Goal: Information Seeking & Learning: Learn about a topic

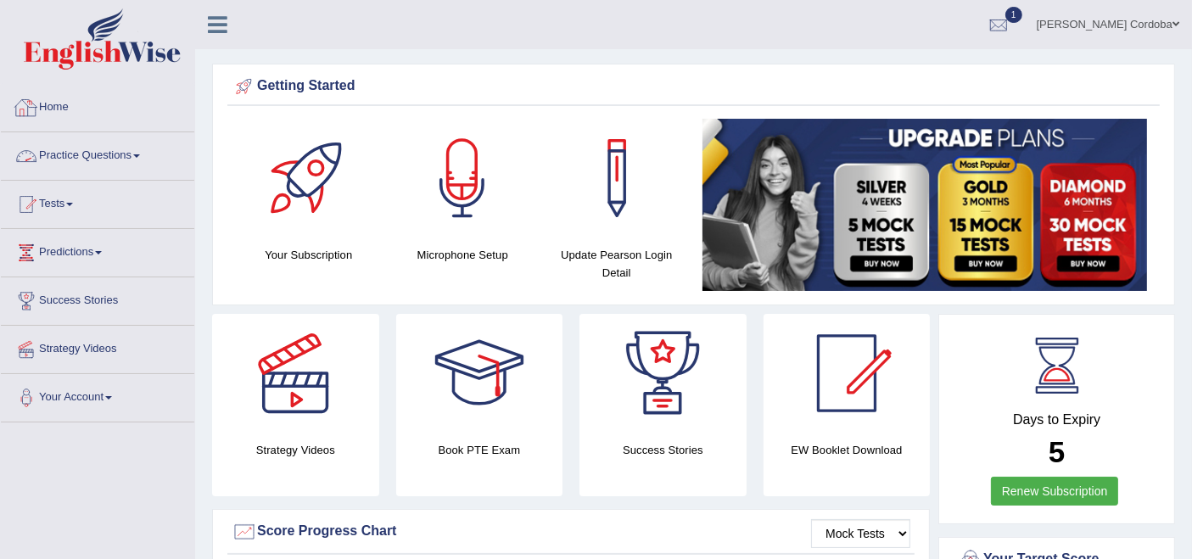
click at [87, 159] on link "Practice Questions" at bounding box center [98, 153] width 194 height 42
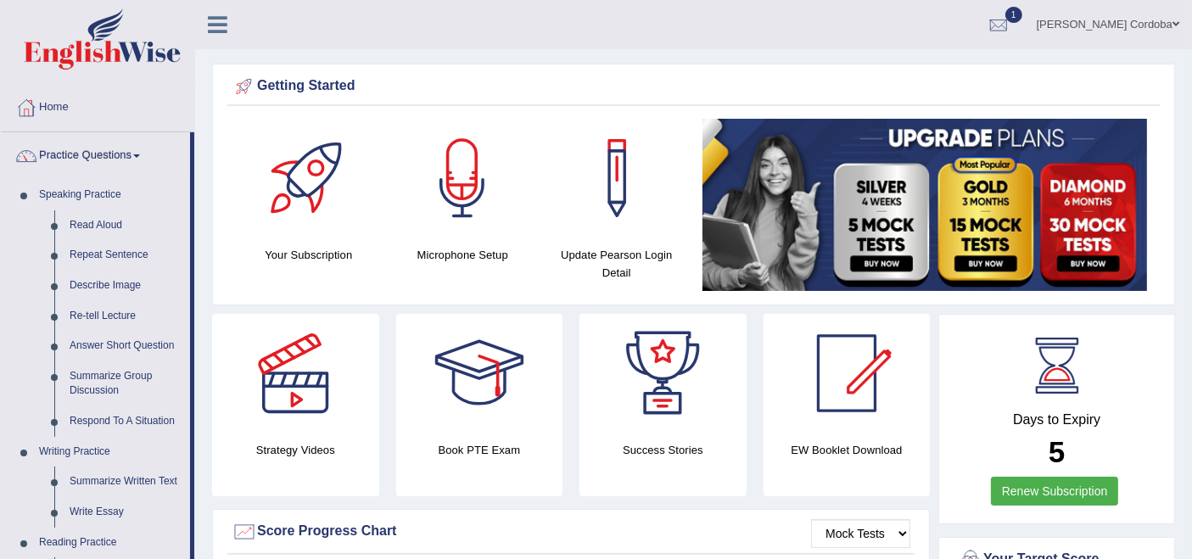
click at [1157, 15] on link "[PERSON_NAME] Cordoba" at bounding box center [1108, 22] width 168 height 44
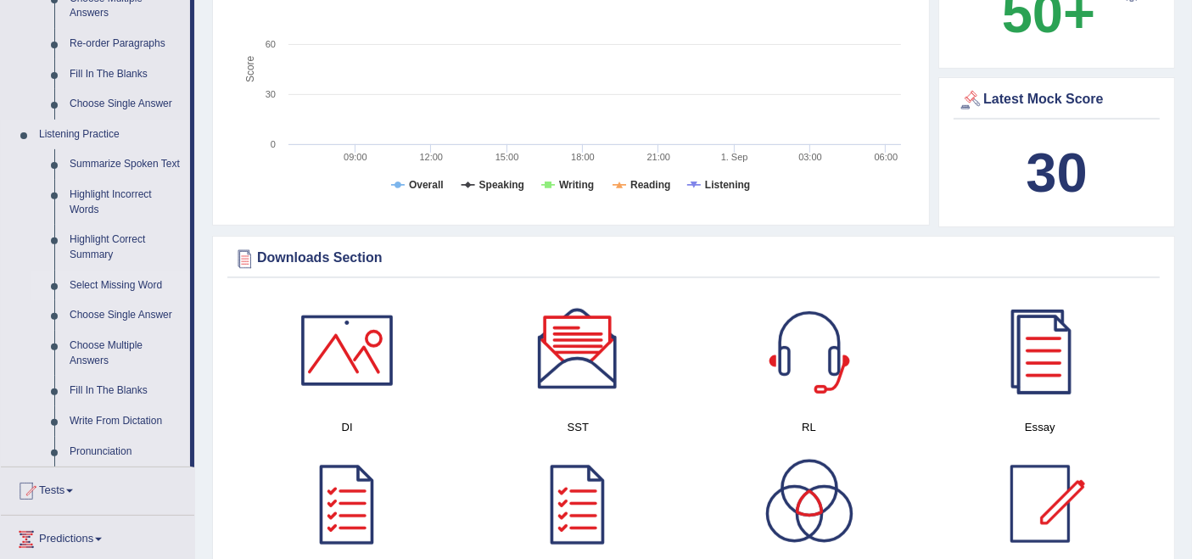
scroll to position [620, 0]
click at [109, 281] on link "Select Missing Word" at bounding box center [126, 285] width 128 height 31
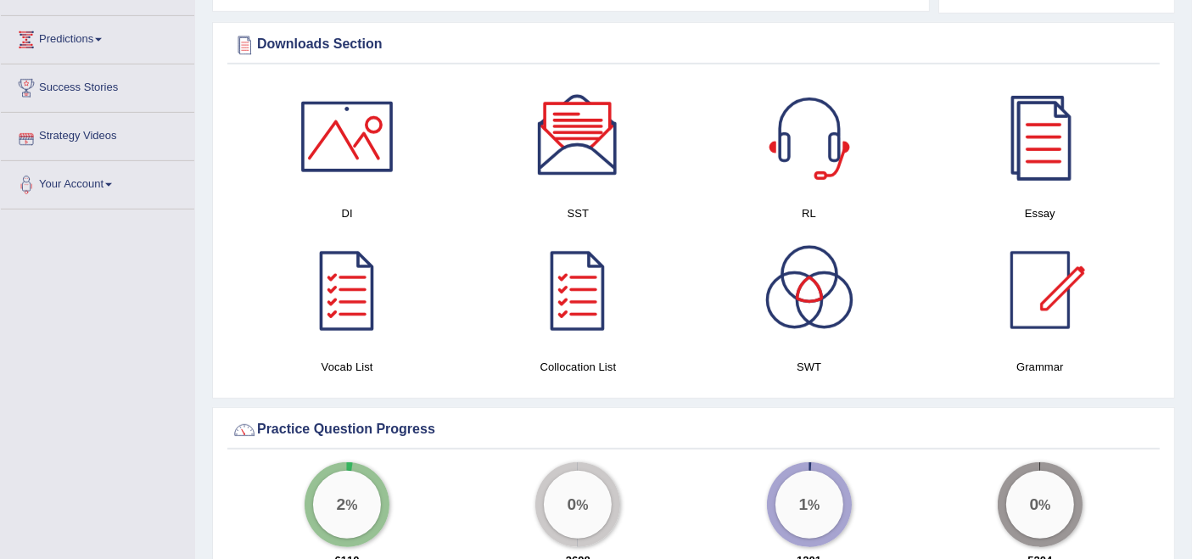
scroll to position [927, 0]
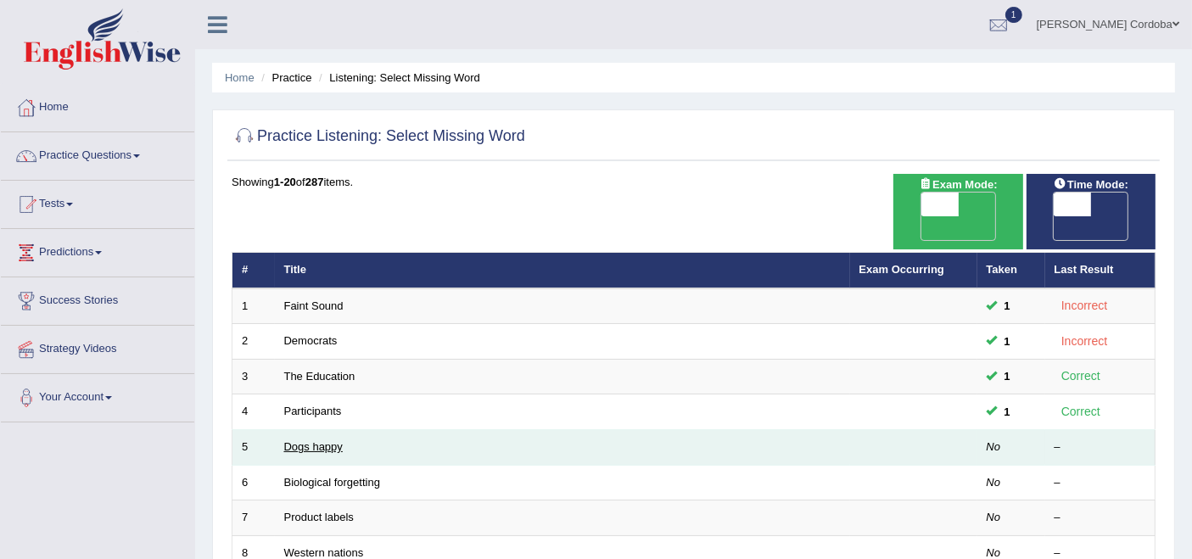
click at [329, 440] on link "Dogs happy" at bounding box center [313, 446] width 59 height 13
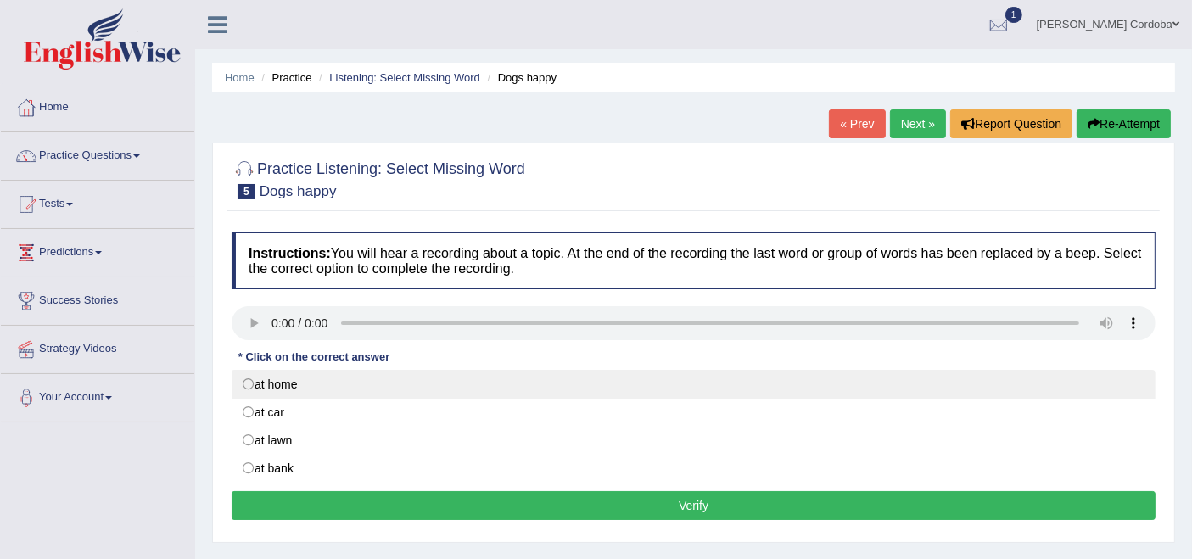
click at [264, 380] on label "at home" at bounding box center [694, 384] width 924 height 29
radio input "true"
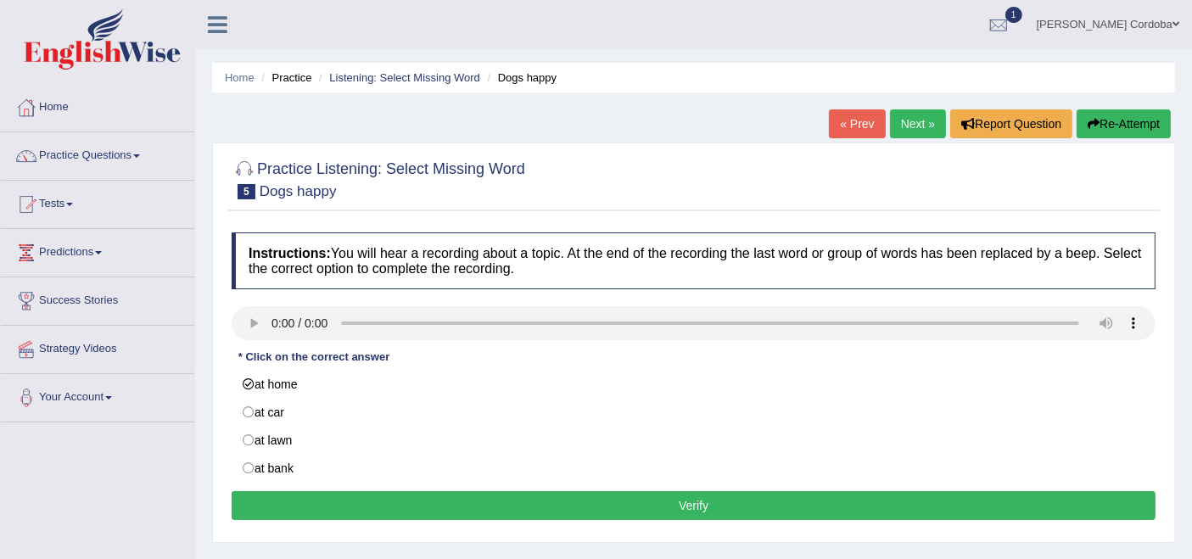
click at [773, 498] on button "Verify" at bounding box center [694, 505] width 924 height 29
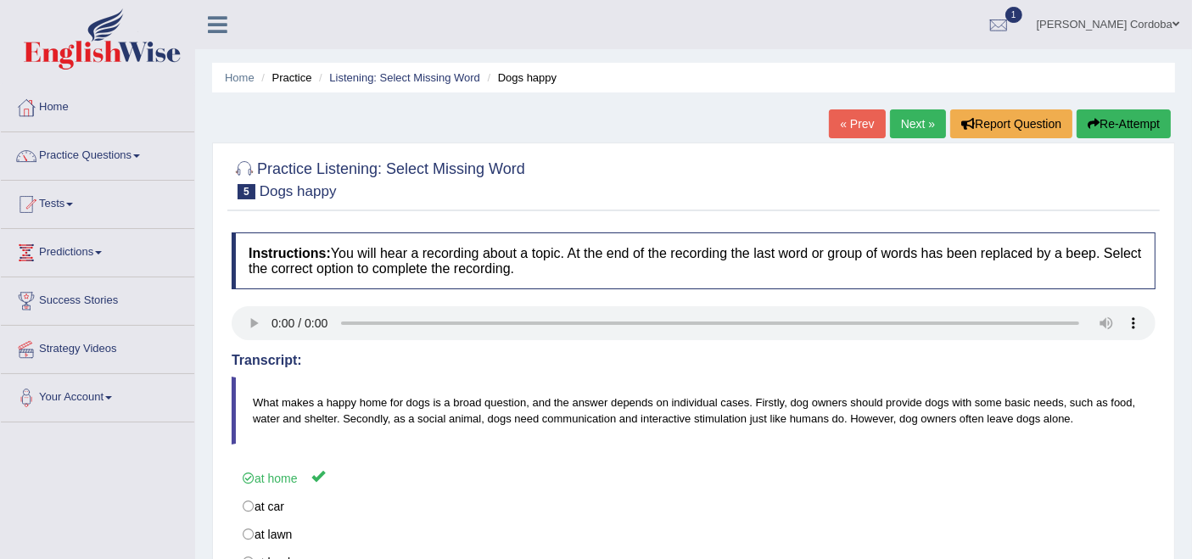
click at [930, 110] on link "Next »" at bounding box center [918, 123] width 56 height 29
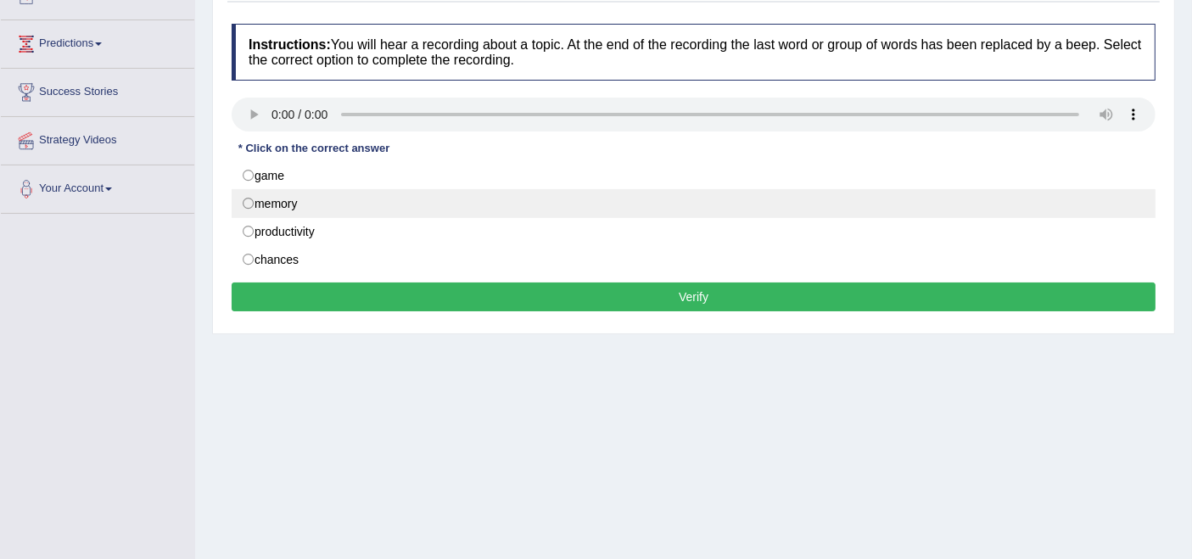
scroll to position [162, 0]
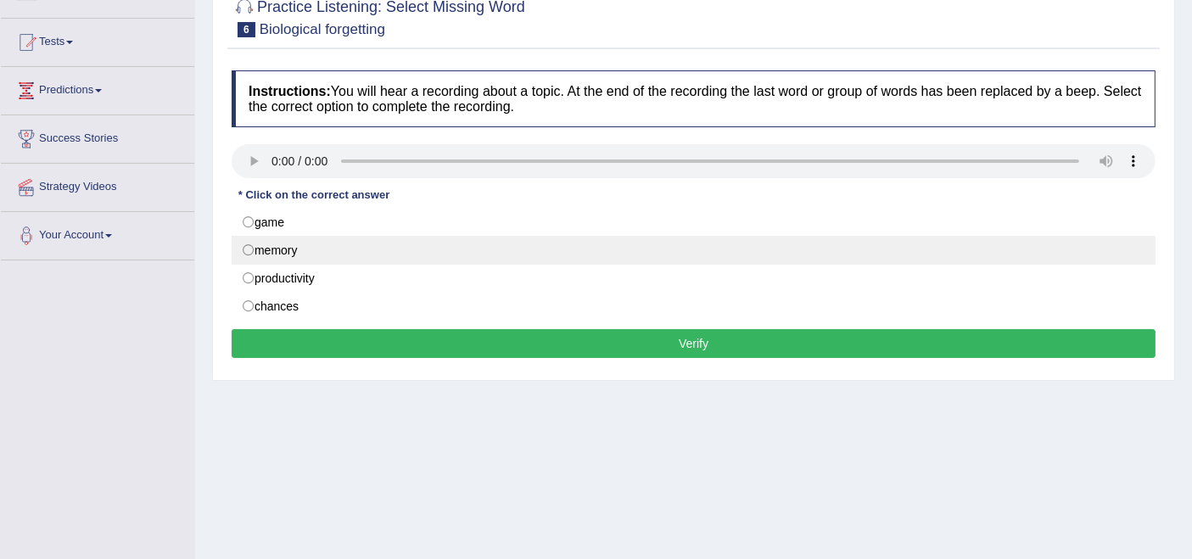
click at [303, 245] on label "memory" at bounding box center [694, 250] width 924 height 29
radio input "true"
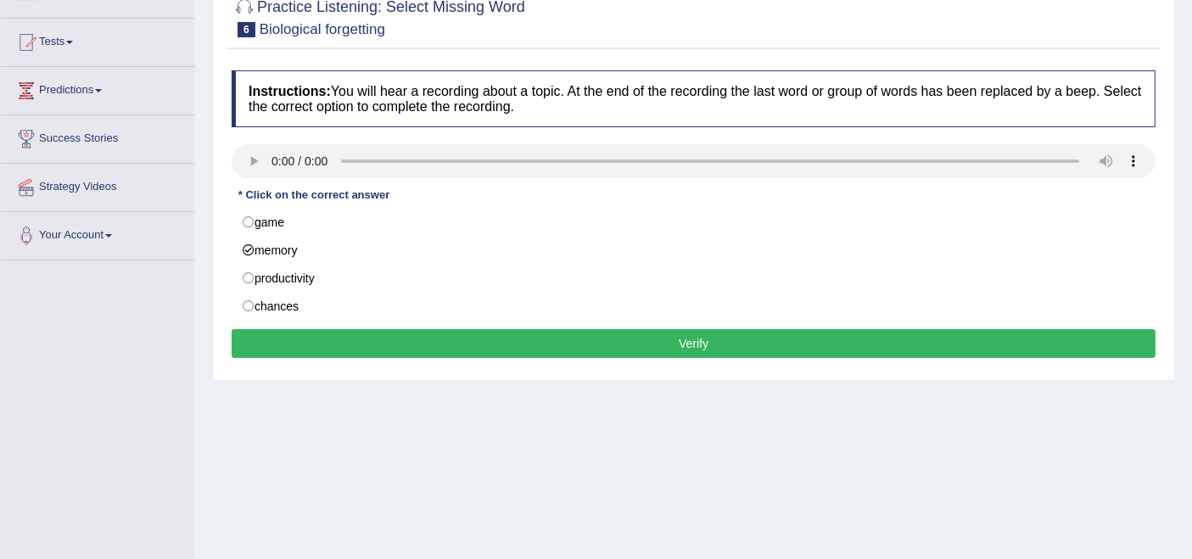
click at [731, 345] on button "Verify" at bounding box center [694, 343] width 924 height 29
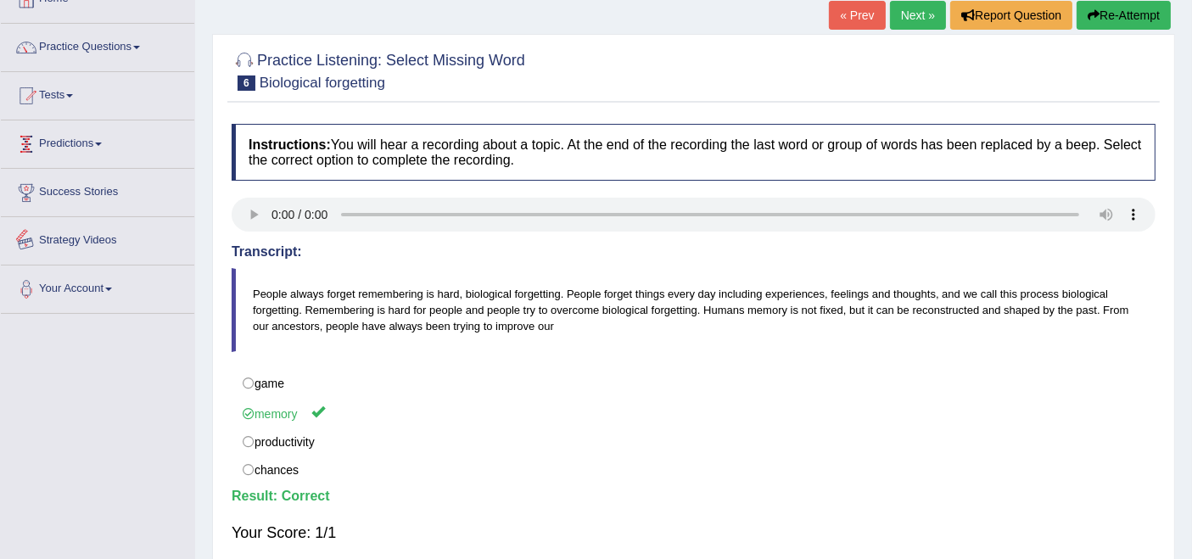
scroll to position [22, 0]
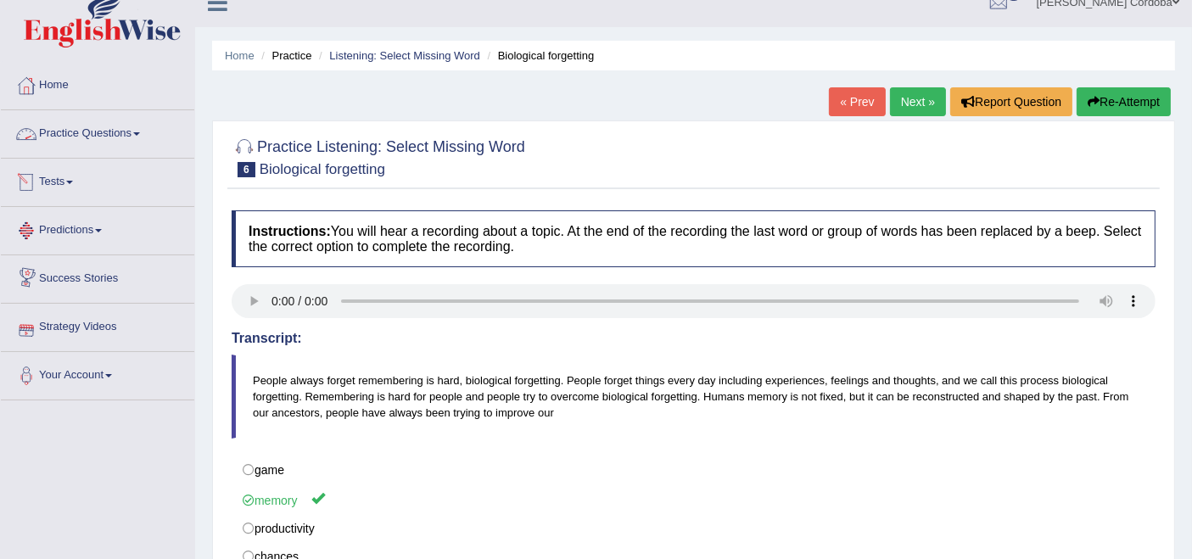
click at [87, 132] on link "Practice Questions" at bounding box center [98, 131] width 194 height 42
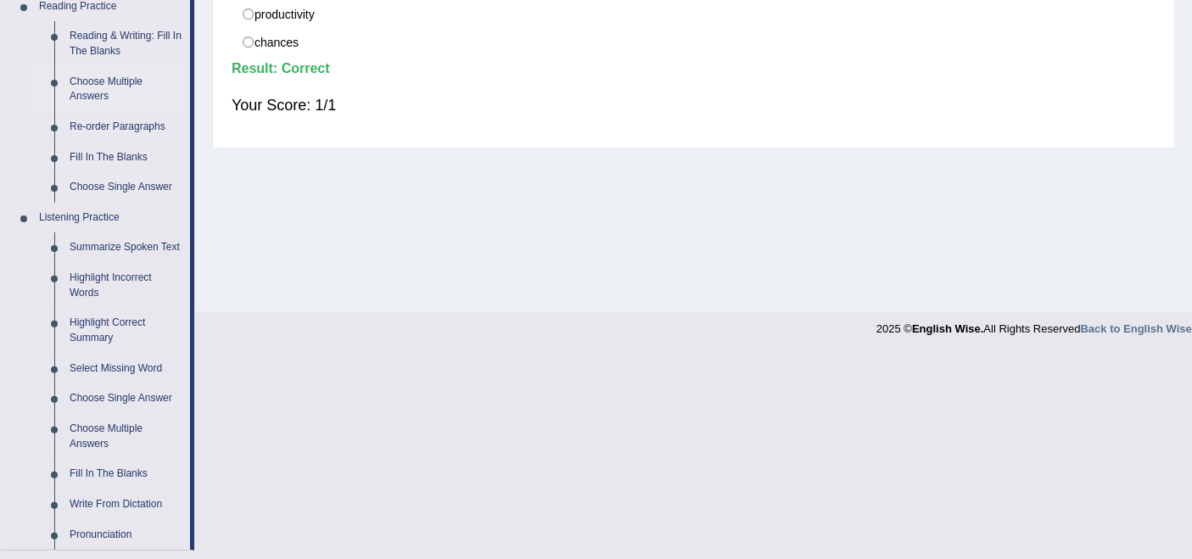
scroll to position [537, 0]
click at [124, 394] on link "Choose Single Answer" at bounding box center [126, 398] width 128 height 31
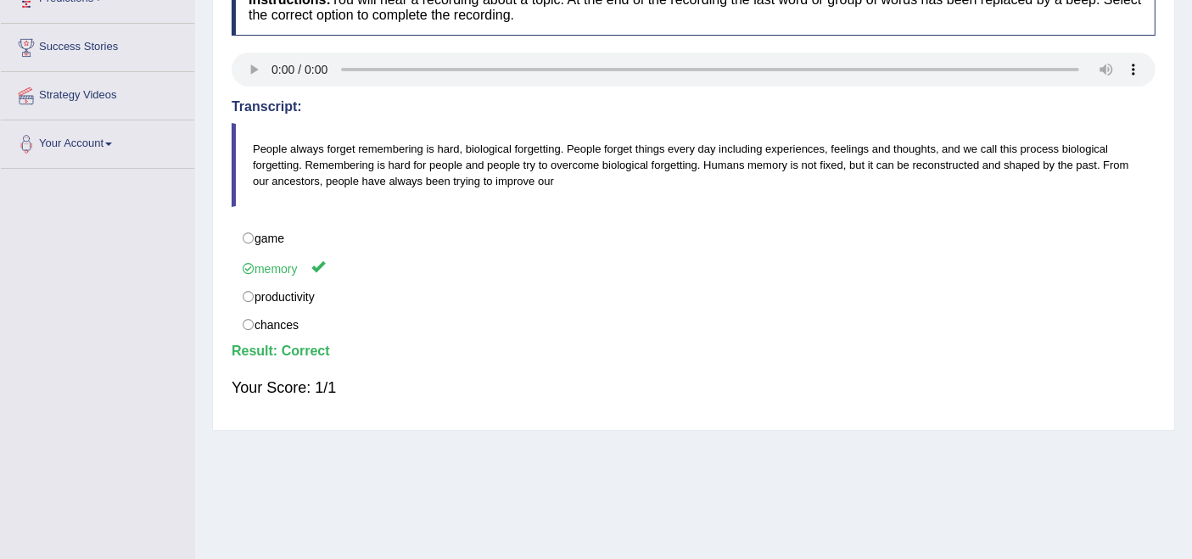
scroll to position [287, 0]
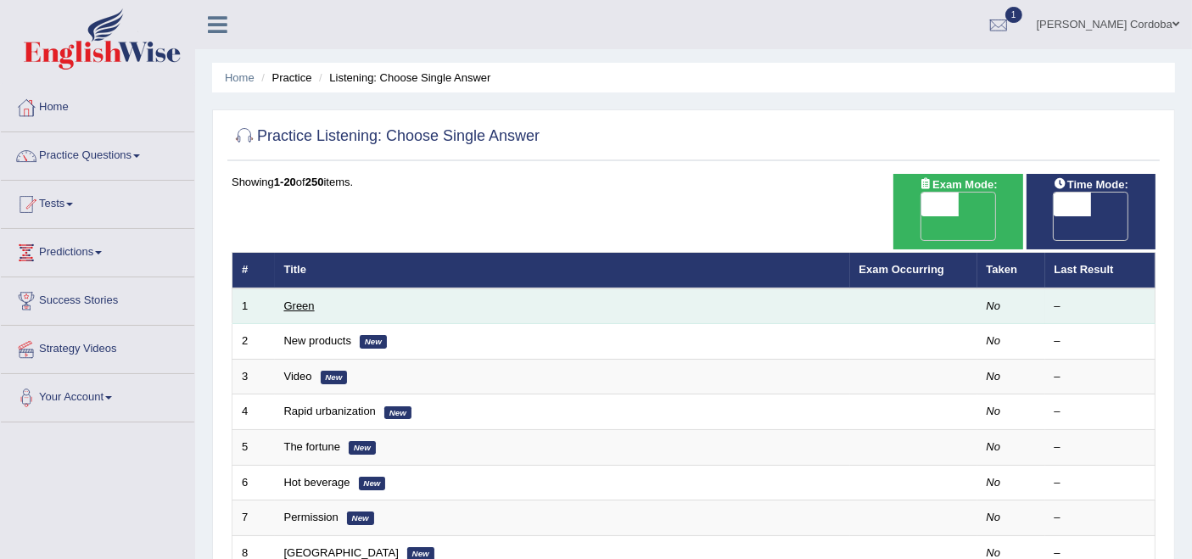
click at [307, 300] on link "Green" at bounding box center [299, 306] width 31 height 13
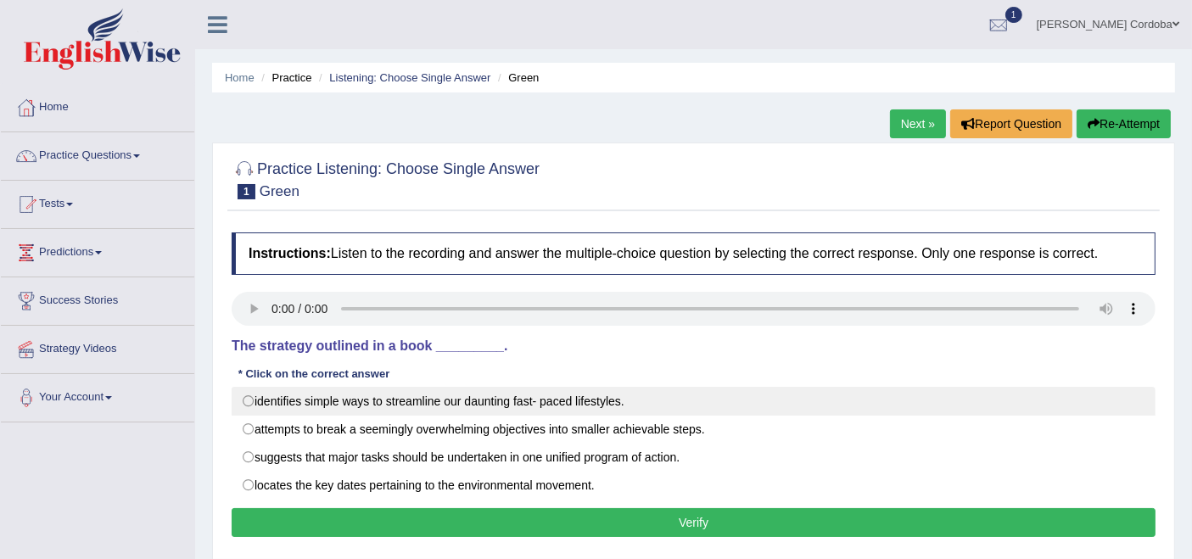
click at [453, 398] on label "identifies simple ways to streamline our daunting fast- paced lifestyles." at bounding box center [694, 401] width 924 height 29
radio input "true"
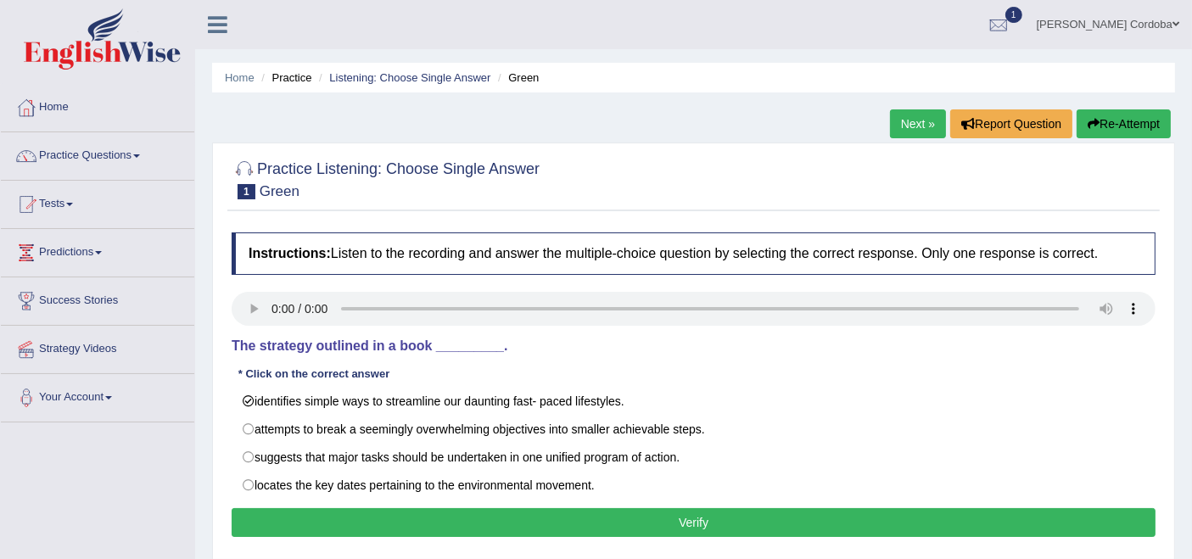
click at [615, 525] on button "Verify" at bounding box center [694, 522] width 924 height 29
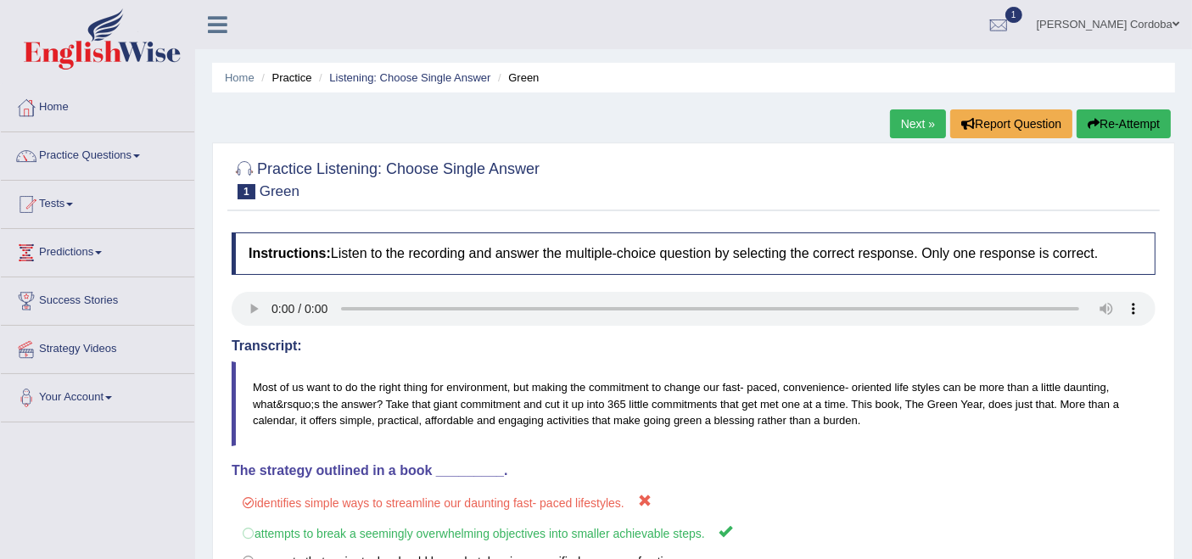
click at [913, 108] on div "Home Practice Listening: Choose Single Answer Green Next » Report Question Re-A…" at bounding box center [693, 424] width 997 height 849
drag, startPoint x: 913, startPoint y: 108, endPoint x: 647, endPoint y: 73, distance: 268.8
click at [647, 73] on div "Home Practice Listening: Choose Single Answer Green Next » Report Question Re-A…" at bounding box center [693, 424] width 997 height 849
click at [913, 124] on link "Next »" at bounding box center [918, 123] width 56 height 29
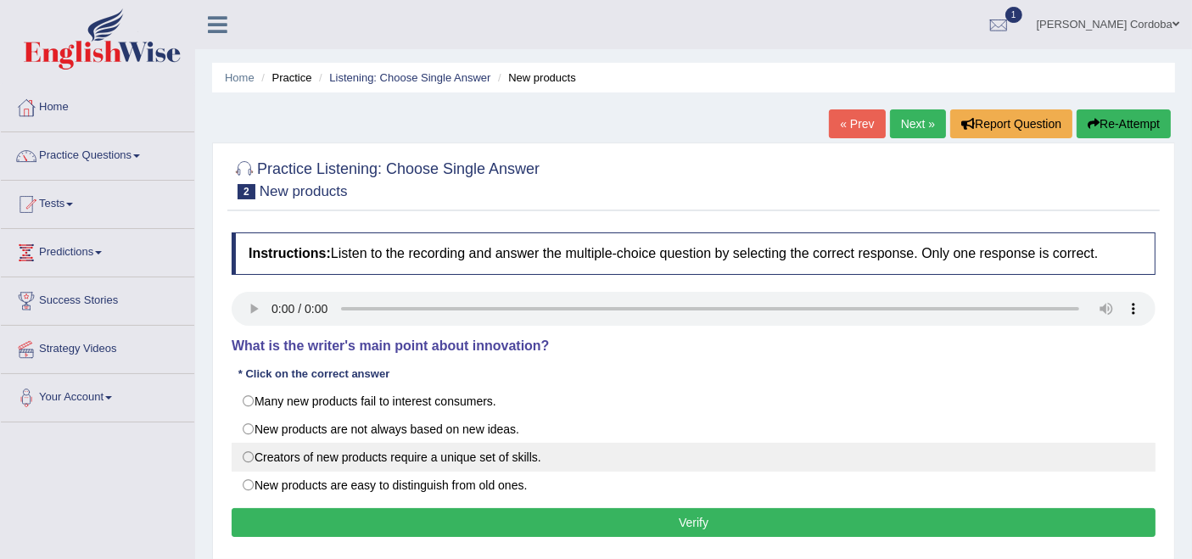
click at [422, 454] on label "Creators of new products require a unique set of skills." at bounding box center [694, 457] width 924 height 29
radio input "true"
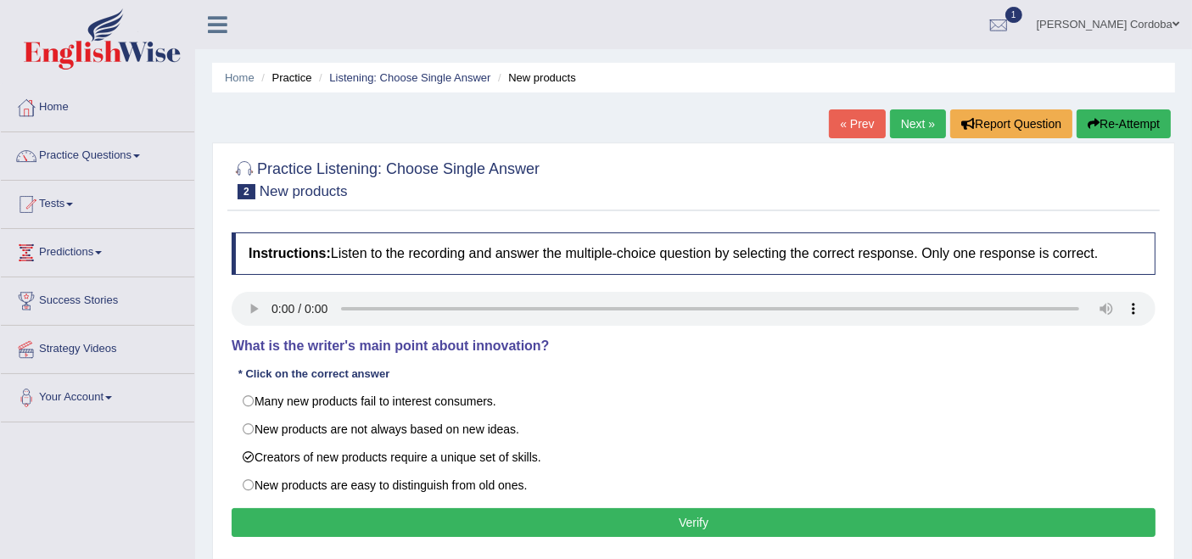
click at [629, 513] on button "Verify" at bounding box center [694, 522] width 924 height 29
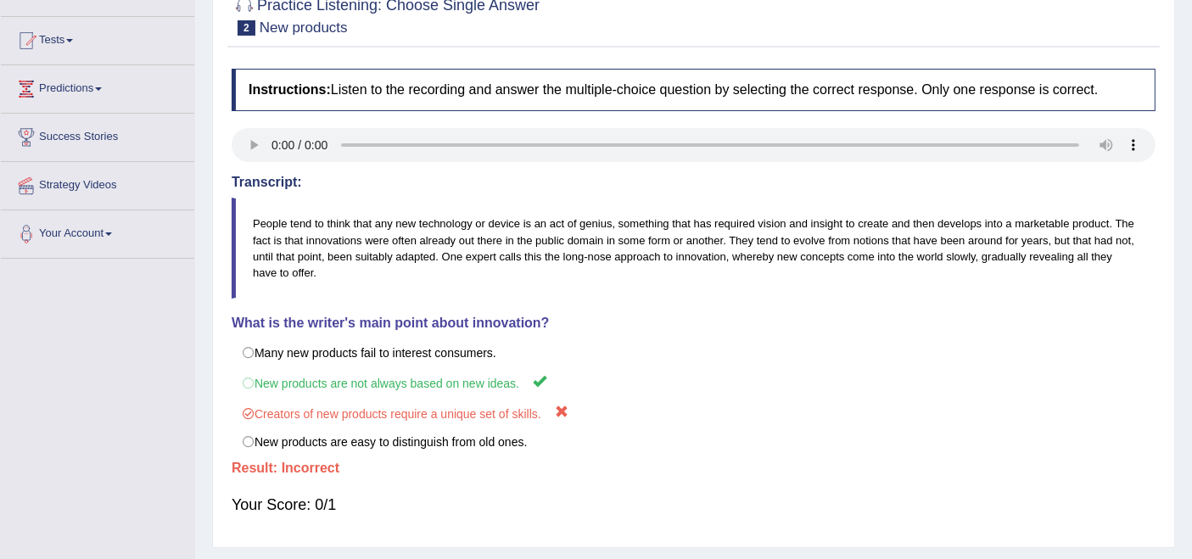
scroll to position [56, 0]
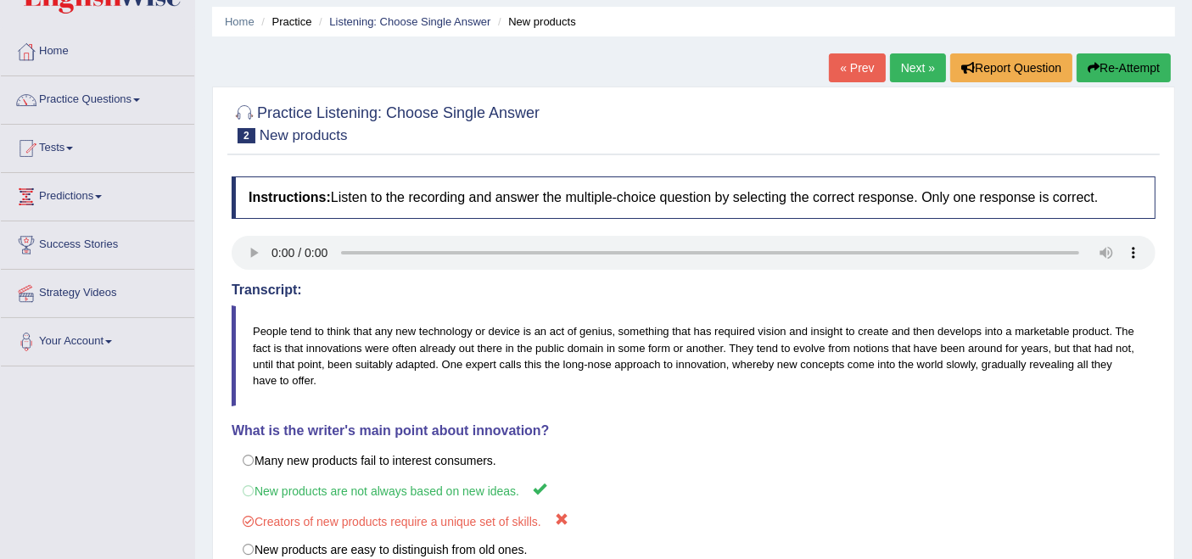
click at [905, 70] on link "Next »" at bounding box center [918, 67] width 56 height 29
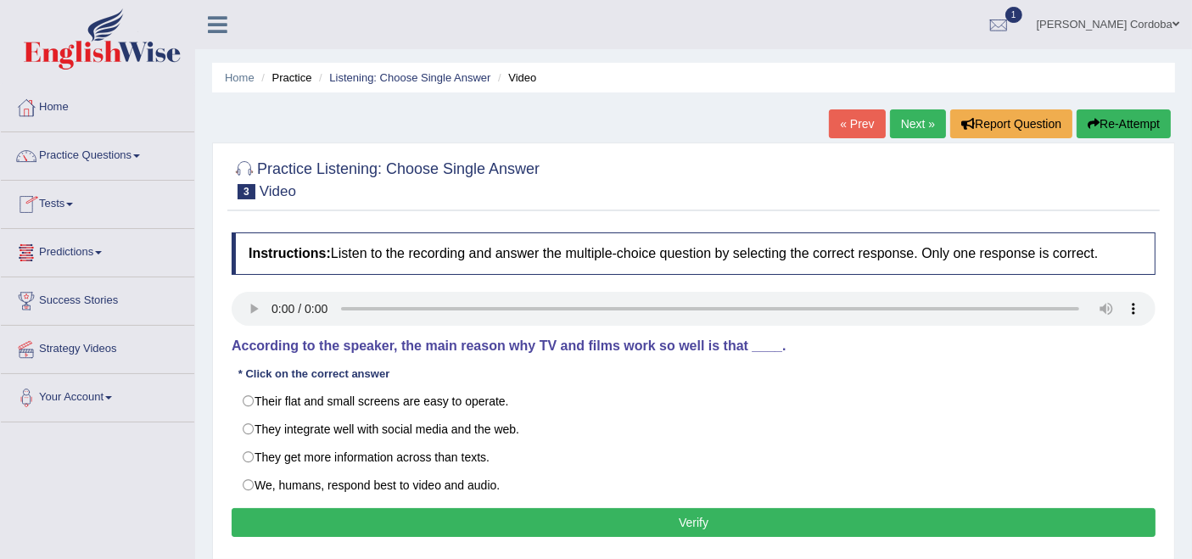
scroll to position [107, 0]
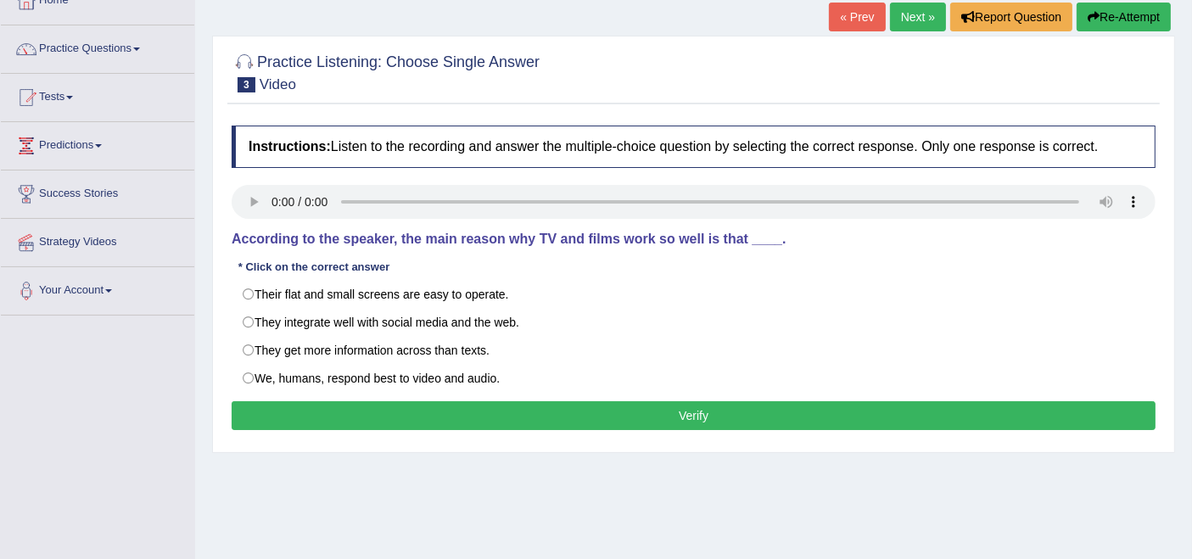
click at [1102, 435] on div "Instructions: Listen to the recording and answer the multiple-choice question b…" at bounding box center [693, 280] width 933 height 327
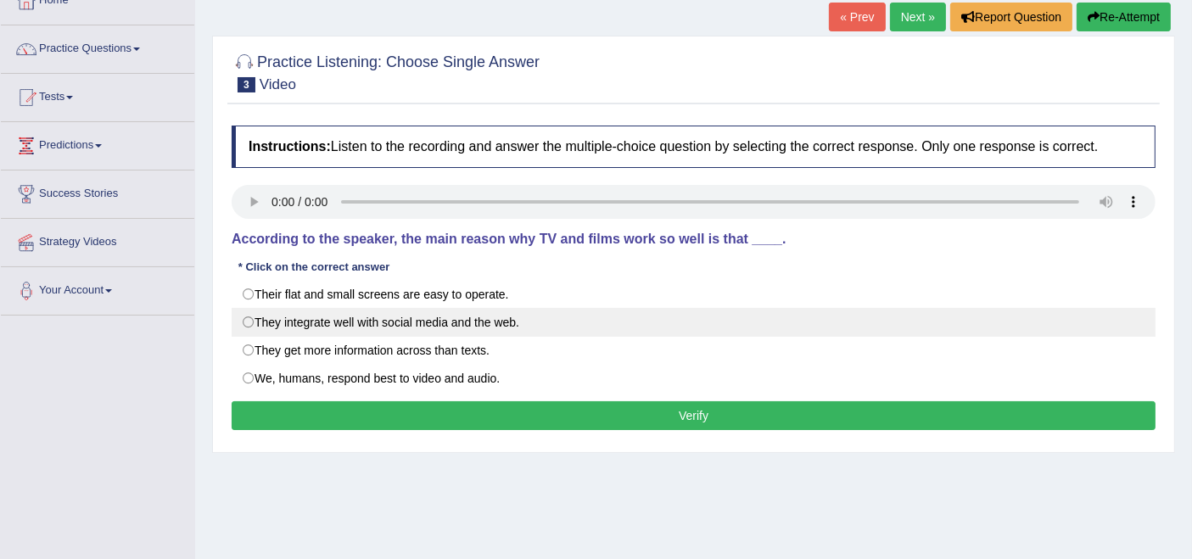
click at [323, 326] on label "They integrate well with social media and the web." at bounding box center [694, 322] width 924 height 29
radio input "true"
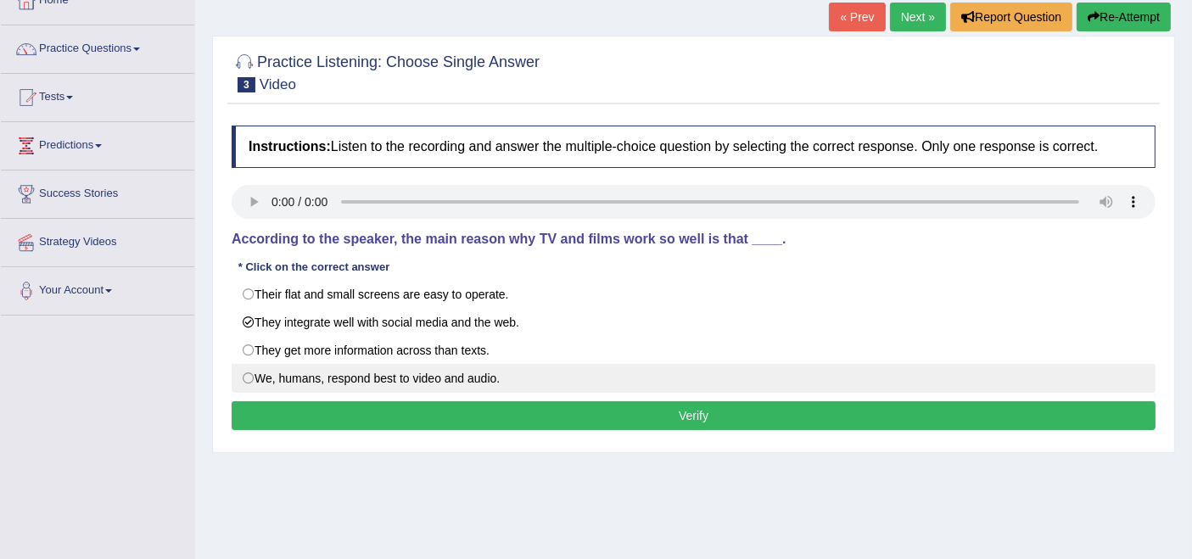
click at [248, 365] on label "We, humans, respond best to video and audio." at bounding box center [694, 378] width 924 height 29
radio input "true"
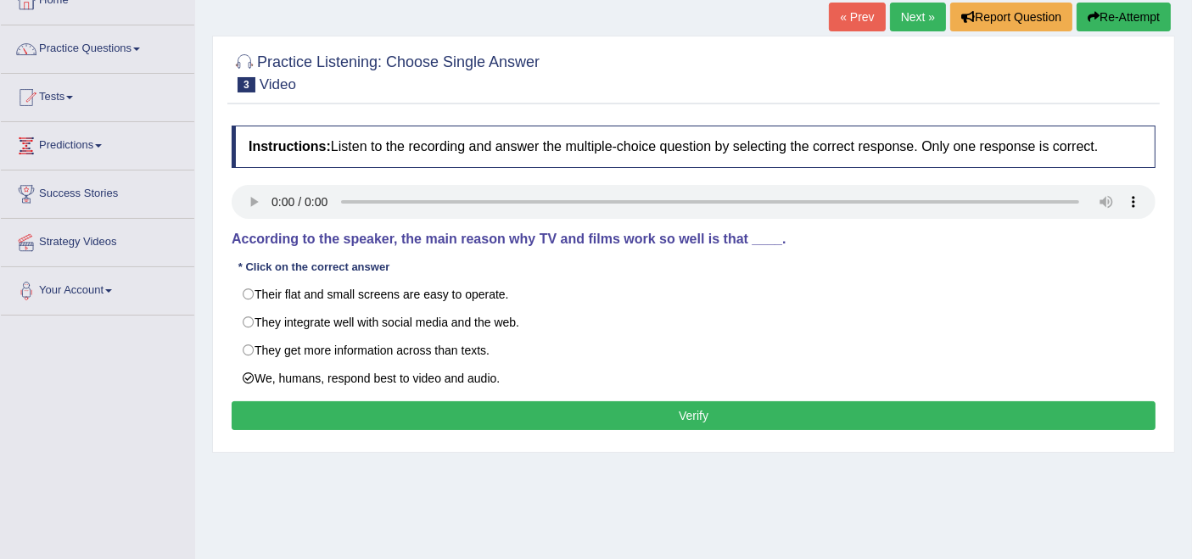
click at [517, 424] on button "Verify" at bounding box center [694, 415] width 924 height 29
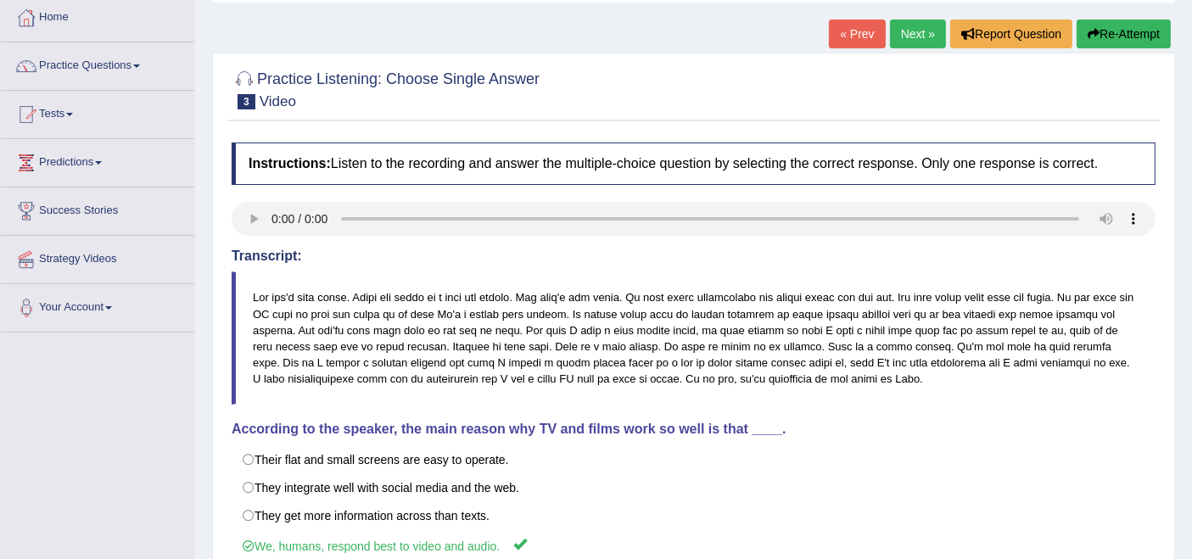
scroll to position [92, 0]
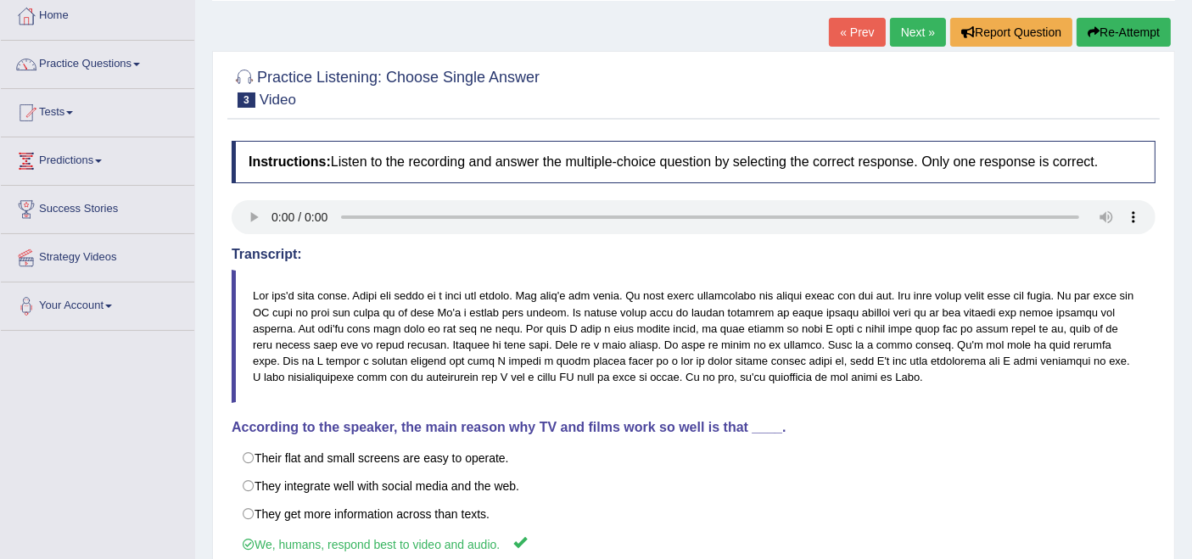
click at [912, 34] on link "Next »" at bounding box center [918, 32] width 56 height 29
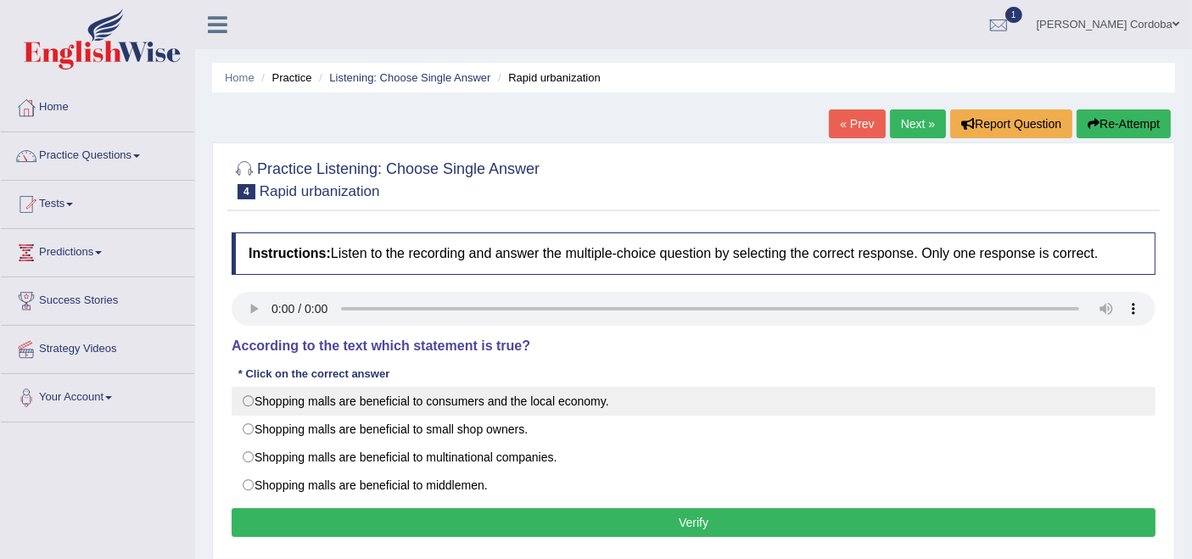
click at [490, 398] on label "Shopping malls are beneficial to consumers and the local economy." at bounding box center [694, 401] width 924 height 29
radio input "true"
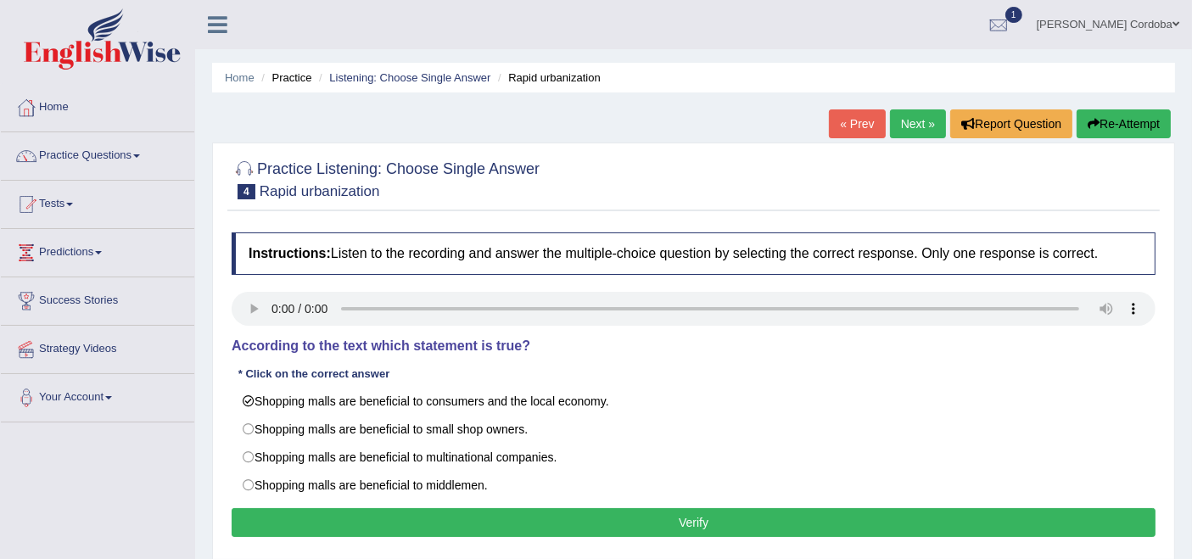
click at [686, 519] on button "Verify" at bounding box center [694, 522] width 924 height 29
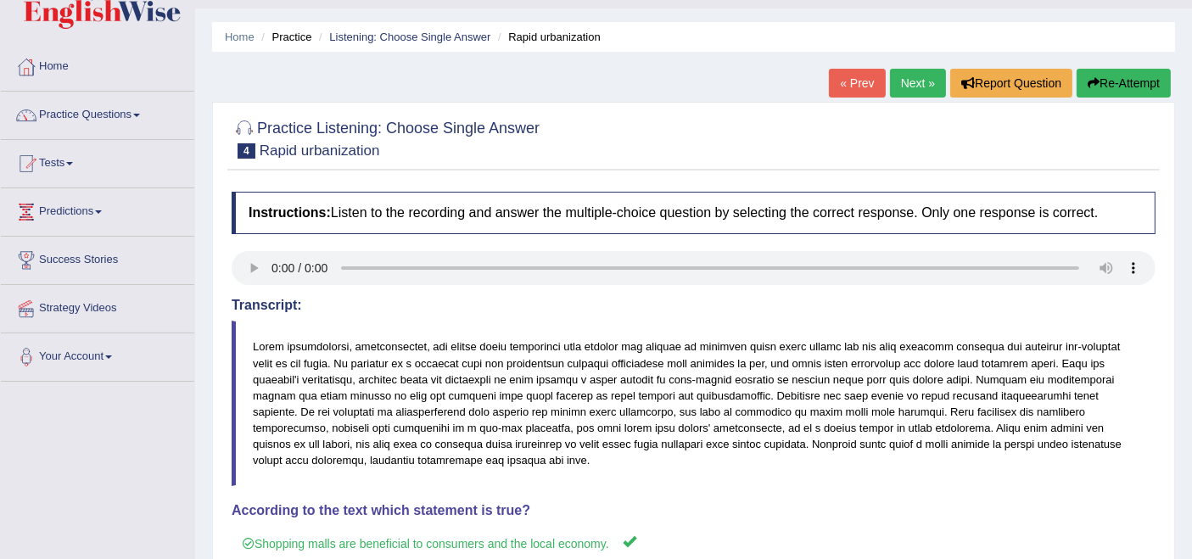
scroll to position [39, 0]
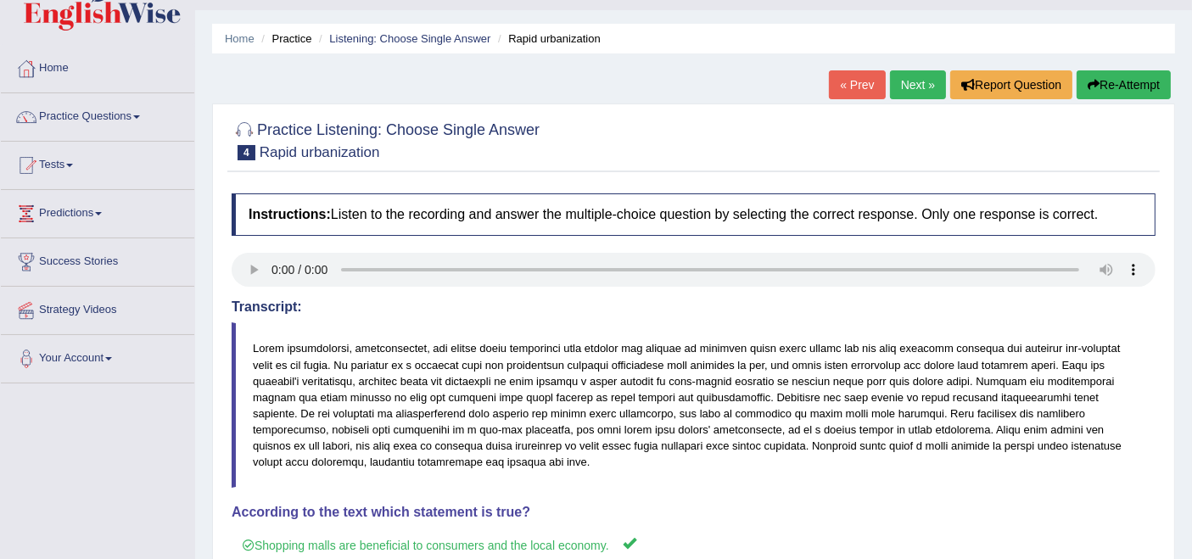
click at [915, 85] on link "Next »" at bounding box center [918, 84] width 56 height 29
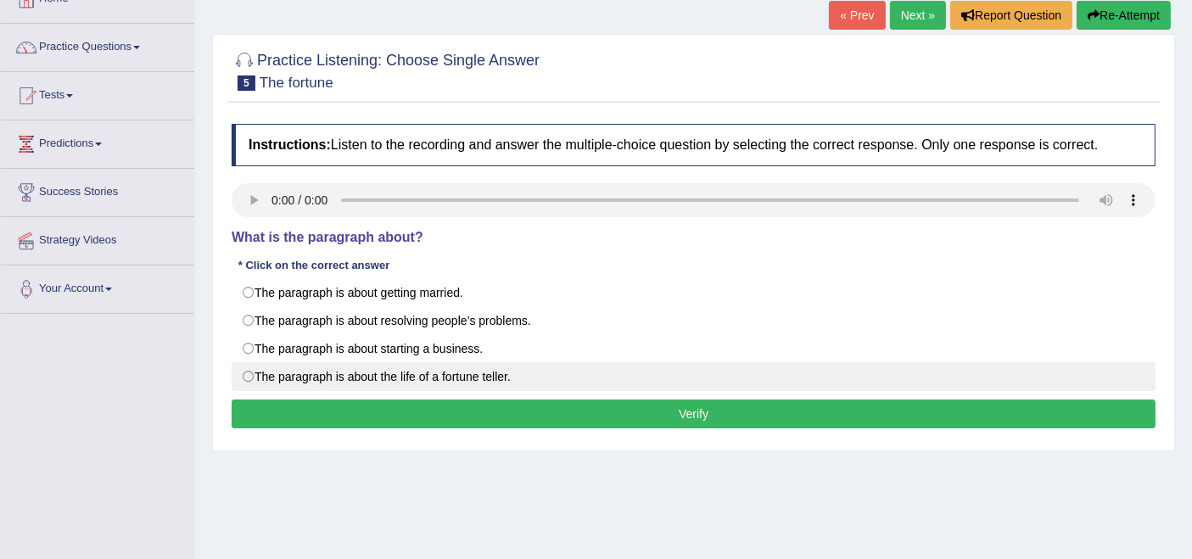
click at [456, 377] on label "The paragraph is about the life of a fortune teller." at bounding box center [694, 376] width 924 height 29
radio input "true"
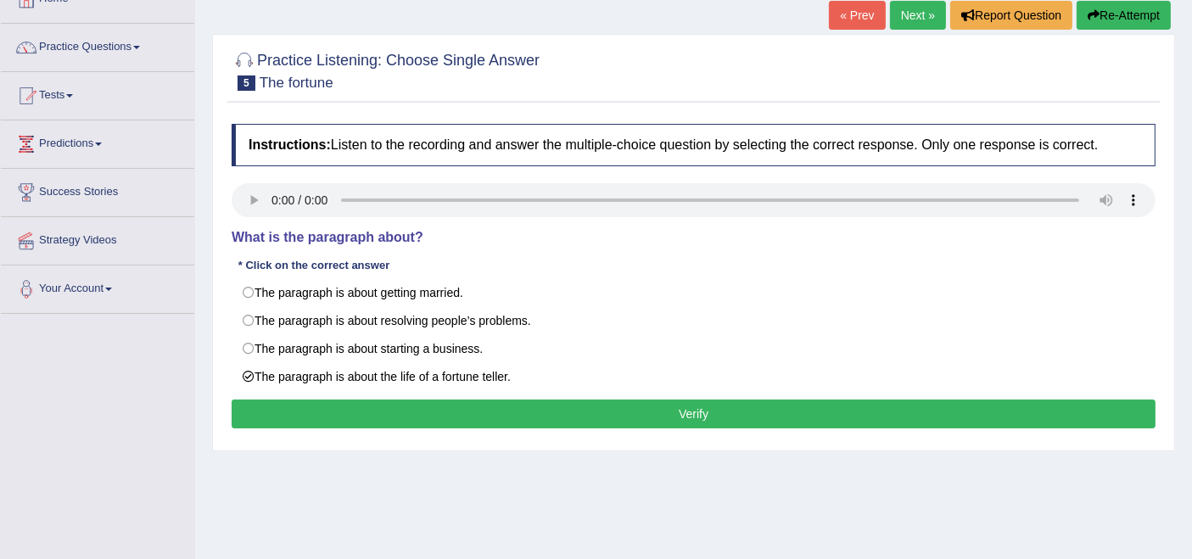
click at [587, 416] on button "Verify" at bounding box center [694, 414] width 924 height 29
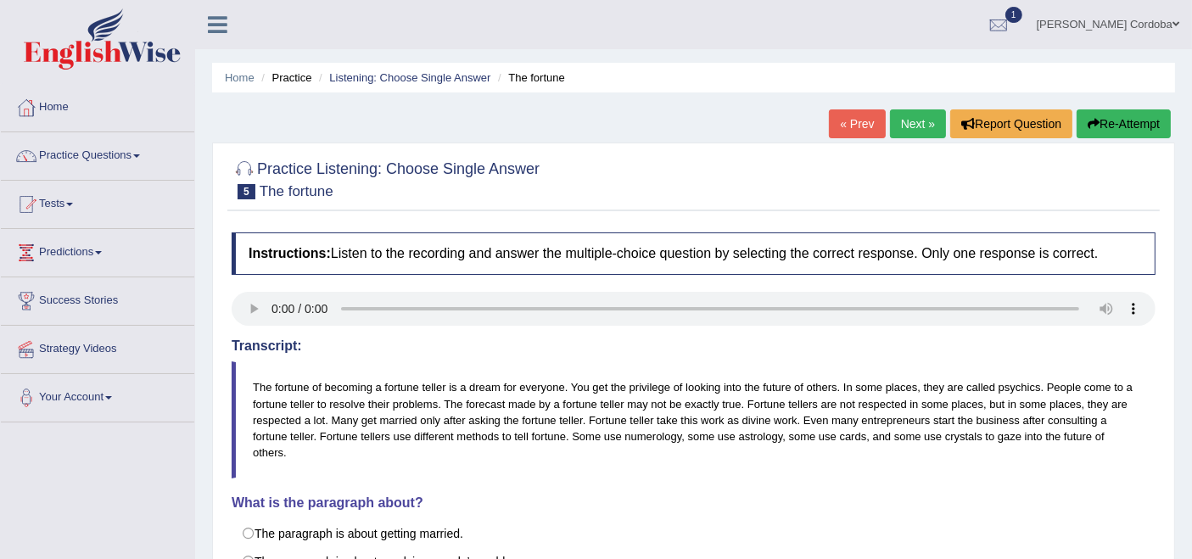
click at [111, 166] on link "Practice Questions" at bounding box center [98, 153] width 194 height 42
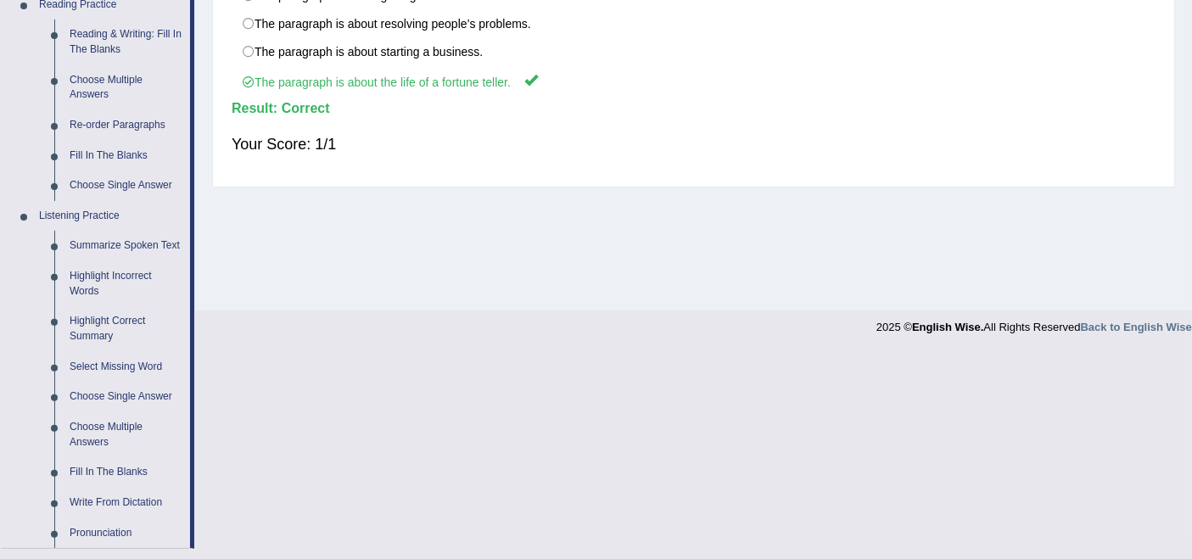
scroll to position [552, 0]
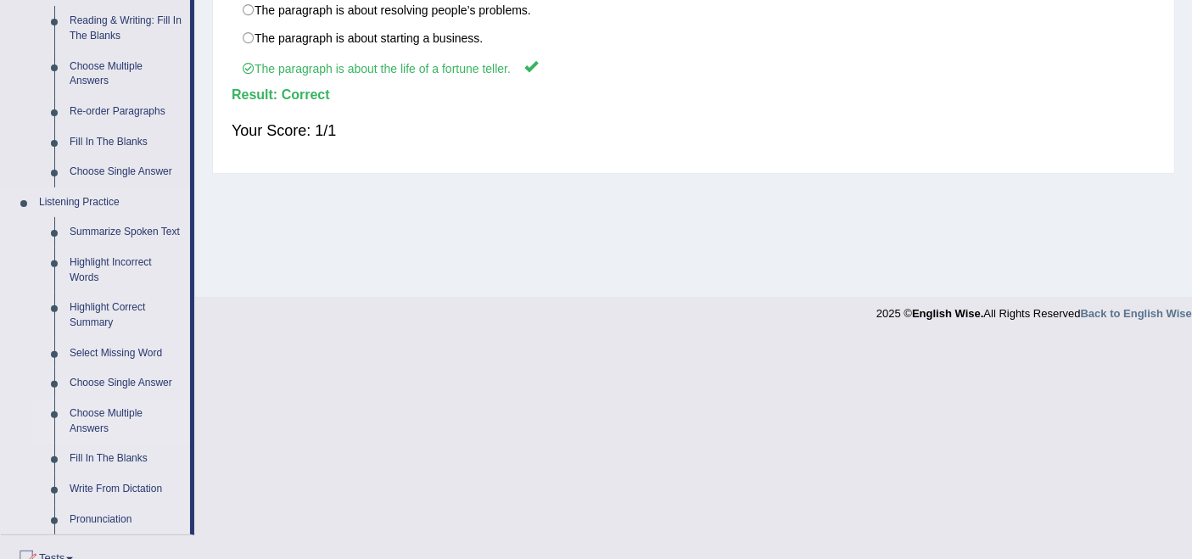
click at [99, 404] on link "Choose Multiple Answers" at bounding box center [126, 421] width 128 height 45
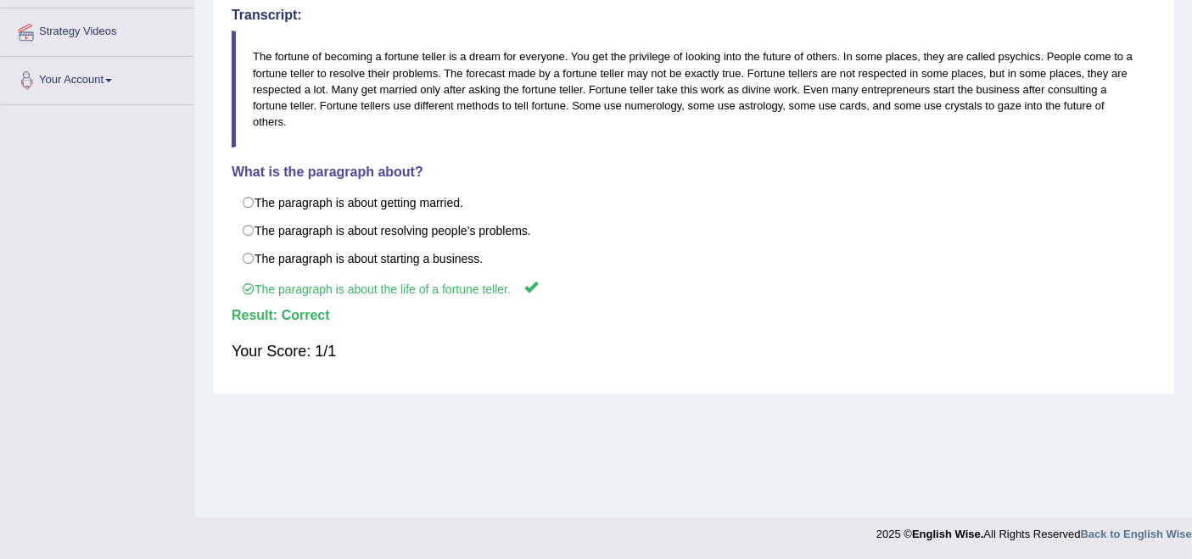
scroll to position [204, 0]
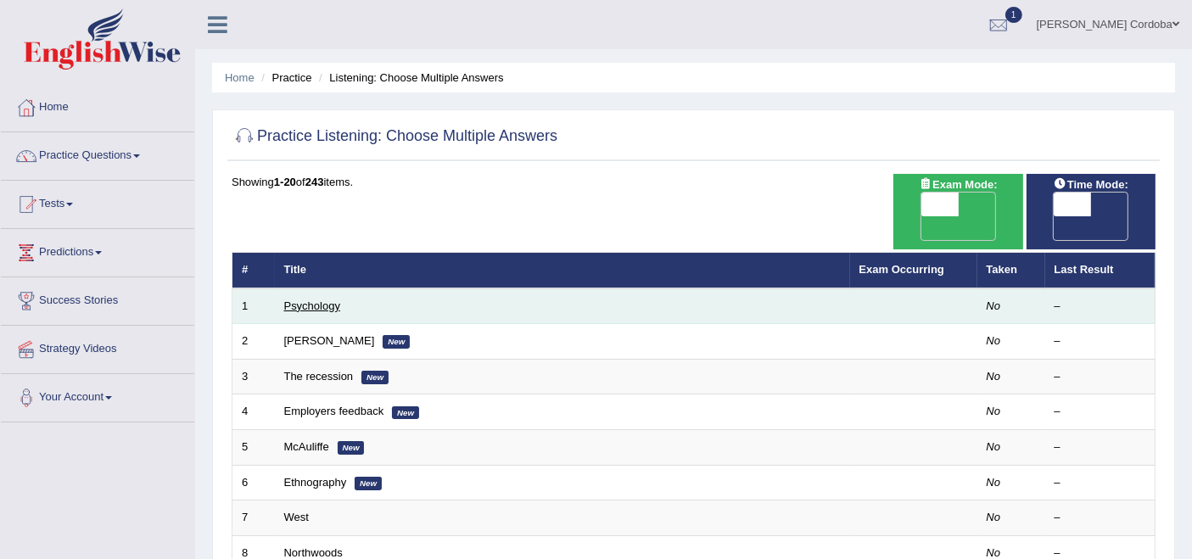
click at [320, 300] on link "Psychology" at bounding box center [312, 306] width 56 height 13
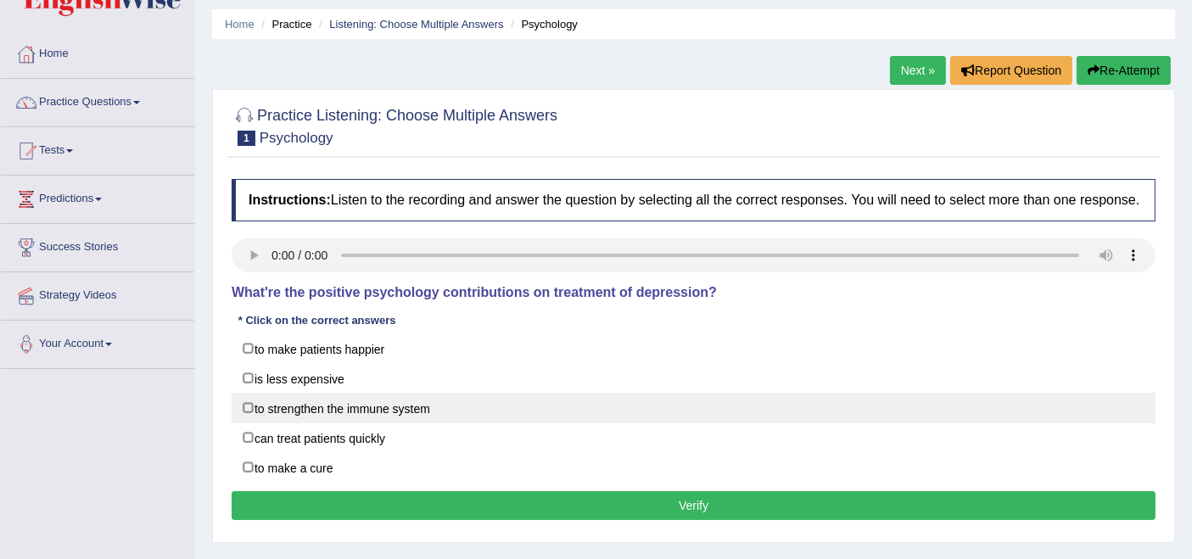
click at [383, 402] on label "to strengthen the immune system" at bounding box center [694, 408] width 924 height 31
checkbox input "true"
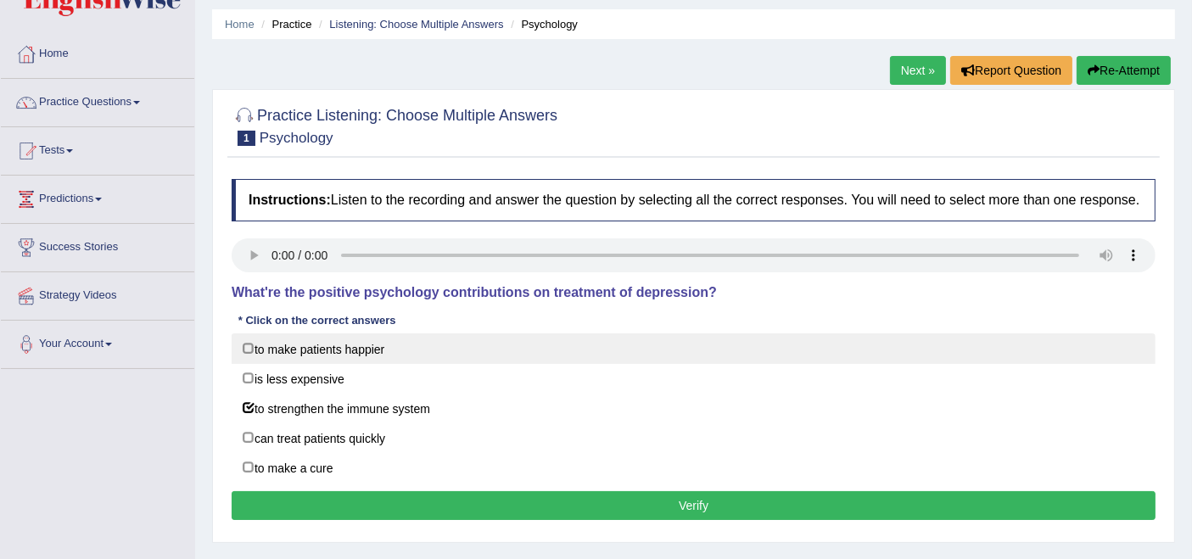
click at [359, 352] on label "to make patients happier" at bounding box center [694, 349] width 924 height 31
checkbox input "true"
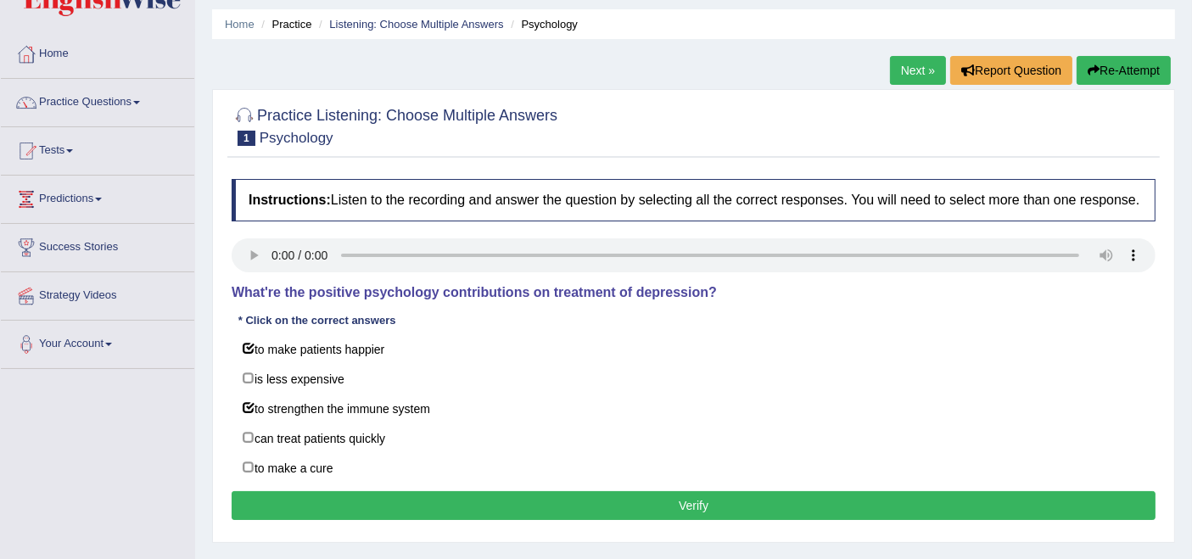
click at [676, 510] on button "Verify" at bounding box center [694, 505] width 924 height 29
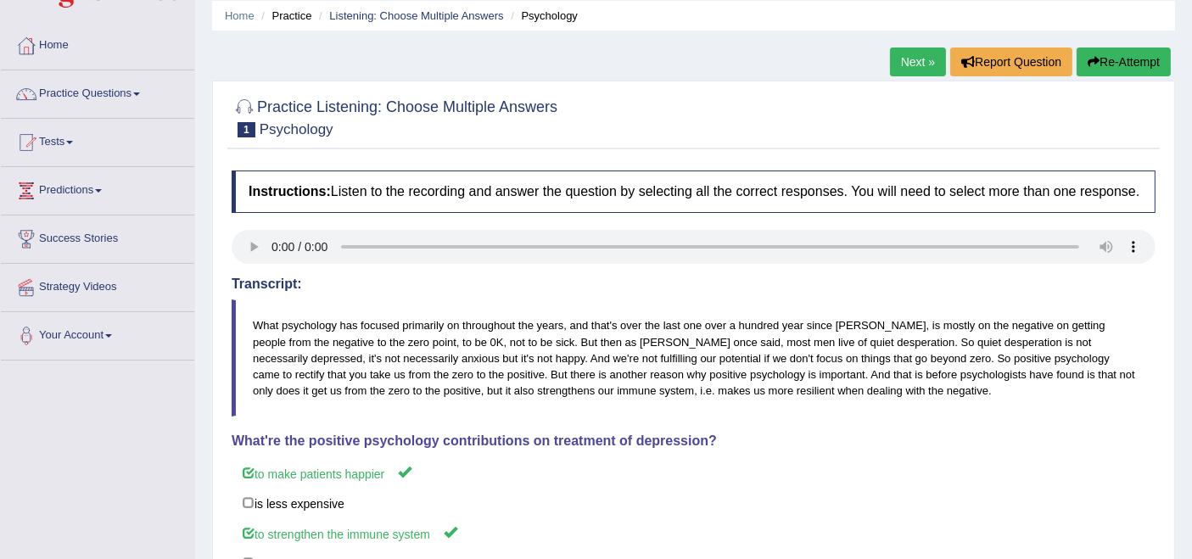
scroll to position [61, 0]
click at [929, 61] on link "Next »" at bounding box center [918, 62] width 56 height 29
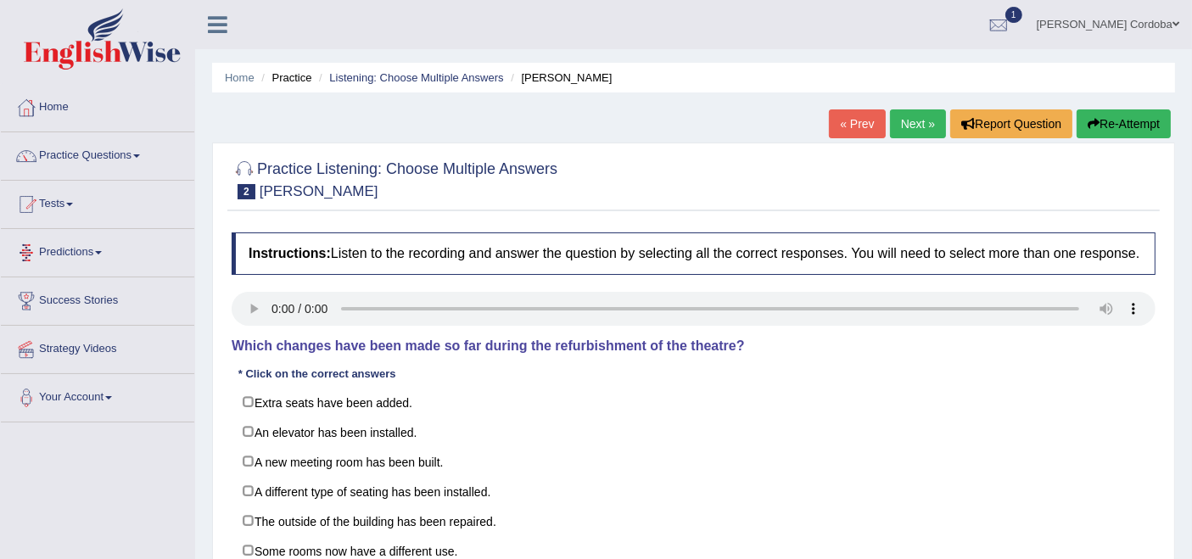
scroll to position [85, 0]
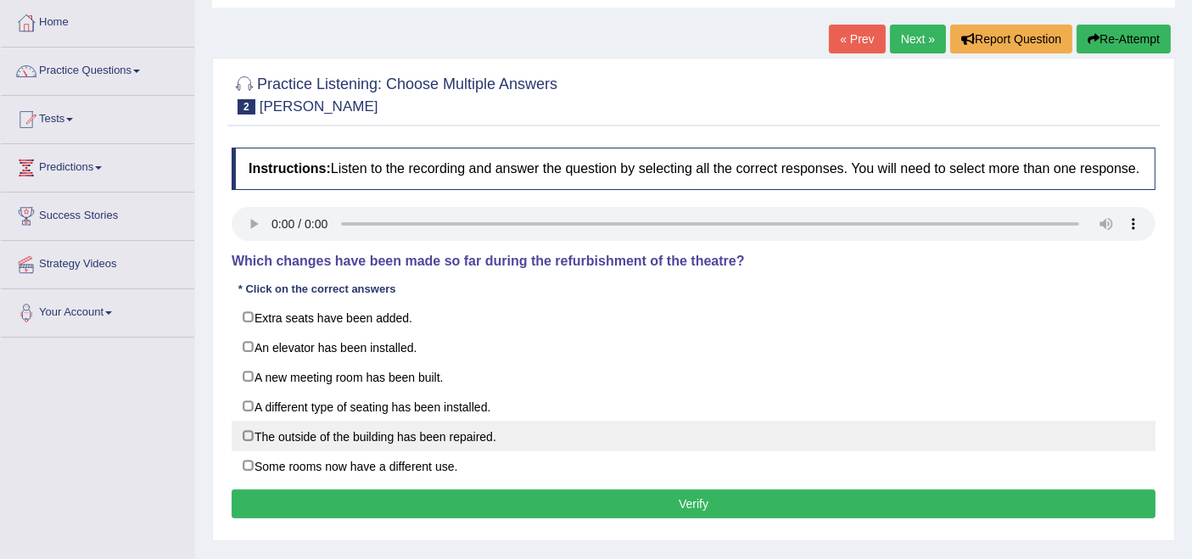
click at [367, 435] on label "The outside of the building has been repaired." at bounding box center [694, 436] width 924 height 31
click at [250, 431] on label "The outside of the building has been repaired." at bounding box center [694, 436] width 924 height 31
checkbox input "false"
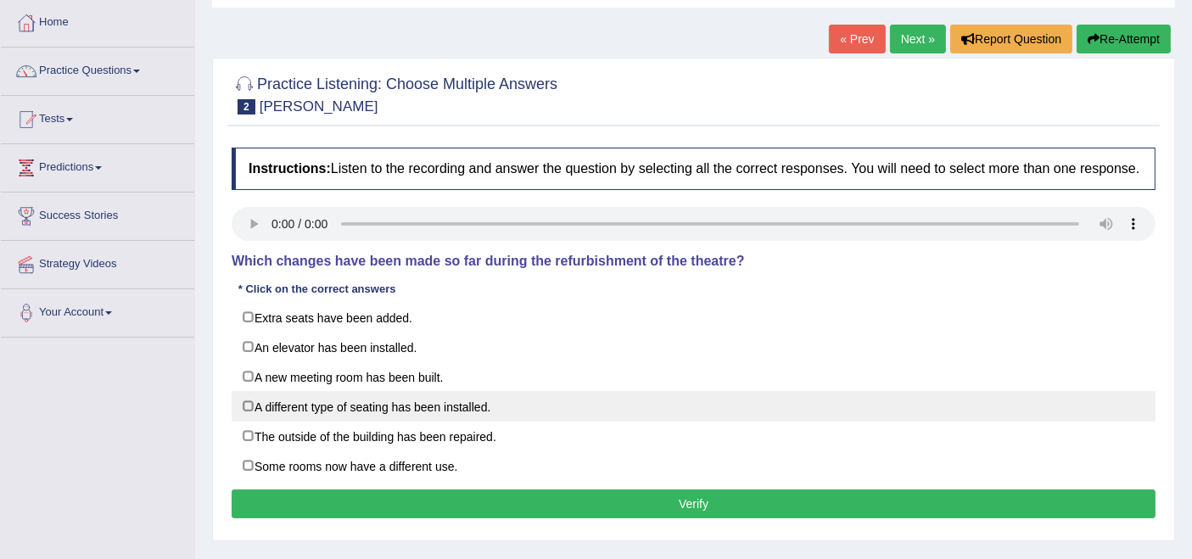
click at [315, 401] on label "A different type of seating has been installed." at bounding box center [694, 406] width 924 height 31
checkbox input "true"
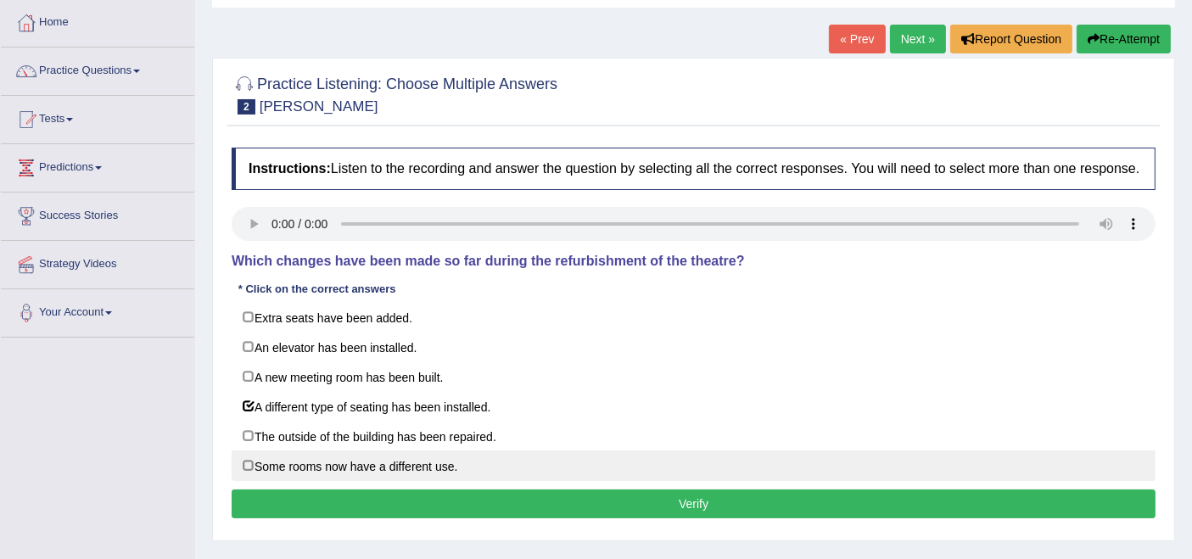
click at [314, 462] on label "Some rooms now have a different use." at bounding box center [694, 466] width 924 height 31
checkbox input "true"
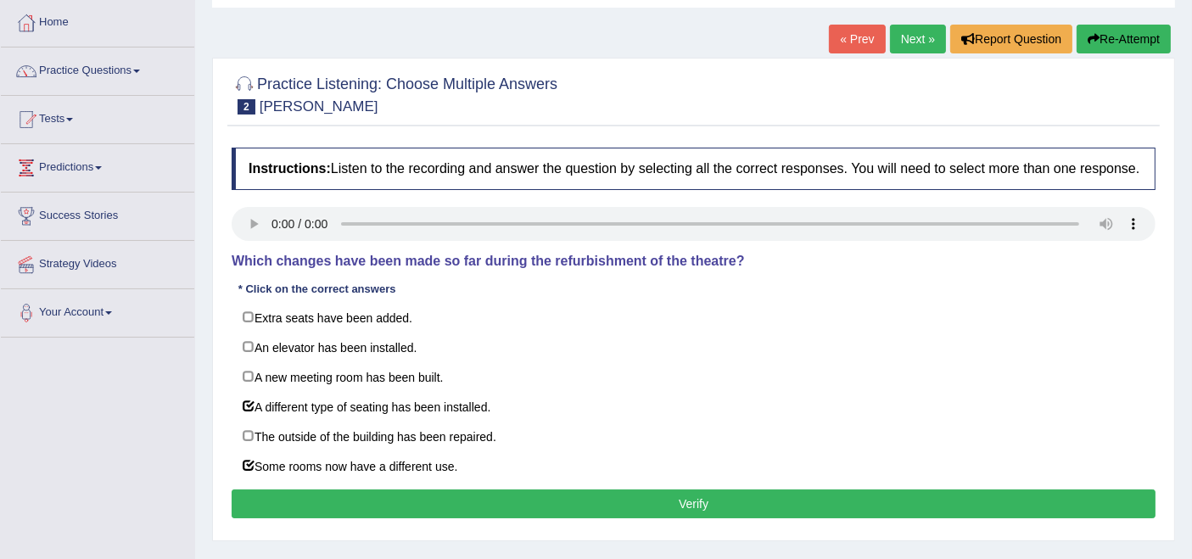
click at [665, 491] on button "Verify" at bounding box center [694, 504] width 924 height 29
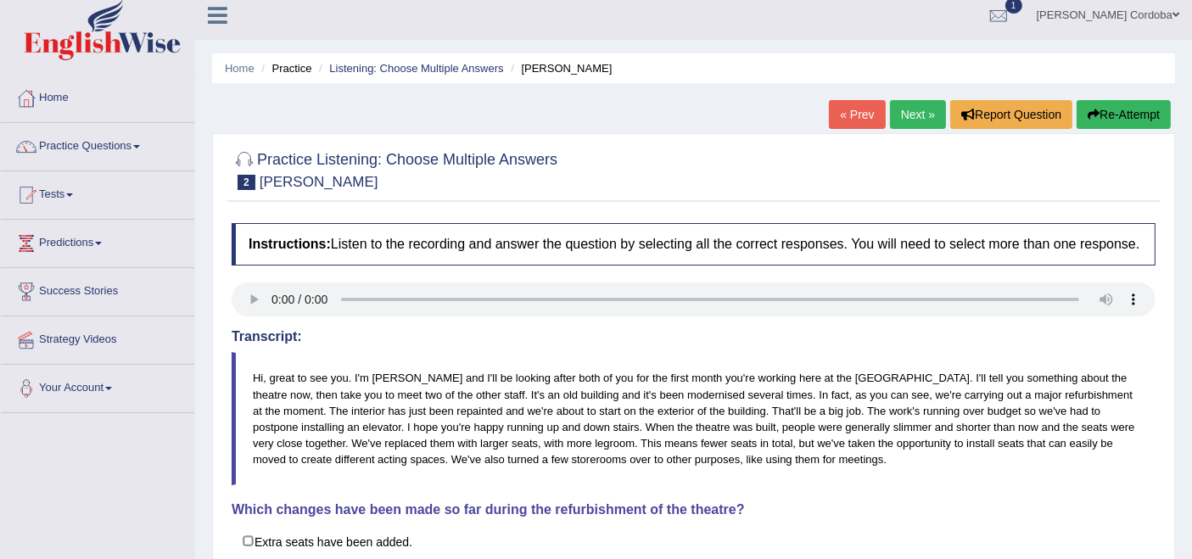
scroll to position [7, 0]
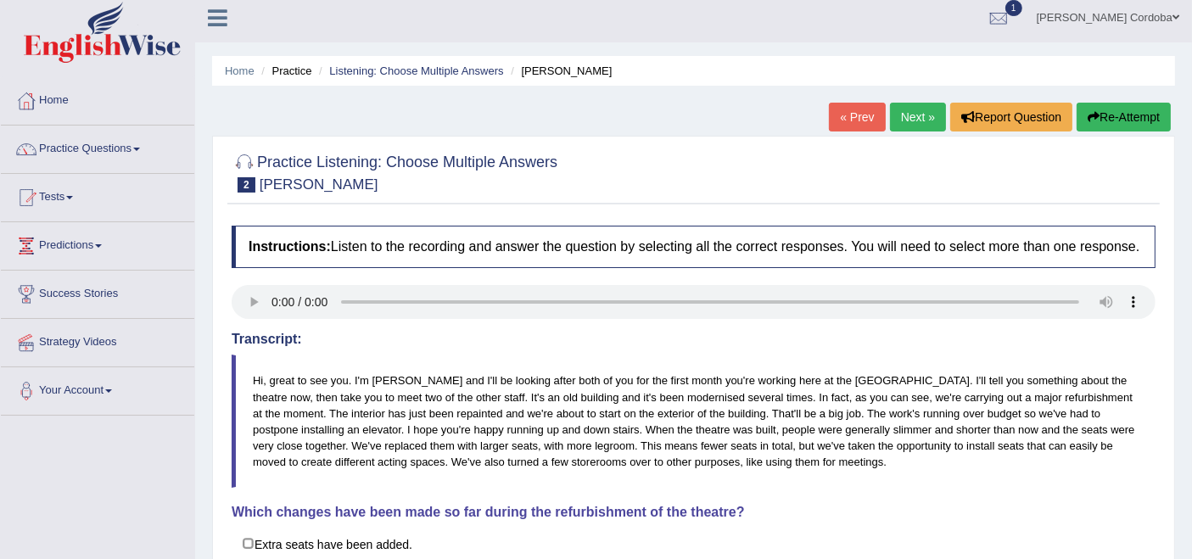
click at [890, 103] on link "Next »" at bounding box center [918, 117] width 56 height 29
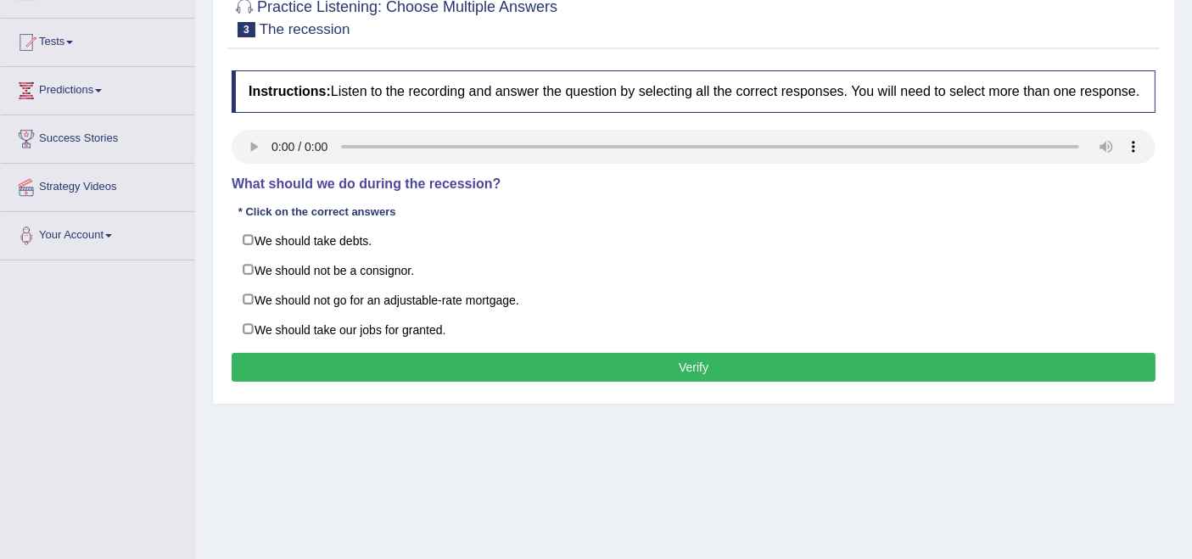
scroll to position [162, 0]
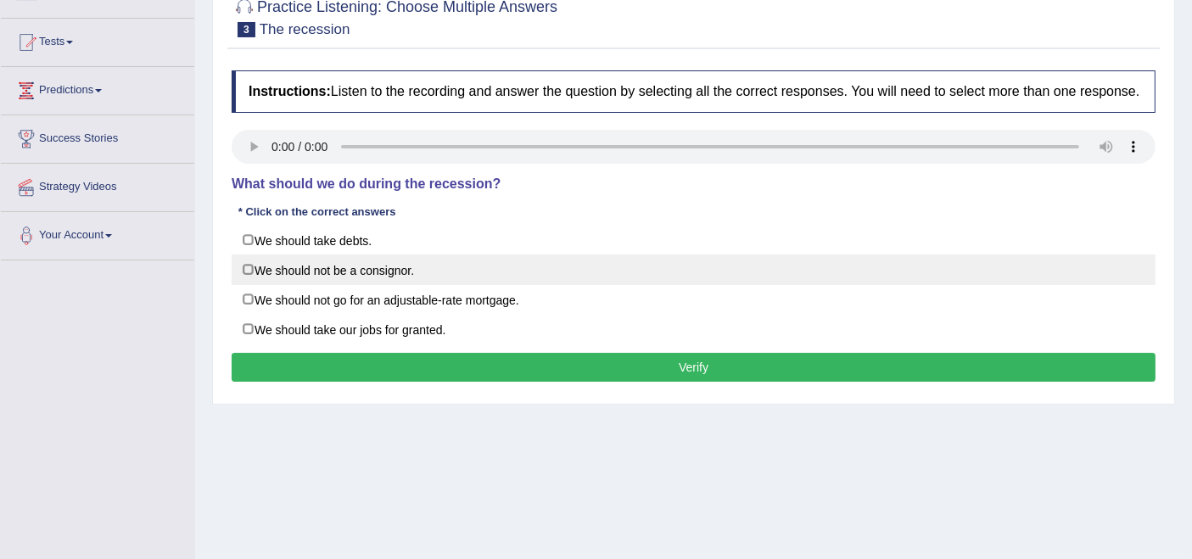
click at [350, 267] on label "We should not be a consignor." at bounding box center [694, 270] width 924 height 31
checkbox input "true"
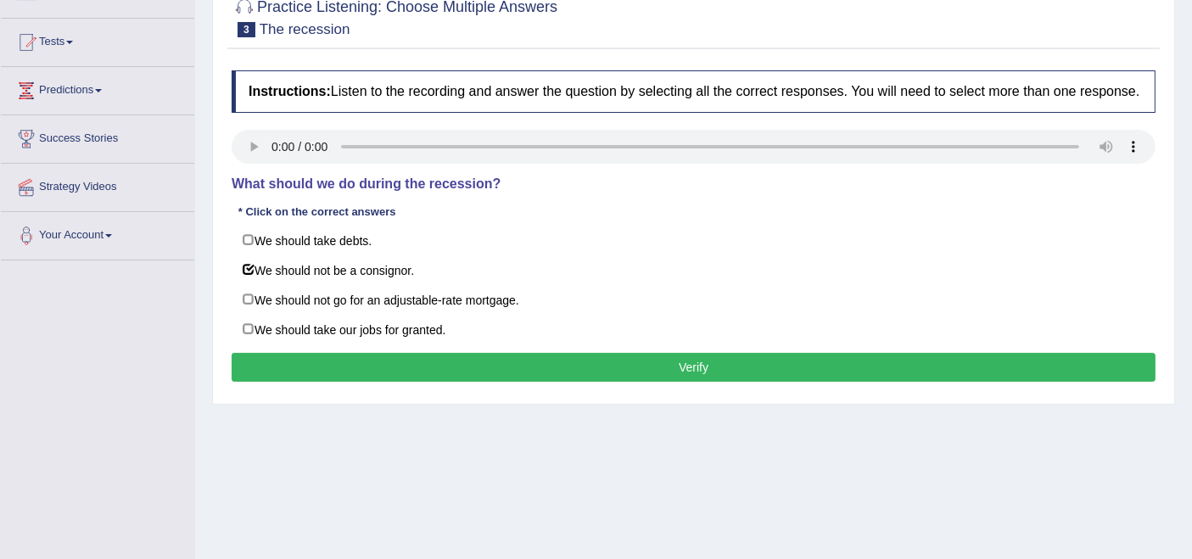
click at [500, 353] on button "Verify" at bounding box center [694, 367] width 924 height 29
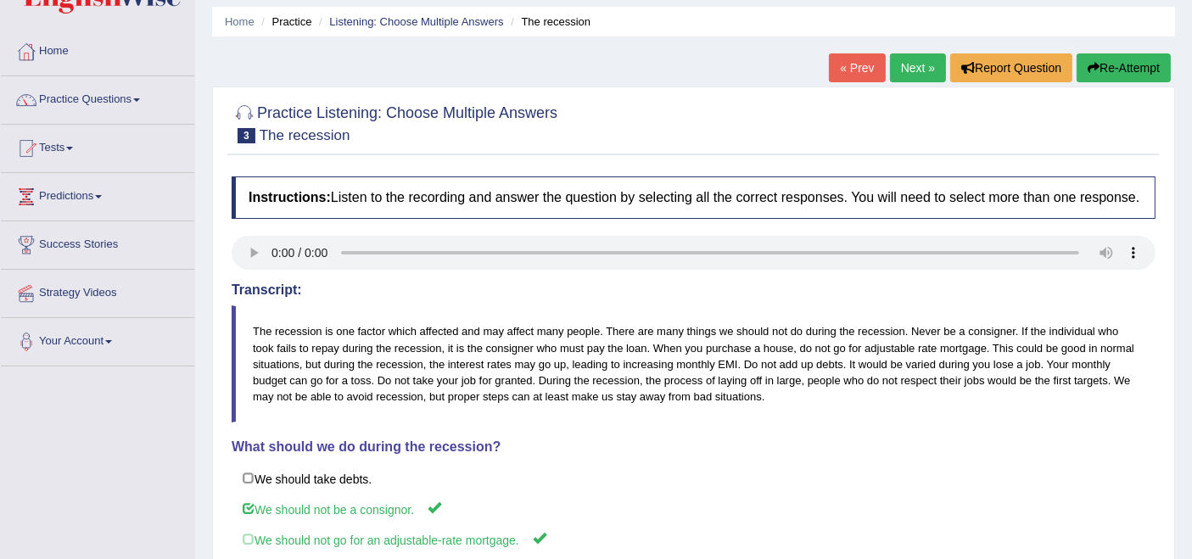
scroll to position [44, 0]
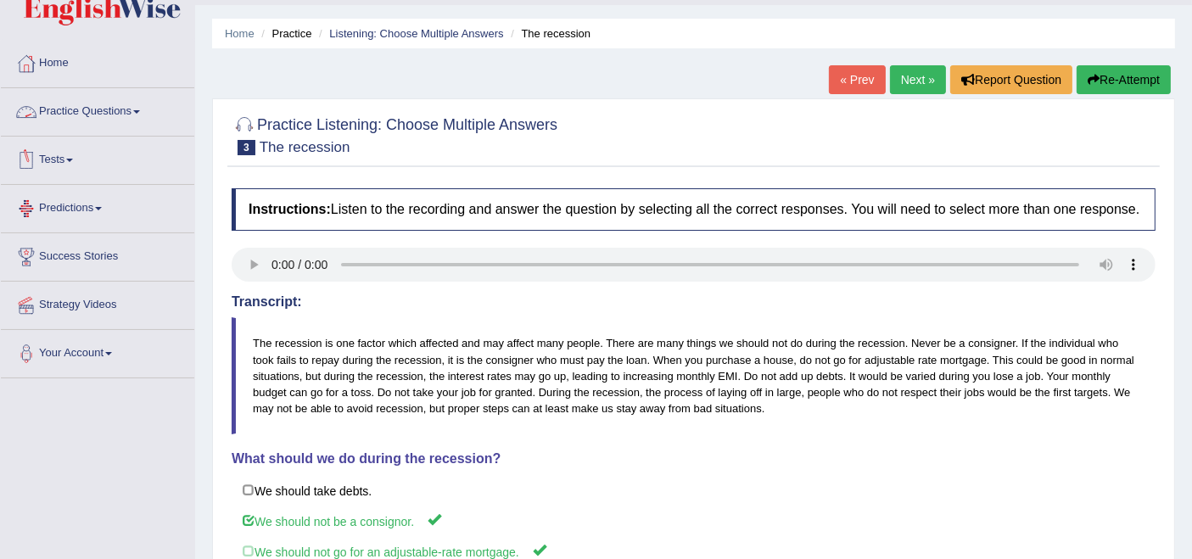
click at [106, 95] on link "Practice Questions" at bounding box center [98, 109] width 194 height 42
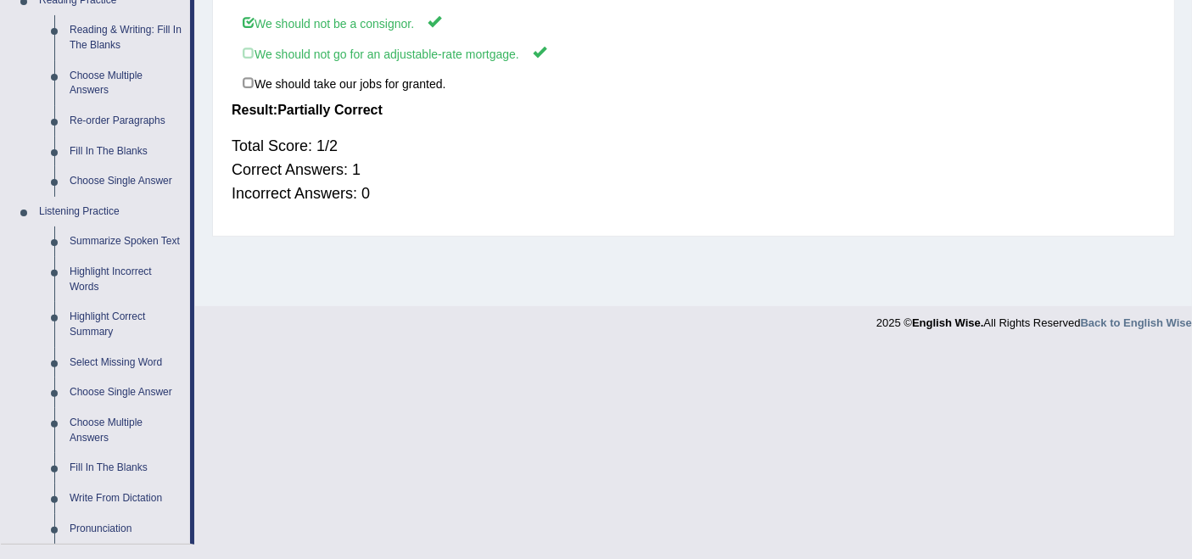
scroll to position [543, 0]
click at [102, 464] on link "Fill In The Blanks" at bounding box center [126, 467] width 128 height 31
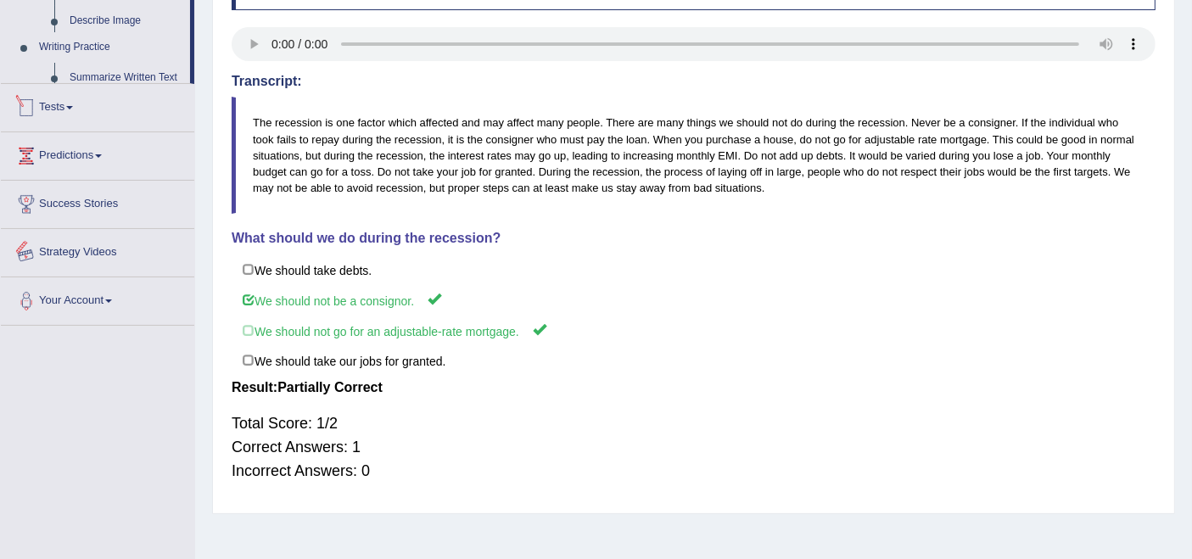
scroll to position [331, 0]
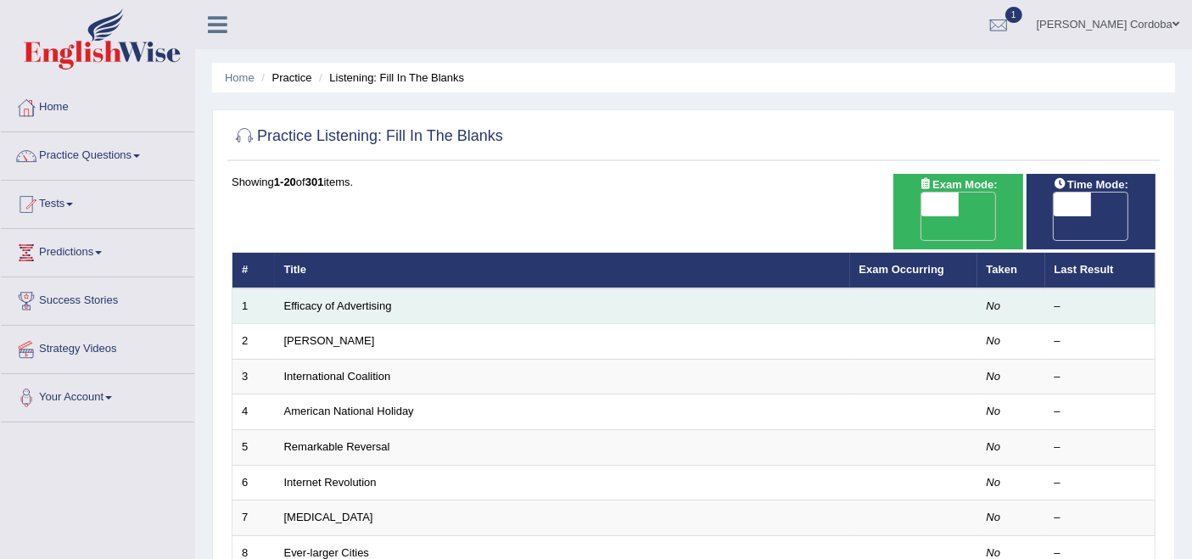
click at [363, 289] on td "Efficacy of Advertising" at bounding box center [562, 307] width 575 height 36
click at [356, 300] on link "Efficacy of Advertising" at bounding box center [338, 306] width 108 height 13
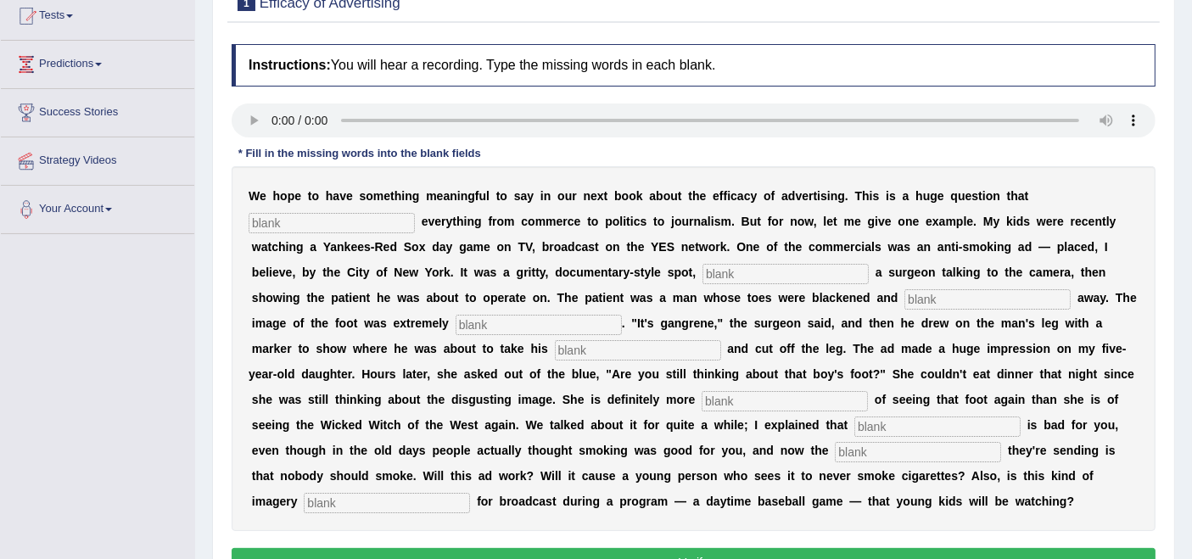
scroll to position [190, 0]
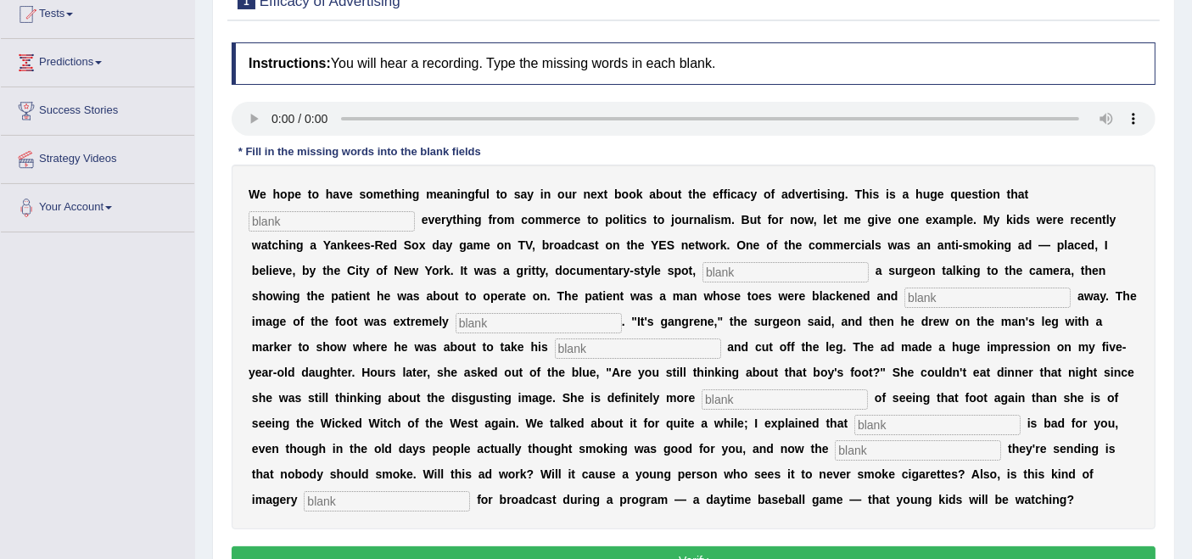
click at [371, 211] on input "text" at bounding box center [332, 221] width 166 height 20
click at [307, 215] on input "text" at bounding box center [332, 221] width 166 height 20
type input "impact"
click at [710, 267] on input "fituring" at bounding box center [786, 272] width 166 height 20
type input "fieaturing"
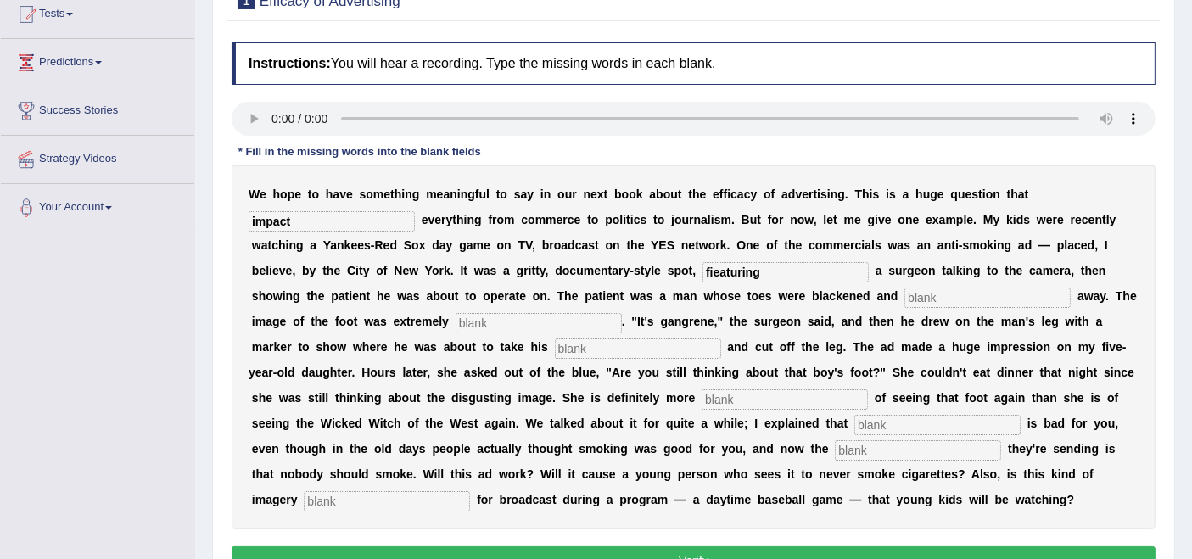
click at [518, 320] on input "text" at bounding box center [539, 323] width 166 height 20
type input "disgusting"
type input "head"
type input "scare"
type input "smoking"
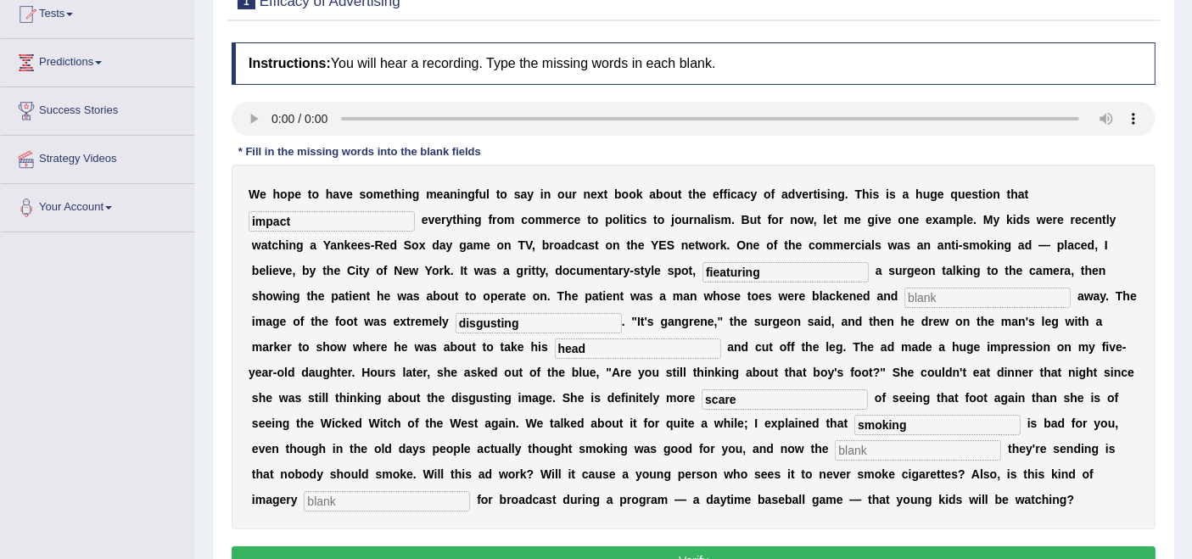
type input "i"
type input "message"
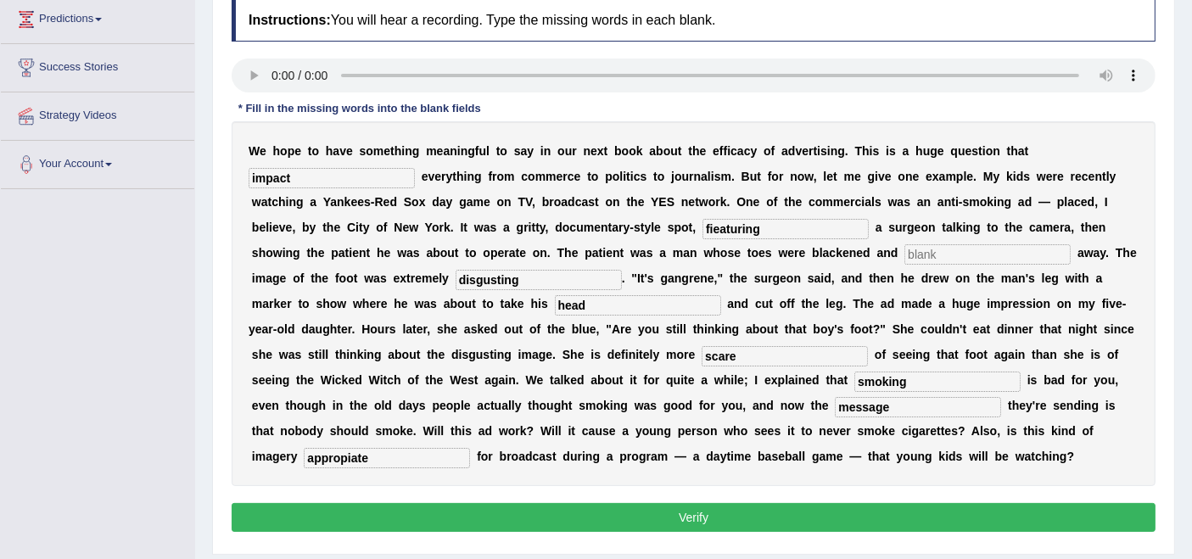
scroll to position [239, 0]
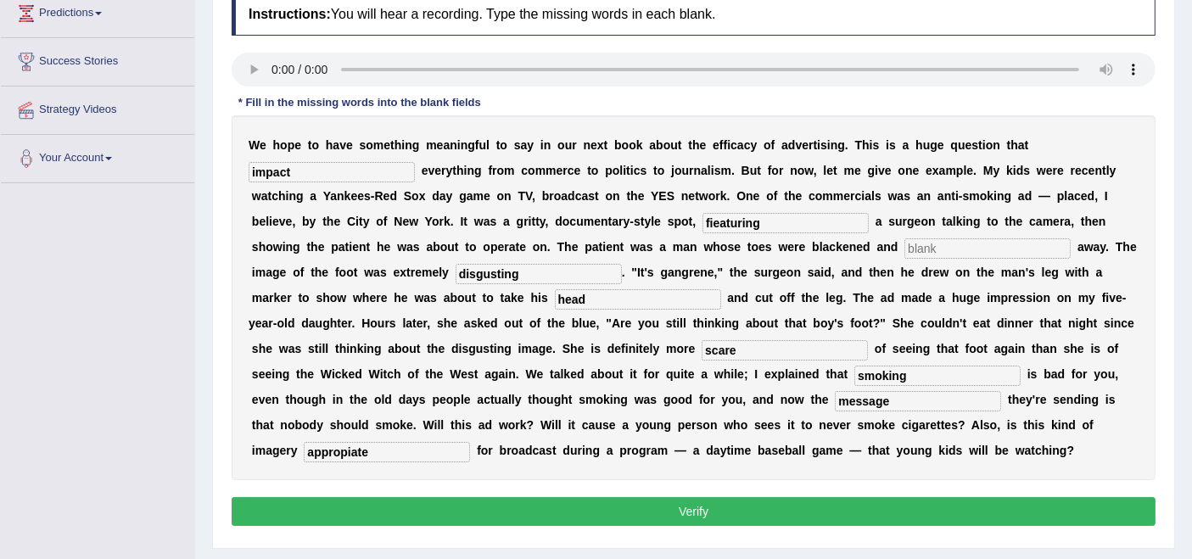
type input "appropiate"
click at [657, 513] on button "Verify" at bounding box center [694, 511] width 924 height 29
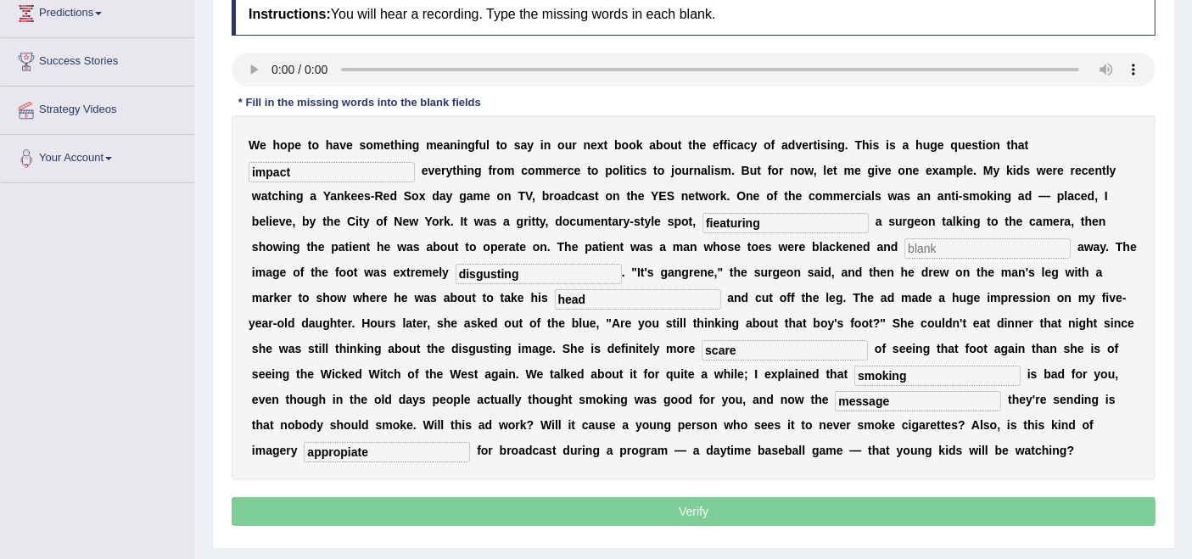
scroll to position [283, 0]
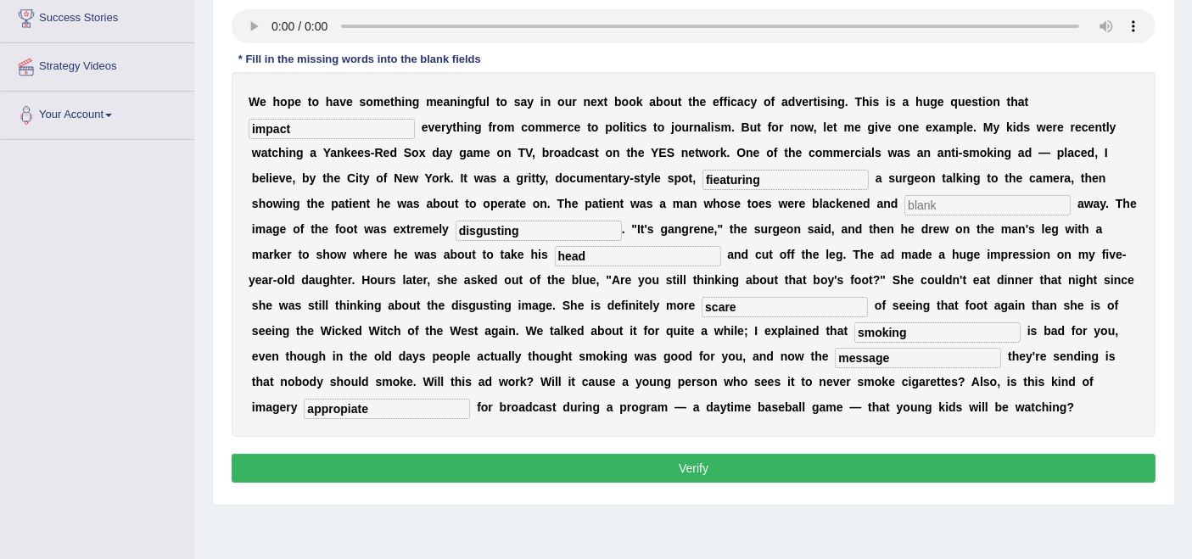
click at [940, 201] on input "text" at bounding box center [988, 205] width 166 height 20
click at [321, 134] on input "impact" at bounding box center [332, 129] width 166 height 20
type input "impacts"
click at [708, 172] on input "fieaturing" at bounding box center [786, 180] width 166 height 20
type input "featuring"
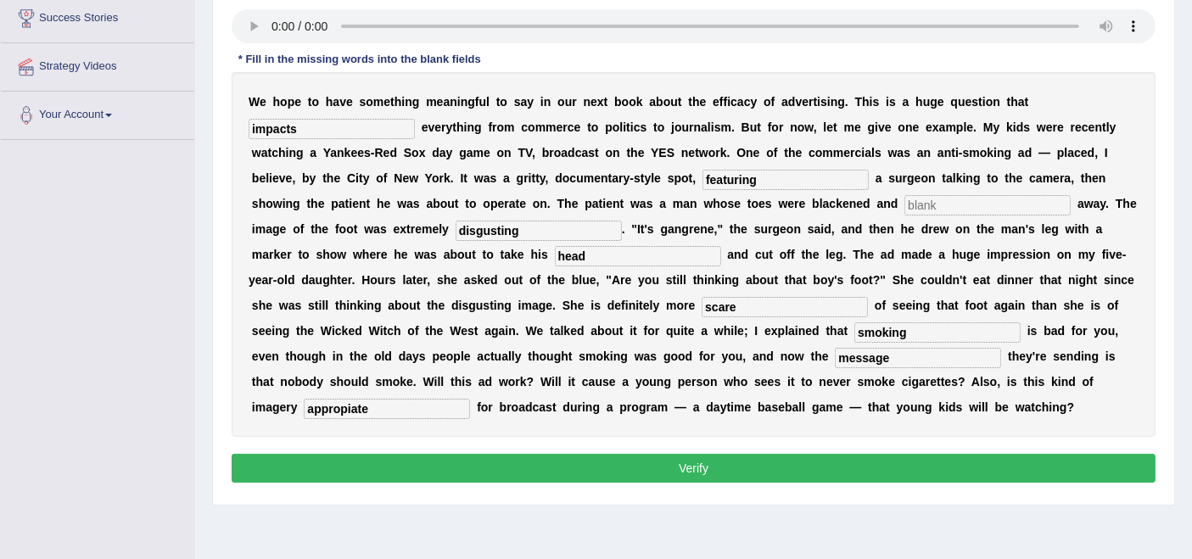
click at [961, 216] on div "W e h o p e t o h a v e s o m e t h i n g m e a n i n g f u l t o s a y i n o u…" at bounding box center [694, 254] width 924 height 365
click at [961, 199] on input "text" at bounding box center [988, 205] width 166 height 20
type input "s"
click at [943, 203] on input "text" at bounding box center [988, 205] width 166 height 20
type input "hacksaw"
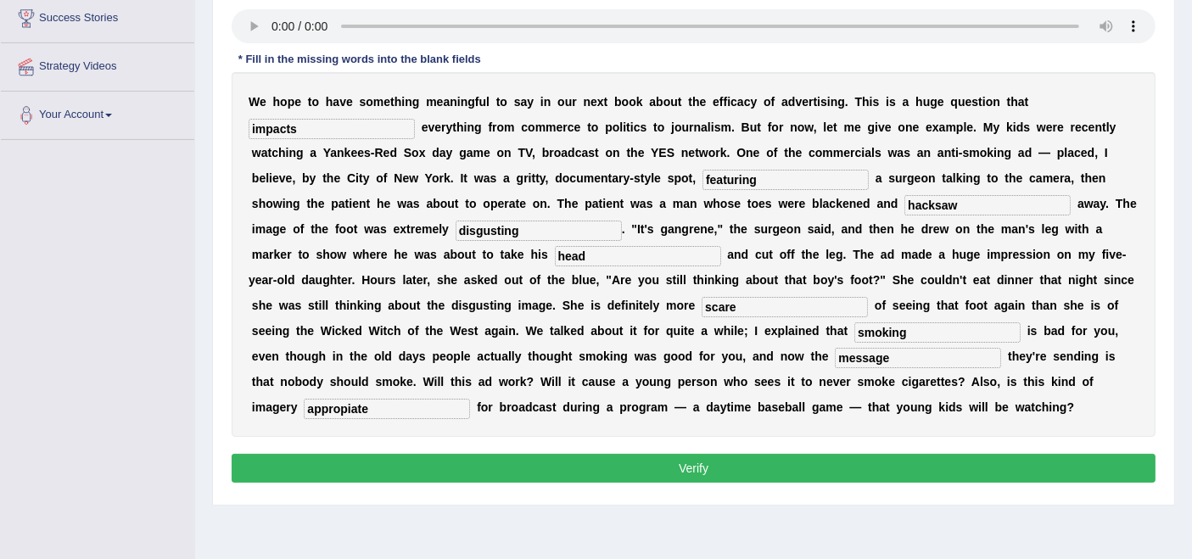
click at [212, 115] on div "Practice Listening: Fill In The Blanks 1 Efficacy of Advertising Instructions: …" at bounding box center [693, 183] width 963 height 646
click at [577, 261] on input "head" at bounding box center [638, 256] width 166 height 20
type input "hacksaw"
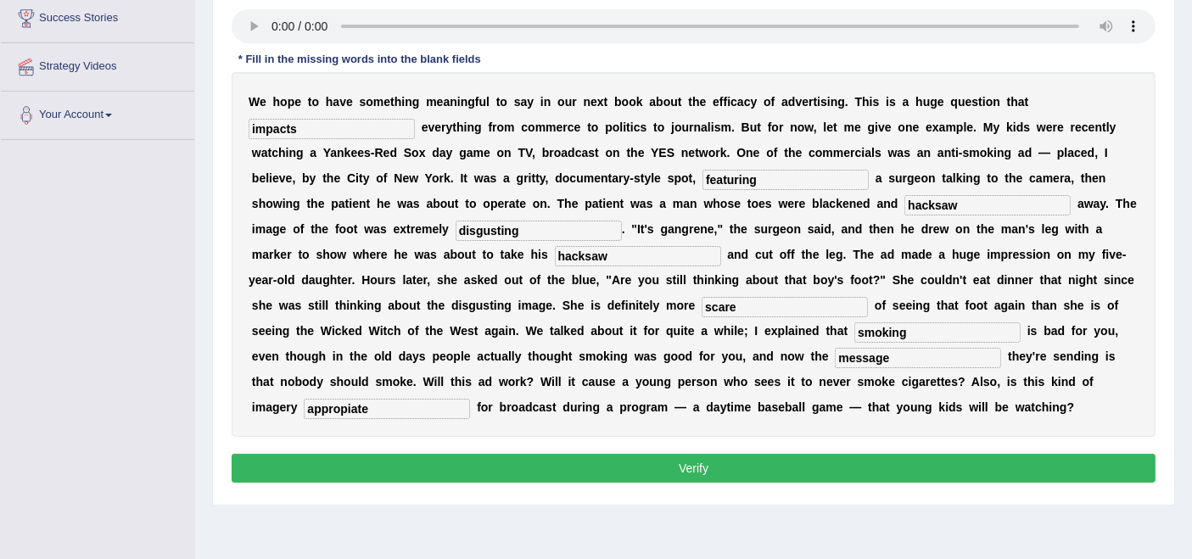
click at [944, 191] on div "W e h o p e t o h a v e s o m e t h i n g m e a n i n g f u l t o s a y i n o u…" at bounding box center [694, 254] width 924 height 365
click at [944, 202] on input "hacksaw" at bounding box center [988, 205] width 166 height 20
type input "rotting"
click at [742, 288] on div "W e h o p e t o h a v e s o m e t h i n g m e a n i n g f u l t o s a y i n o u…" at bounding box center [694, 254] width 924 height 365
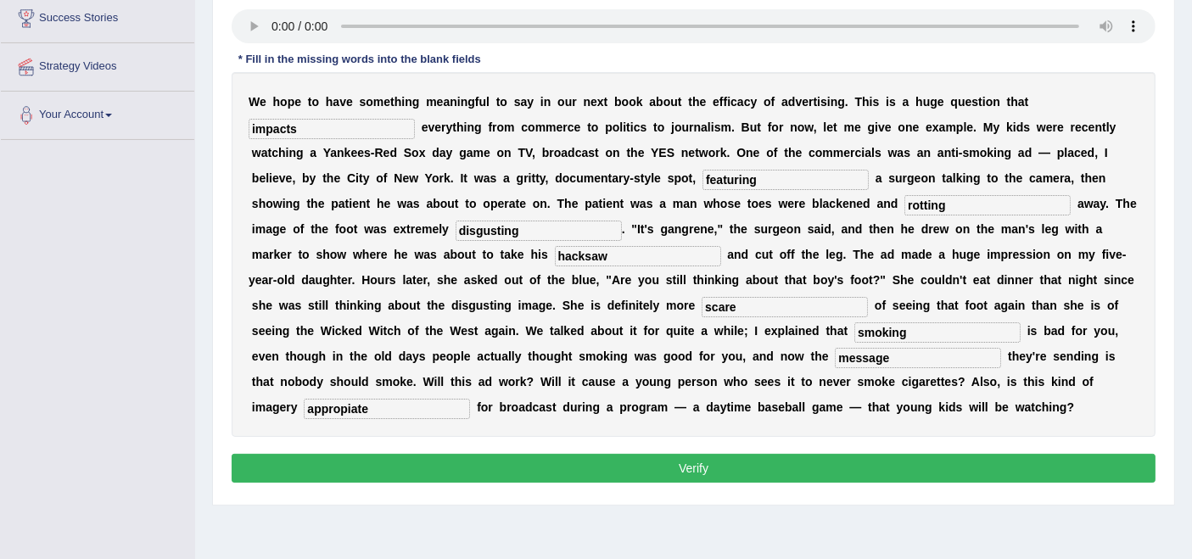
click at [749, 313] on input "scare" at bounding box center [785, 307] width 166 height 20
type input "scared"
click at [751, 457] on button "Verify" at bounding box center [694, 468] width 924 height 29
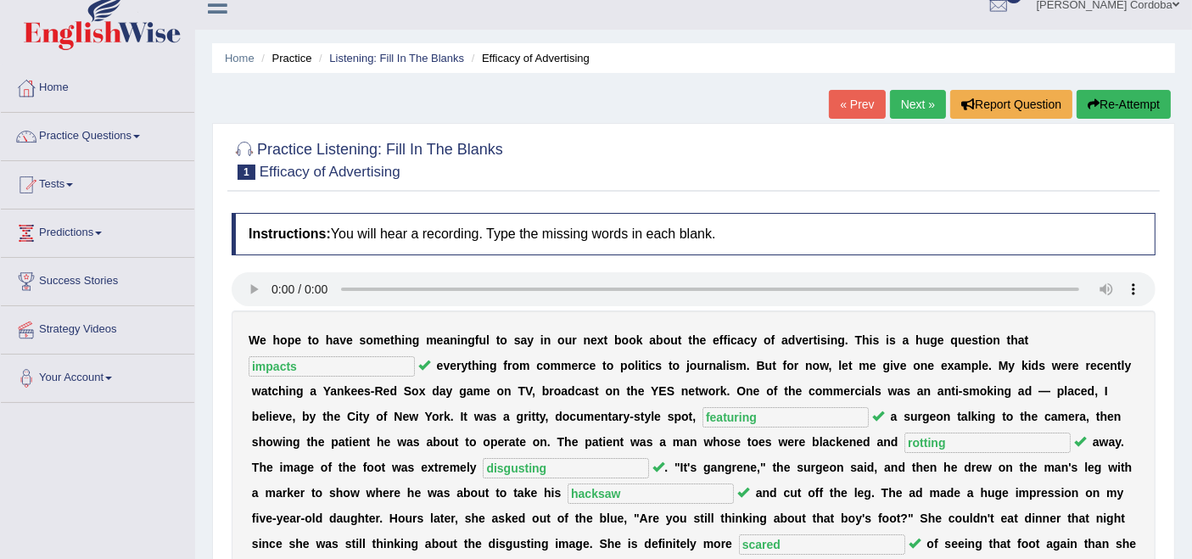
scroll to position [17, 0]
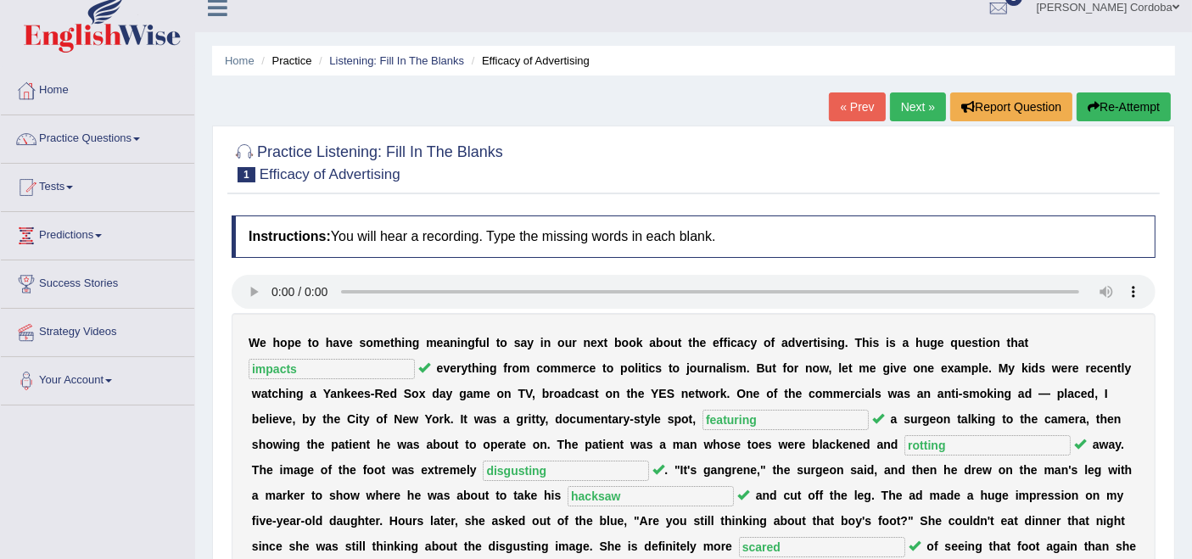
click at [904, 110] on link "Next »" at bounding box center [918, 107] width 56 height 29
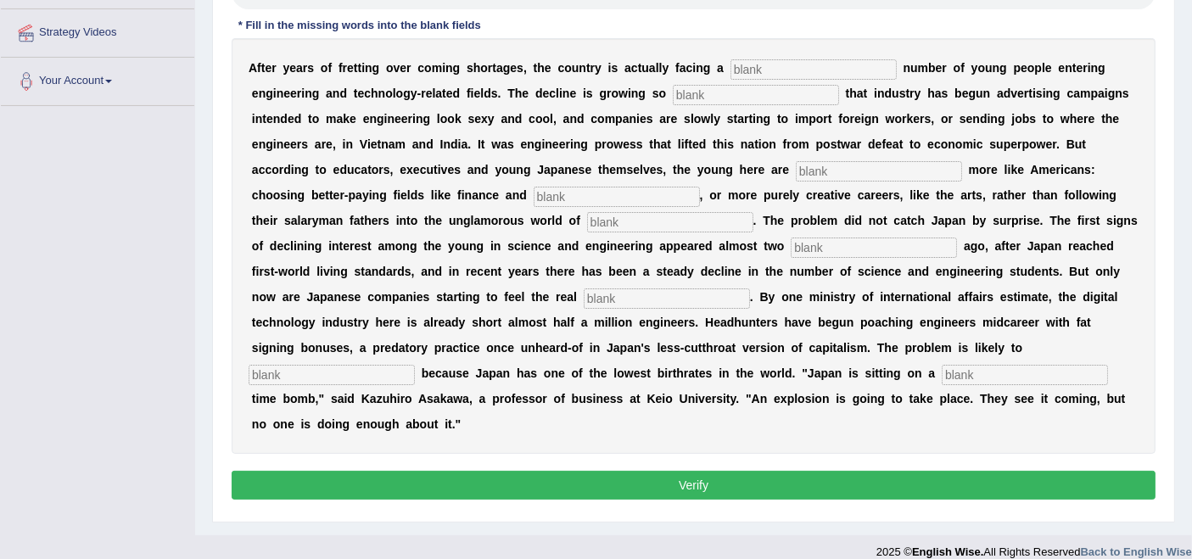
scroll to position [303, 0]
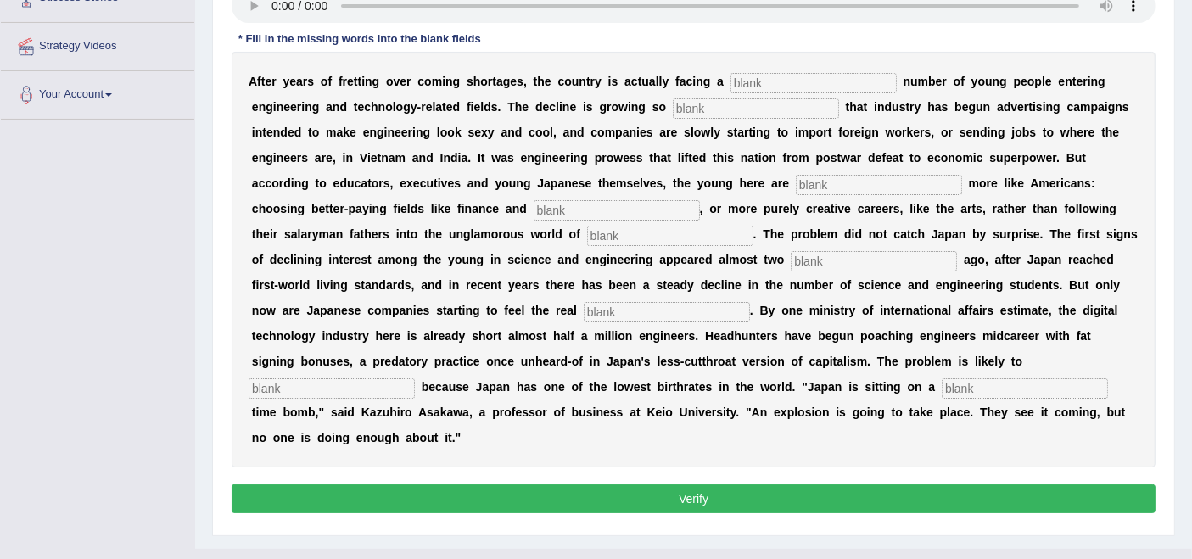
click at [787, 83] on input "text" at bounding box center [814, 83] width 166 height 20
type input "drastic"
type input "s"
type input "behaving"
click at [623, 202] on input "medice" at bounding box center [617, 210] width 166 height 20
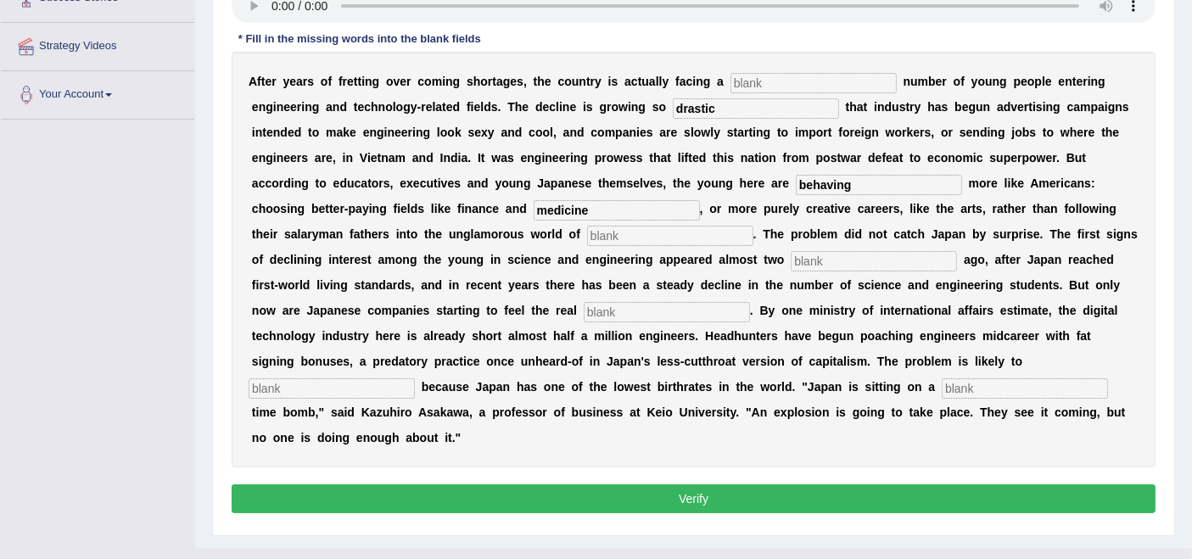
type input "medicine"
type input "manufacturing"
type input "decades"
type input "s"
type input "pinch"
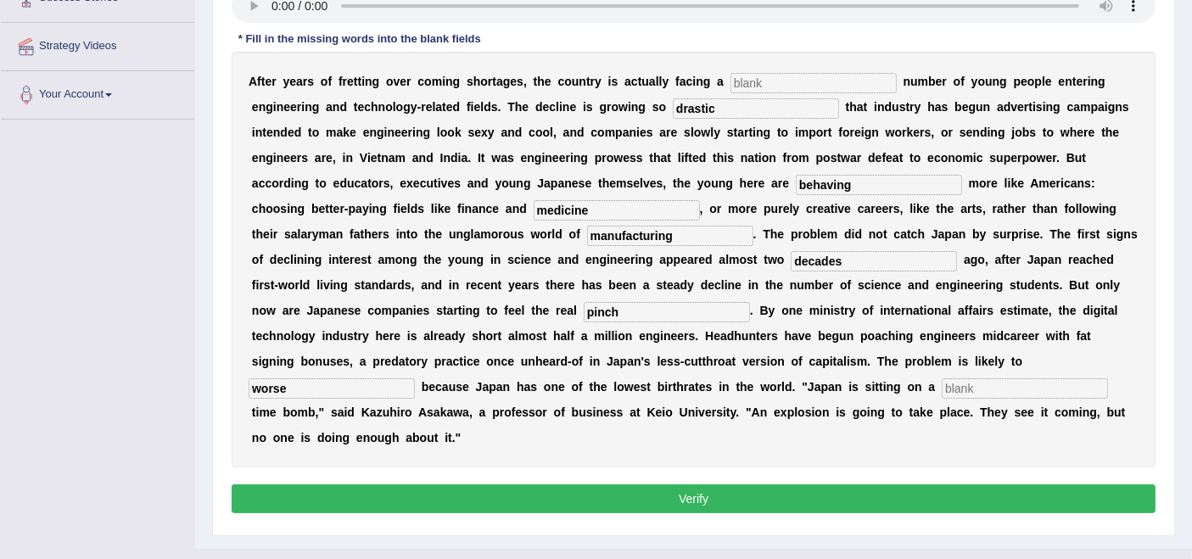
type input "worse"
type input "demographic"
click at [323, 384] on input "worse" at bounding box center [332, 389] width 166 height 20
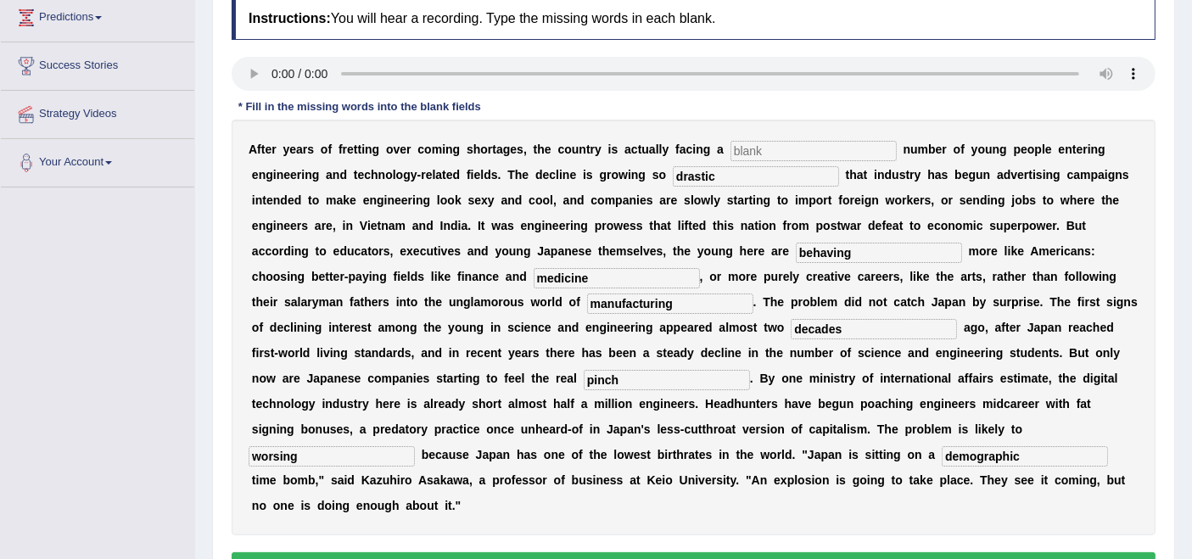
click at [317, 462] on input "worsing" at bounding box center [332, 456] width 166 height 20
type input "worsen"
click at [780, 144] on input "text" at bounding box center [814, 151] width 166 height 20
click at [785, 148] on input "text" at bounding box center [814, 151] width 166 height 20
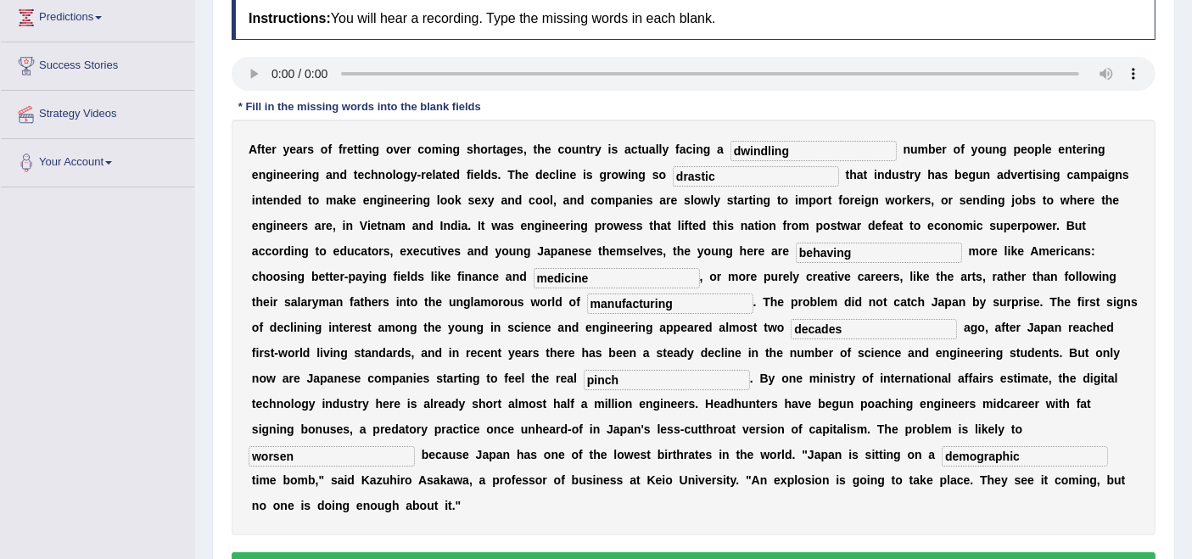
type input "dwindling"
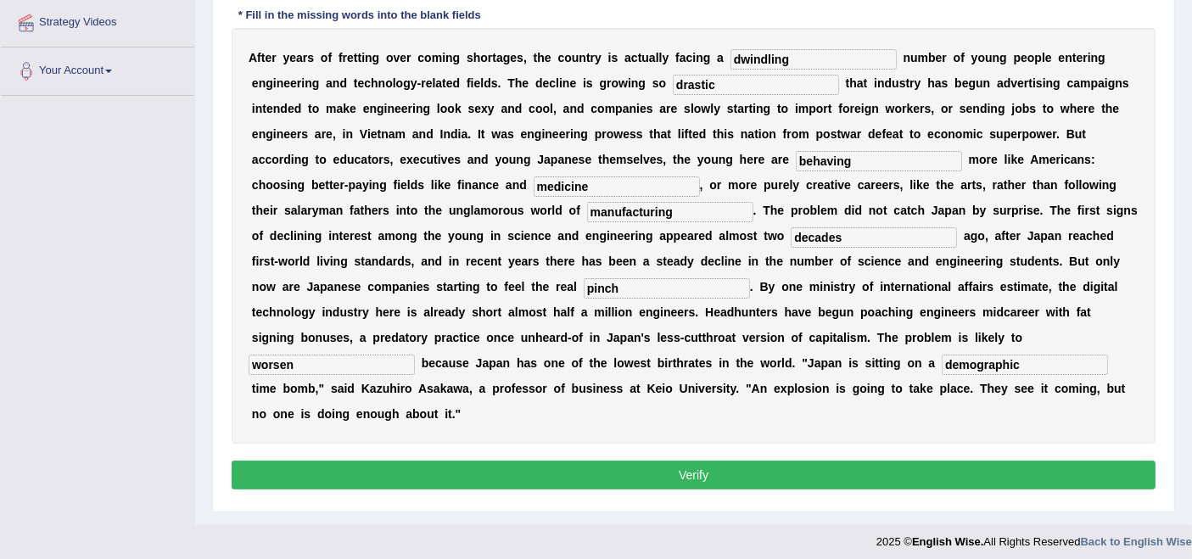
scroll to position [333, 0]
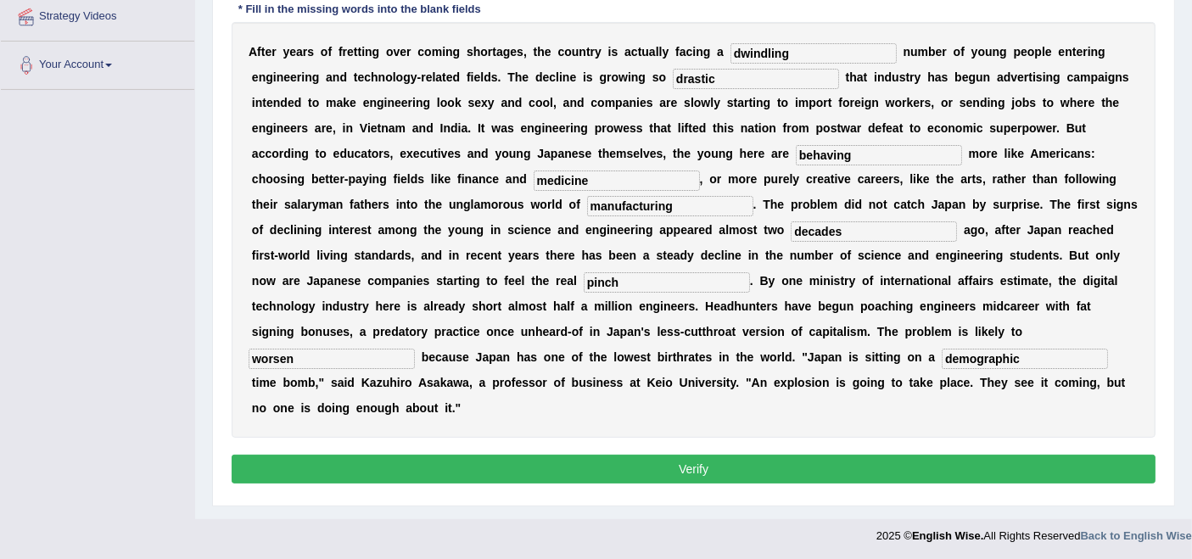
click at [726, 475] on button "Verify" at bounding box center [694, 469] width 924 height 29
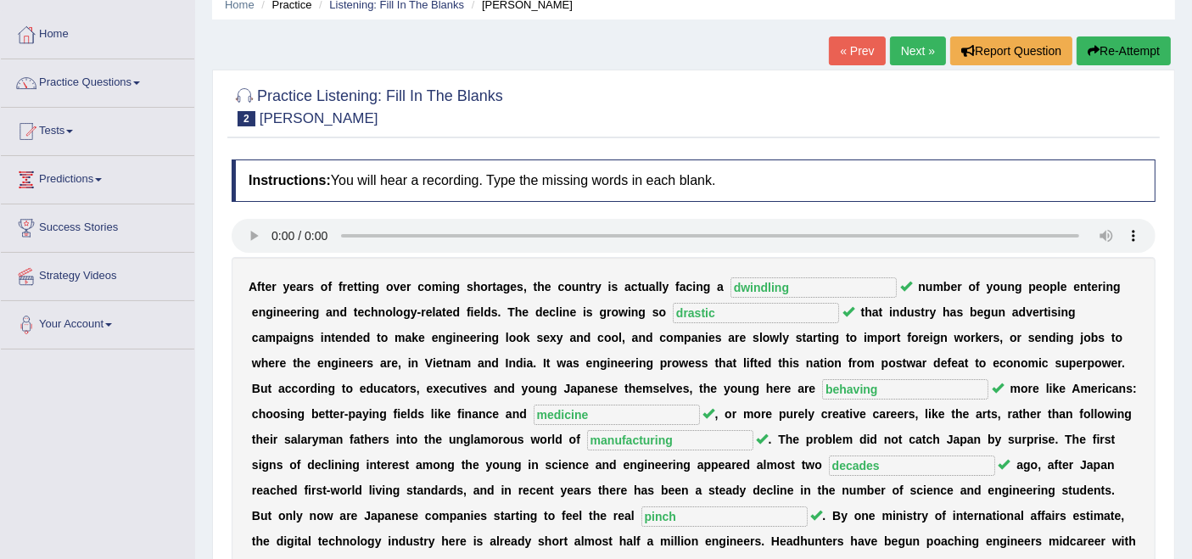
scroll to position [111, 0]
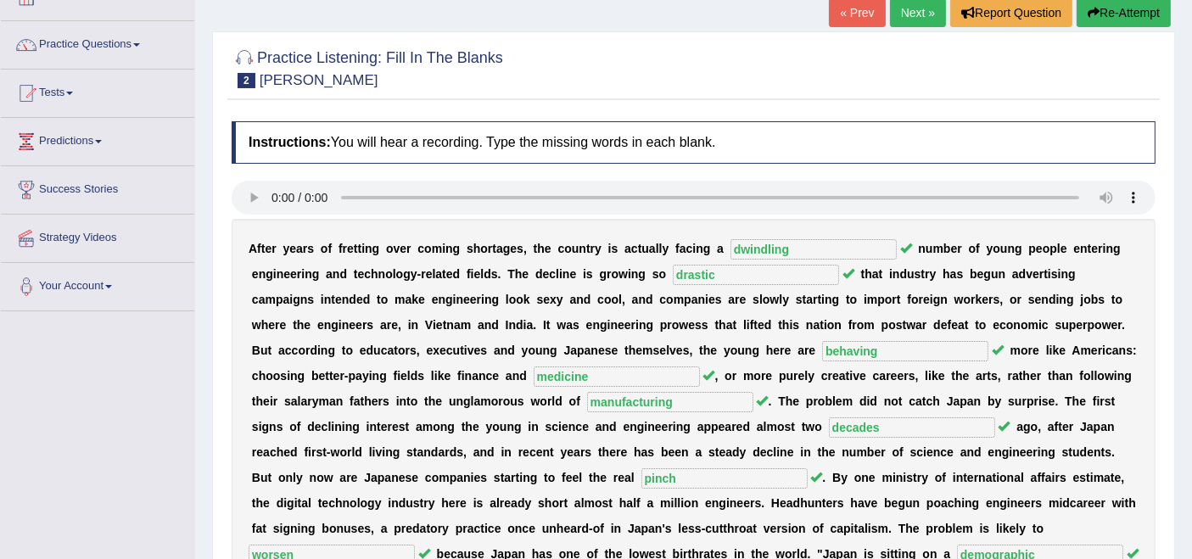
click at [923, 14] on link "Next »" at bounding box center [918, 12] width 56 height 29
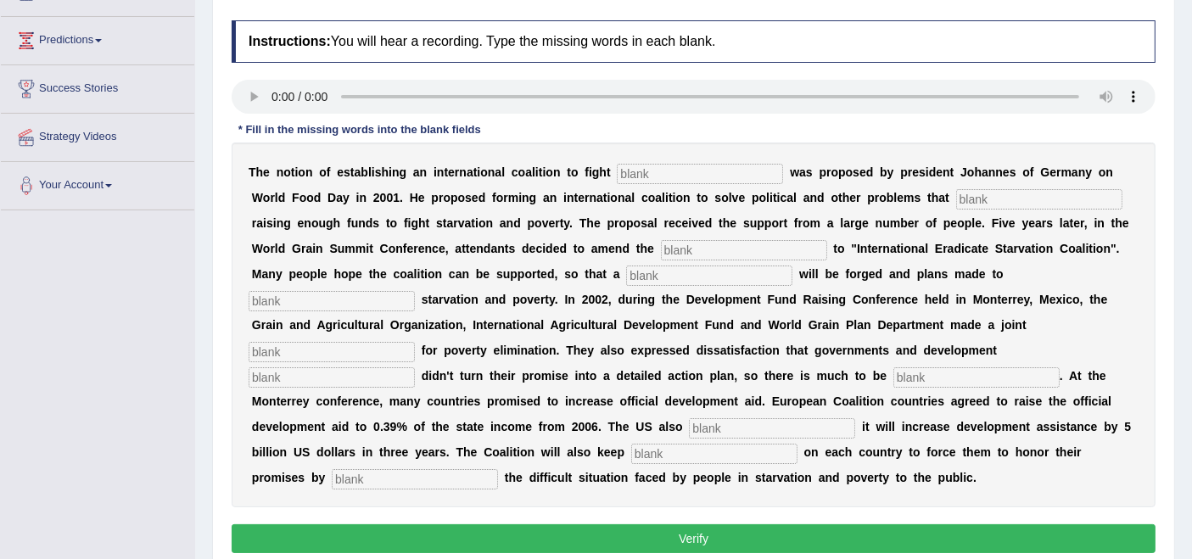
scroll to position [213, 0]
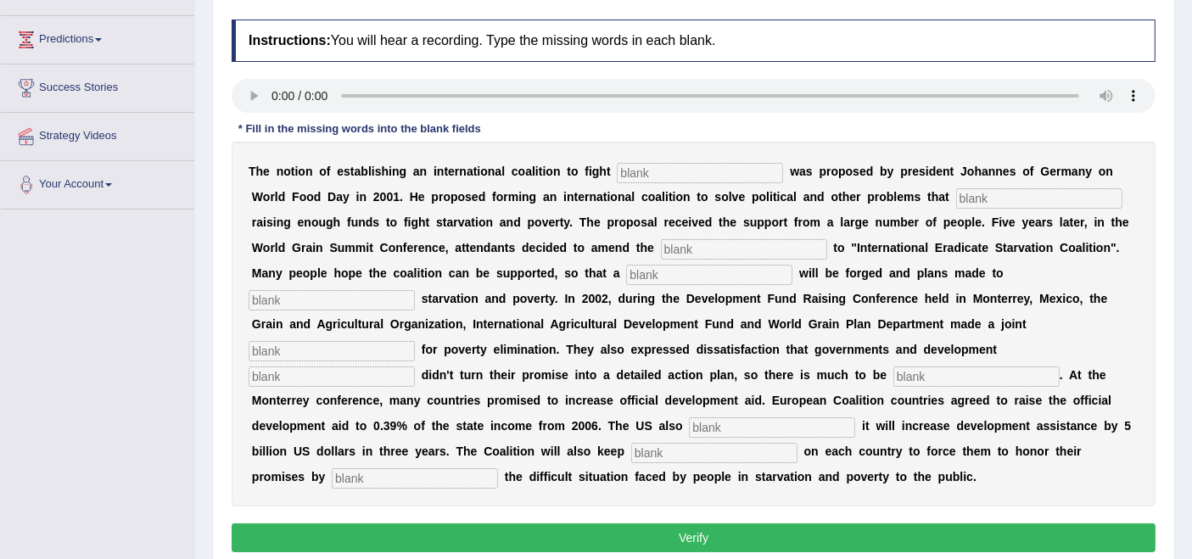
click at [306, 145] on div "Instructions: You will hear a recording. Type the missing words in each blank. …" at bounding box center [693, 288] width 933 height 555
click at [722, 244] on div "Instructions: You will hear a recording. Type the missing words in each blank. …" at bounding box center [693, 288] width 933 height 555
click at [693, 171] on input "text" at bounding box center [700, 173] width 166 height 20
type input "starvation"
type input "structure"
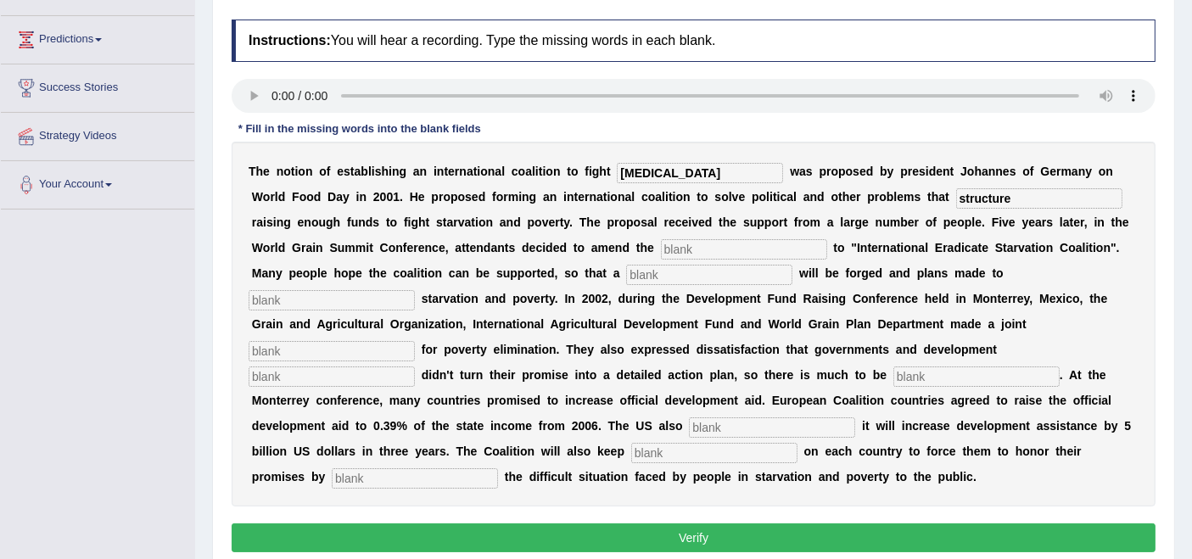
click at [751, 242] on input "text" at bounding box center [744, 249] width 166 height 20
type input "manifested"
type input "resolution"
type input "eliminate"
click at [293, 358] on input "green" at bounding box center [332, 351] width 166 height 20
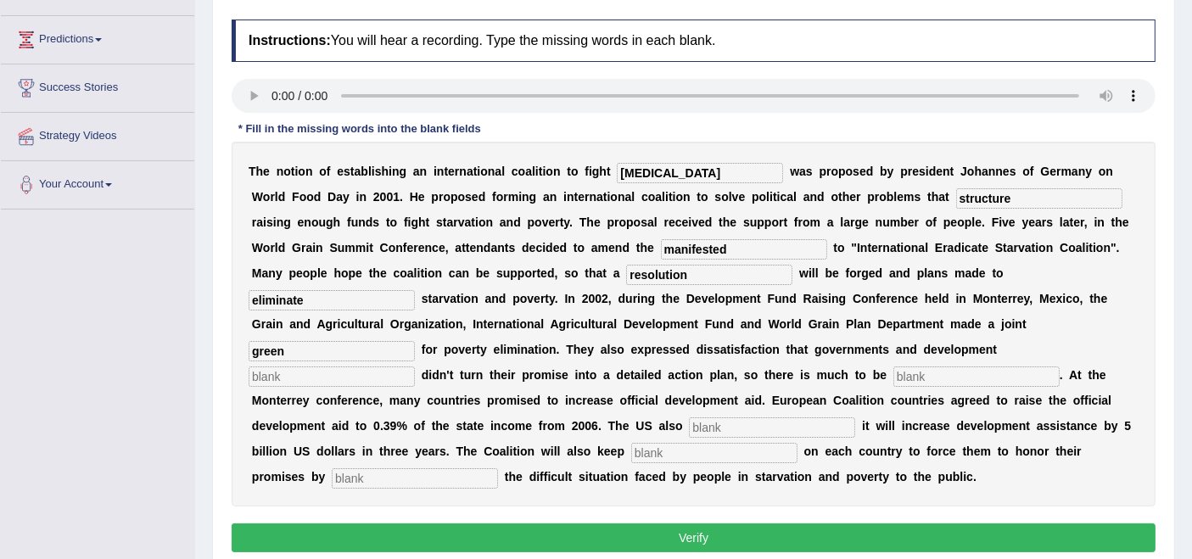
click at [293, 358] on input "green" at bounding box center [332, 351] width 166 height 20
type input "appeal"
type input "partners"
type input "desired"
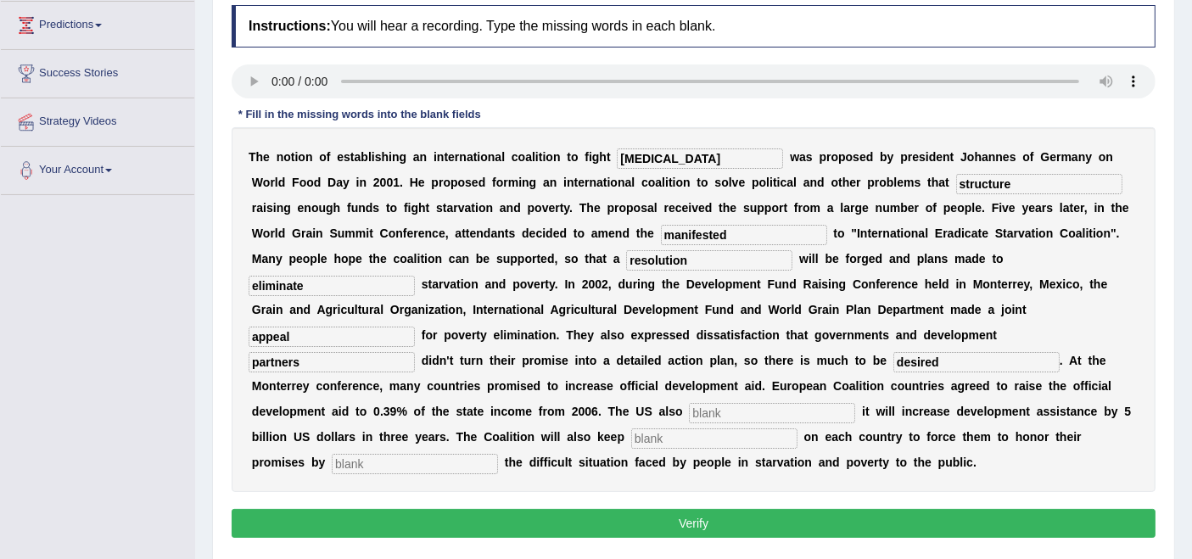
scroll to position [227, 0]
type input "announce"
type input "pressure"
type input "s"
type input "exposing"
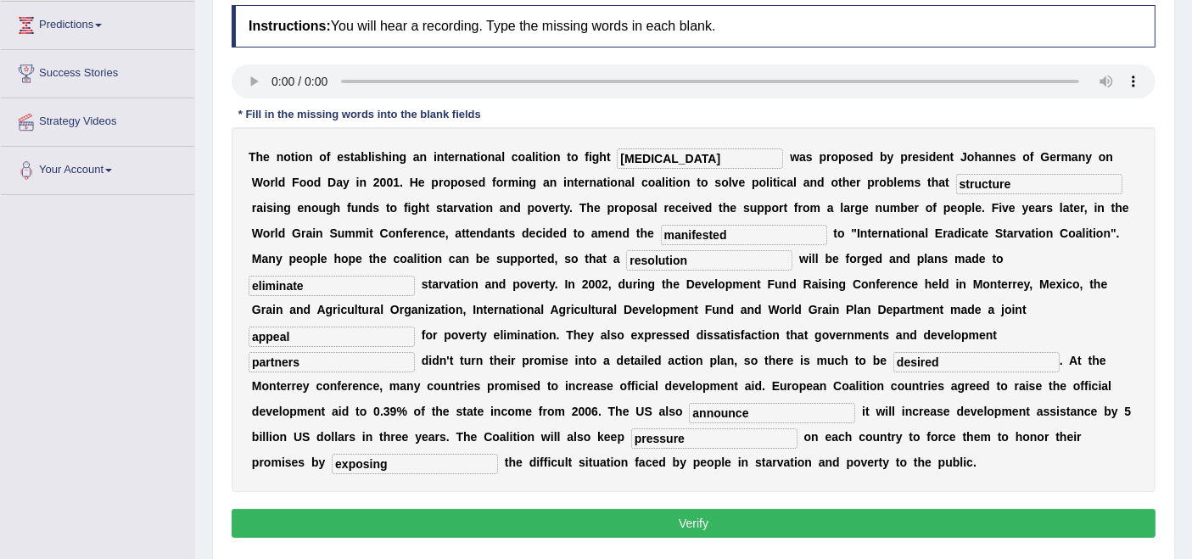
click at [749, 227] on input "manifested" at bounding box center [744, 235] width 166 height 20
type input "manifesto"
click at [766, 407] on input "announce" at bounding box center [772, 413] width 166 height 20
type input "announced"
click at [756, 512] on button "Verify" at bounding box center [694, 523] width 924 height 29
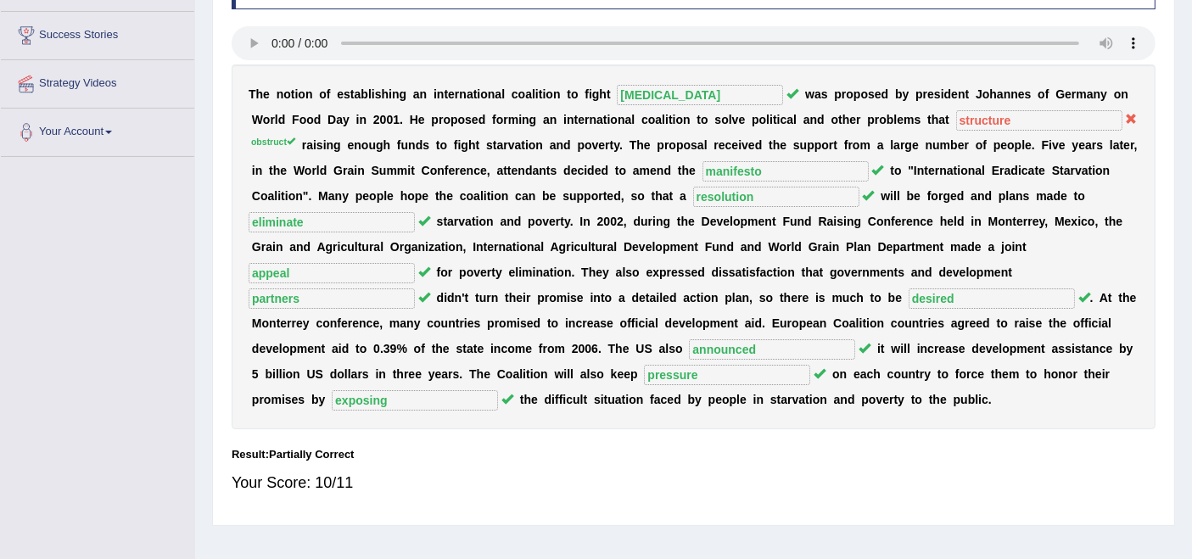
scroll to position [267, 0]
click at [970, 163] on b "n" at bounding box center [972, 170] width 8 height 14
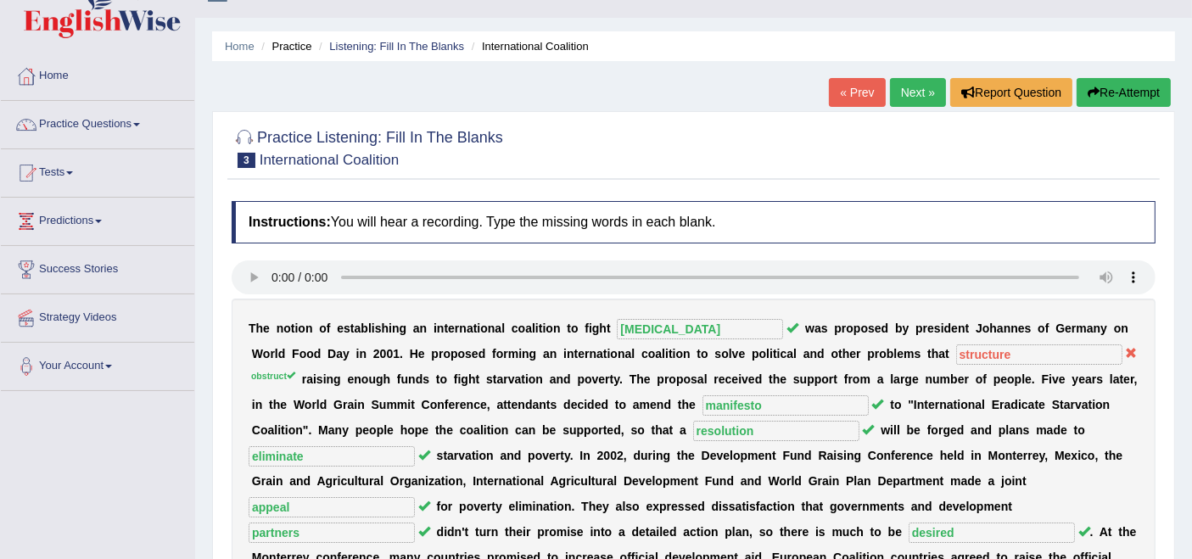
scroll to position [0, 0]
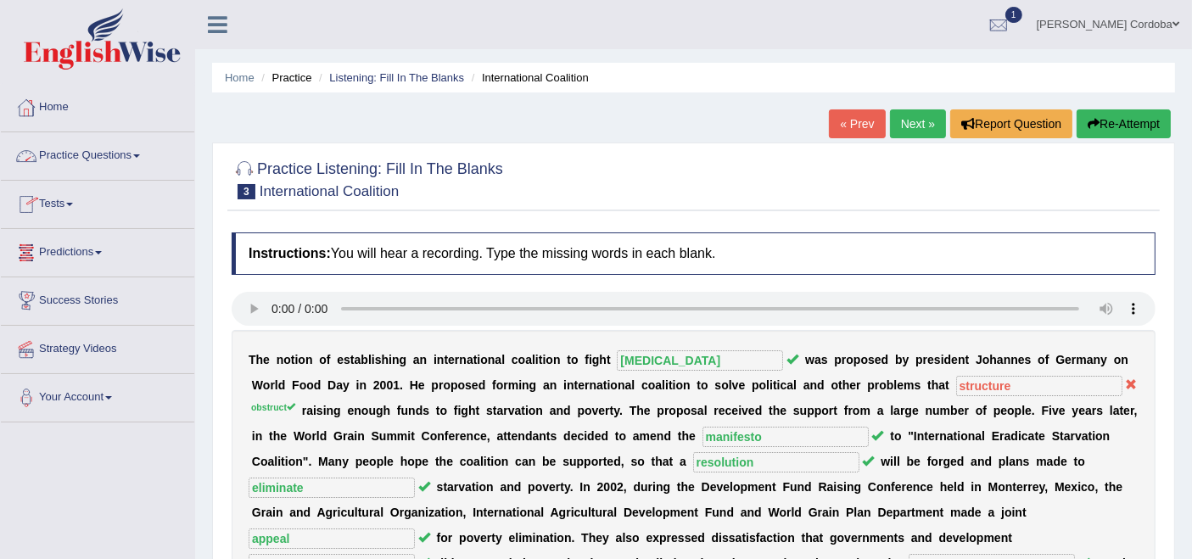
click at [899, 126] on link "Next »" at bounding box center [918, 123] width 56 height 29
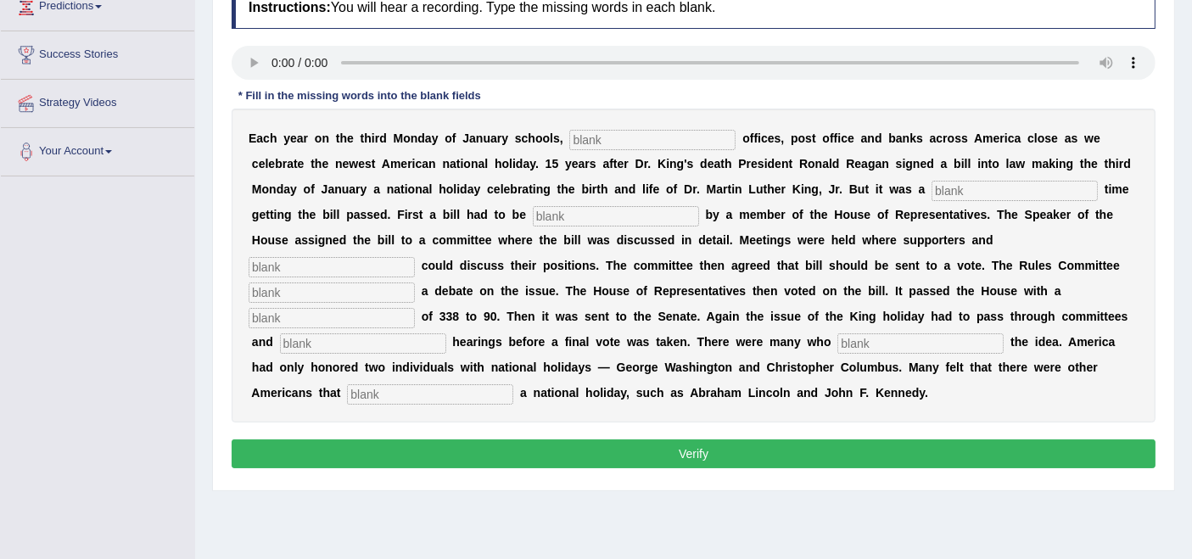
click at [608, 133] on input "text" at bounding box center [652, 140] width 166 height 20
type input "d"
type input "federal"
click at [994, 191] on input "text" at bounding box center [1015, 191] width 166 height 20
type input "tought"
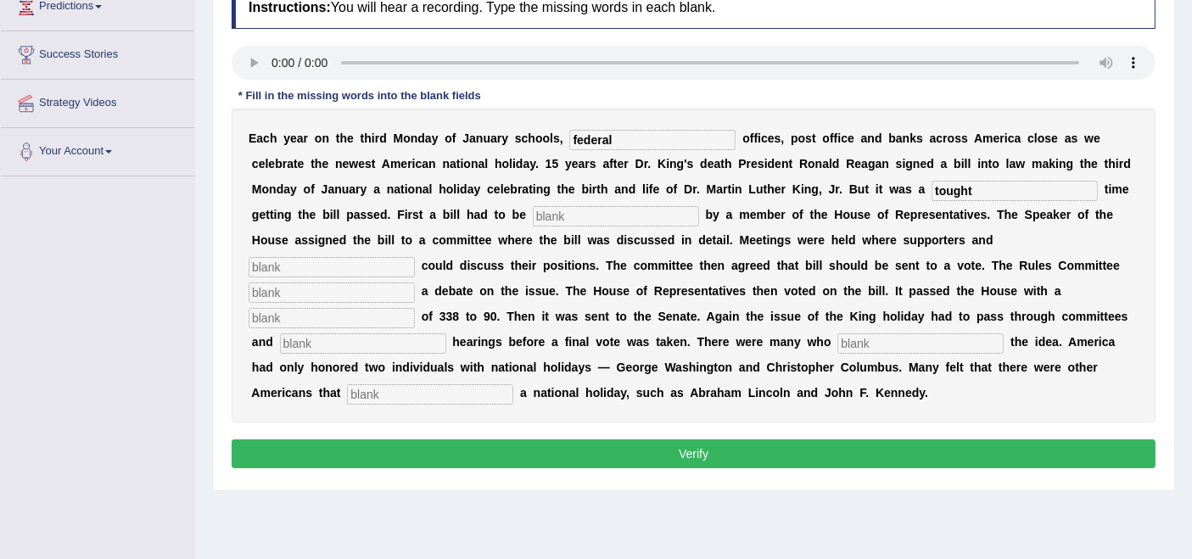
click at [620, 212] on input "text" at bounding box center [616, 216] width 166 height 20
click at [364, 272] on input "text" at bounding box center [332, 267] width 166 height 20
type input "opponents"
type input "schedule"
type input "vote"
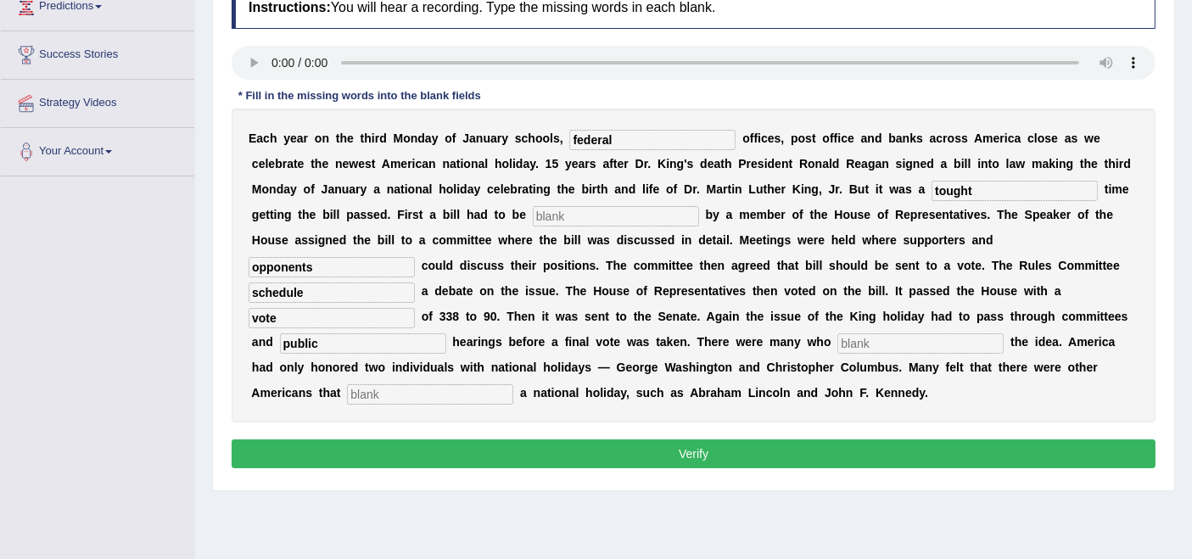
type input "public"
type input "apposte"
type input "deserved"
click at [337, 292] on input "schedule" at bounding box center [332, 293] width 166 height 20
type input "scheduled"
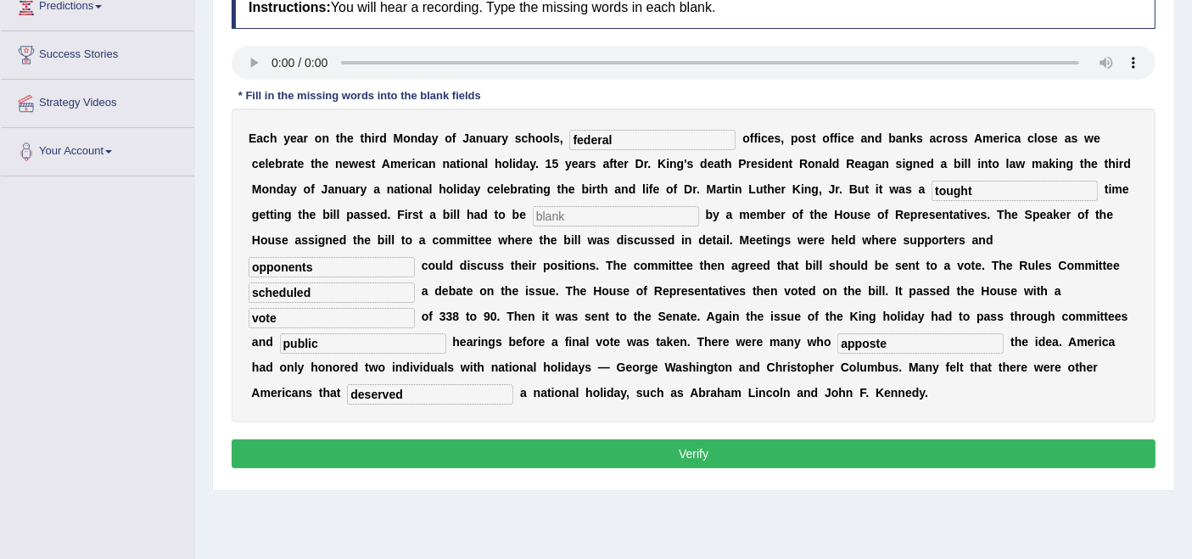
click at [902, 348] on input "apposte" at bounding box center [921, 344] width 166 height 20
click at [850, 341] on input "apposted" at bounding box center [921, 344] width 166 height 20
click at [894, 348] on input "opposted" at bounding box center [921, 344] width 166 height 20
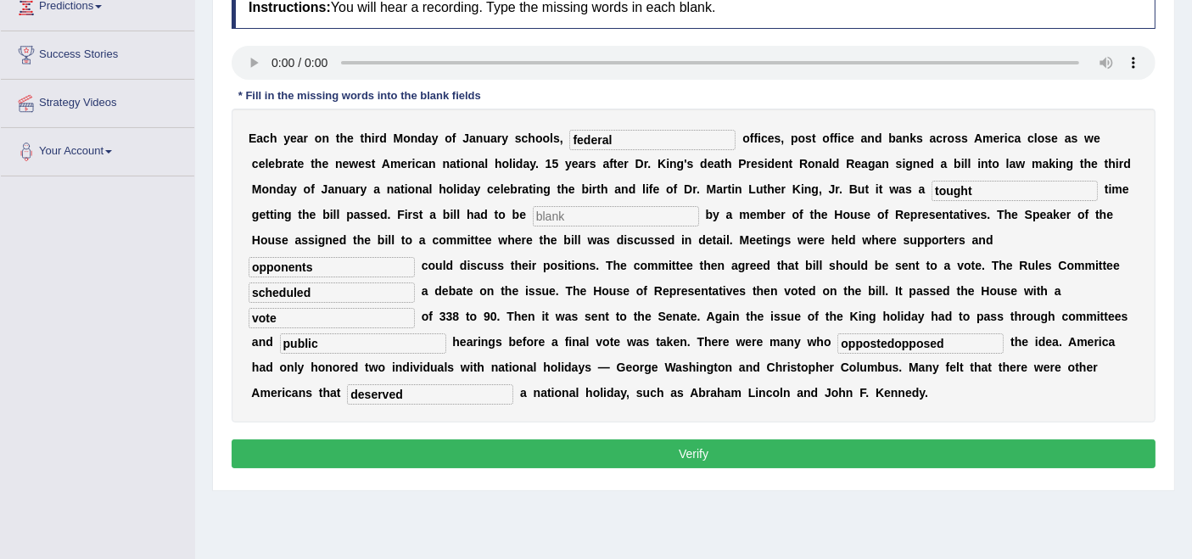
click at [895, 348] on input "oppostedopposed" at bounding box center [921, 344] width 166 height 20
type input "opposed"
click at [558, 222] on input "text" at bounding box center [616, 216] width 166 height 20
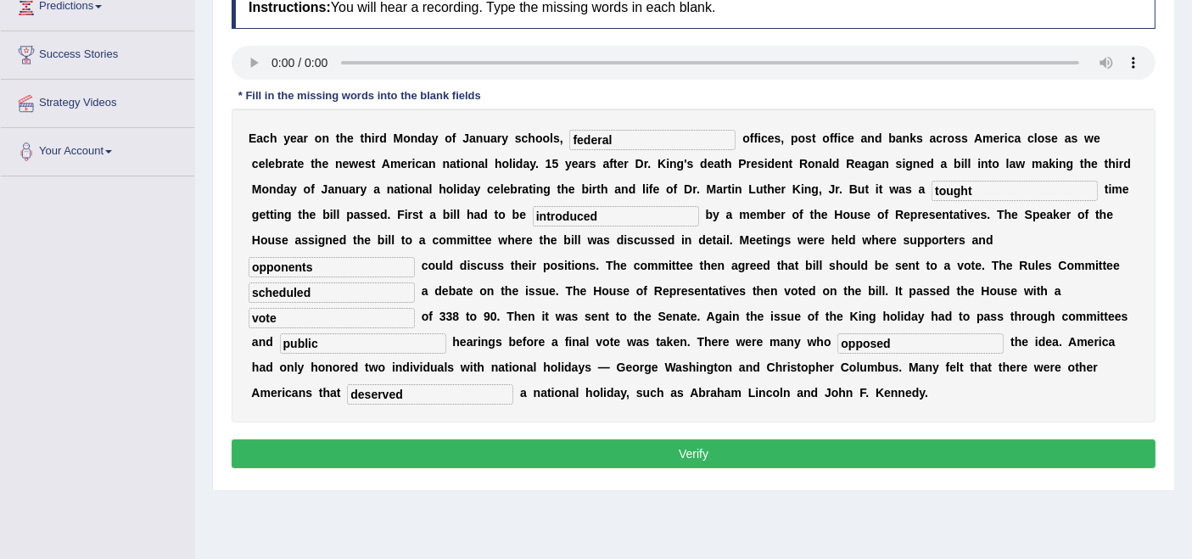
type input "introduced"
click at [987, 182] on input "tought" at bounding box center [1015, 191] width 166 height 20
type input "tough"
click at [809, 456] on button "Verify" at bounding box center [694, 454] width 924 height 29
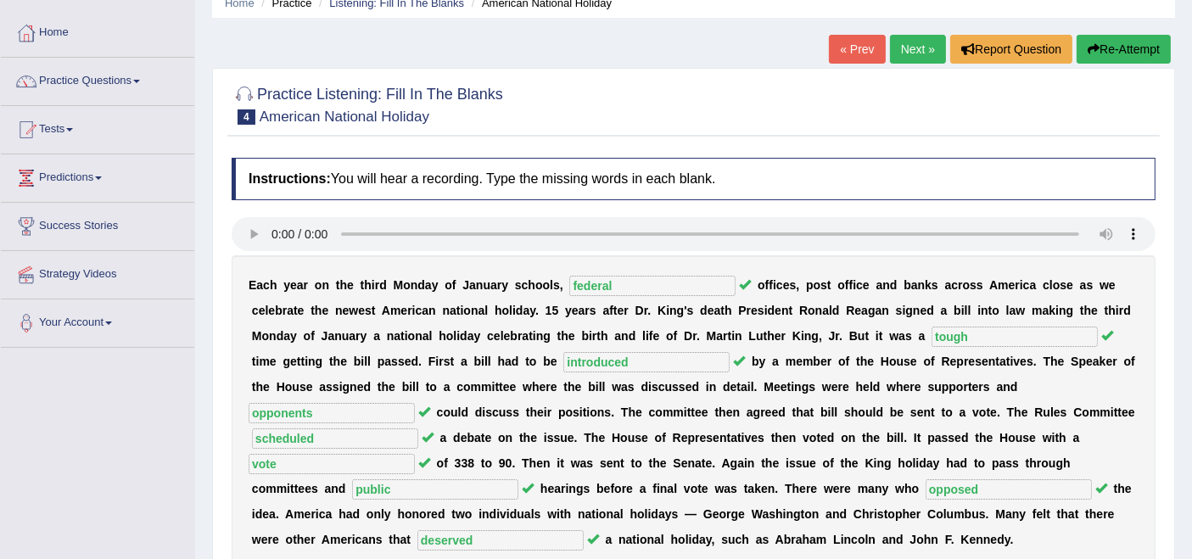
scroll to position [71, 0]
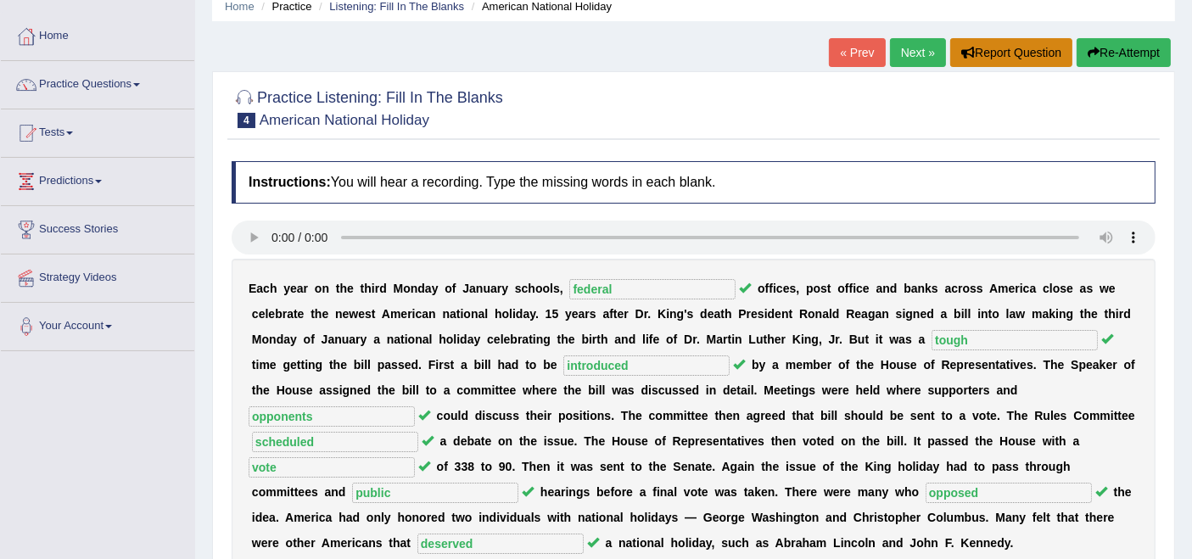
click at [974, 57] on button "Report Question" at bounding box center [1012, 52] width 122 height 29
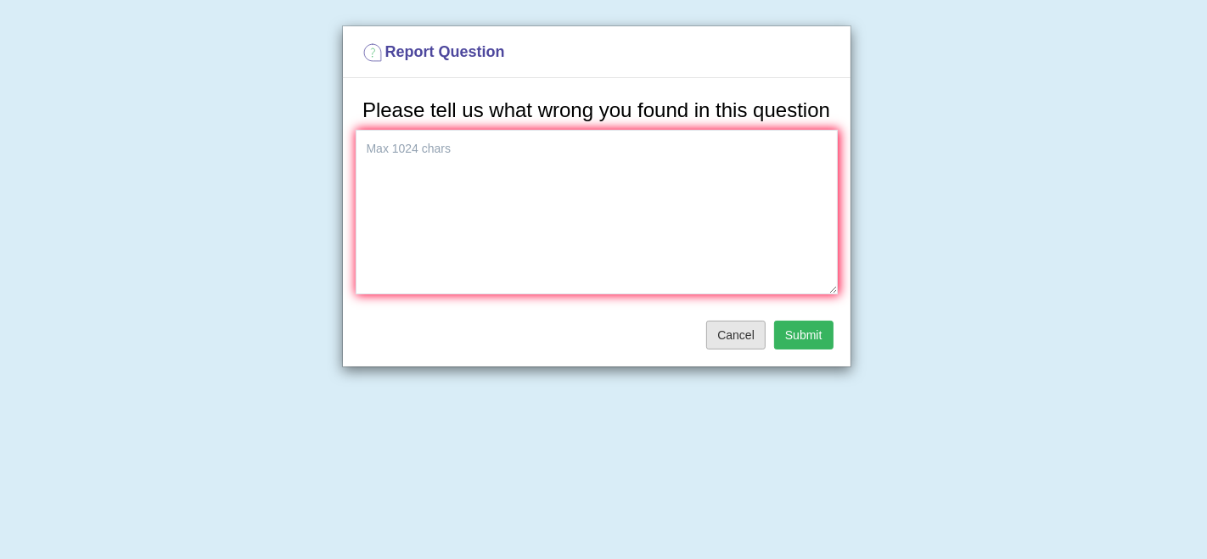
click at [743, 330] on button "Cancel" at bounding box center [735, 335] width 59 height 29
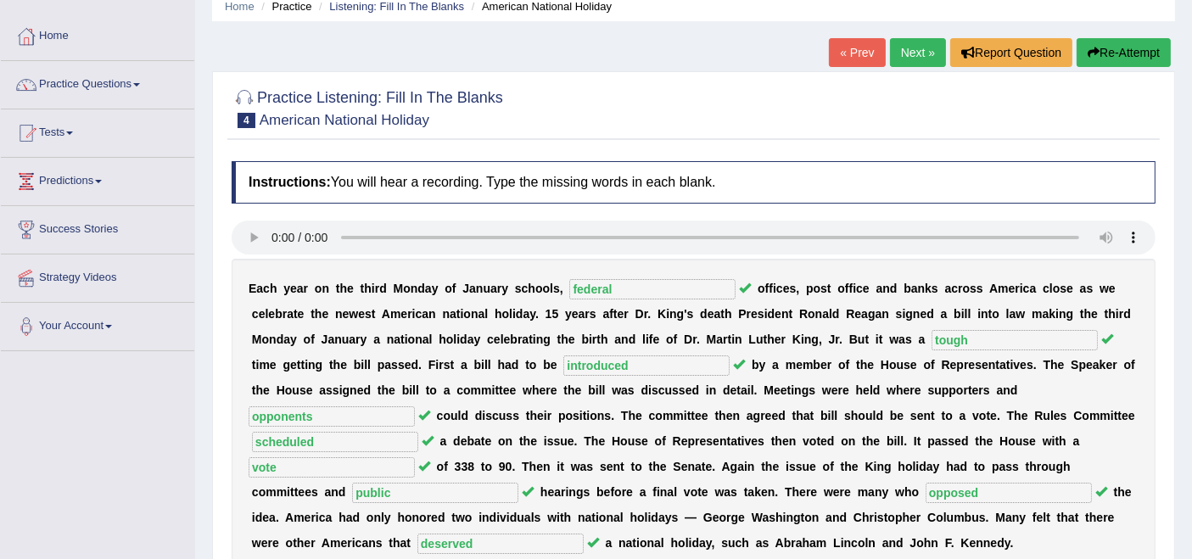
click at [905, 49] on link "Next »" at bounding box center [918, 52] width 56 height 29
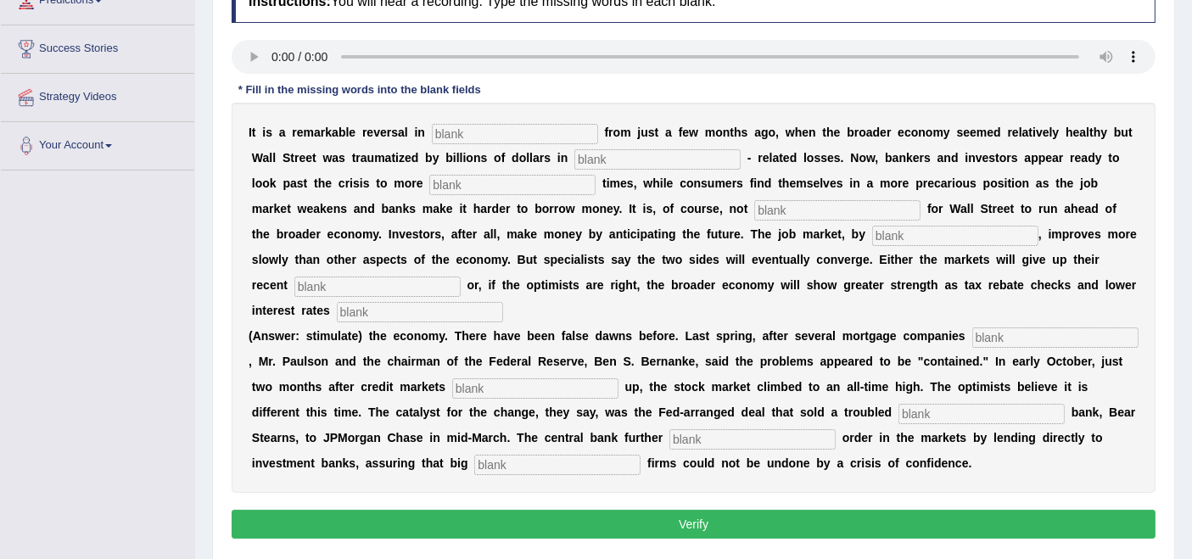
scroll to position [258, 0]
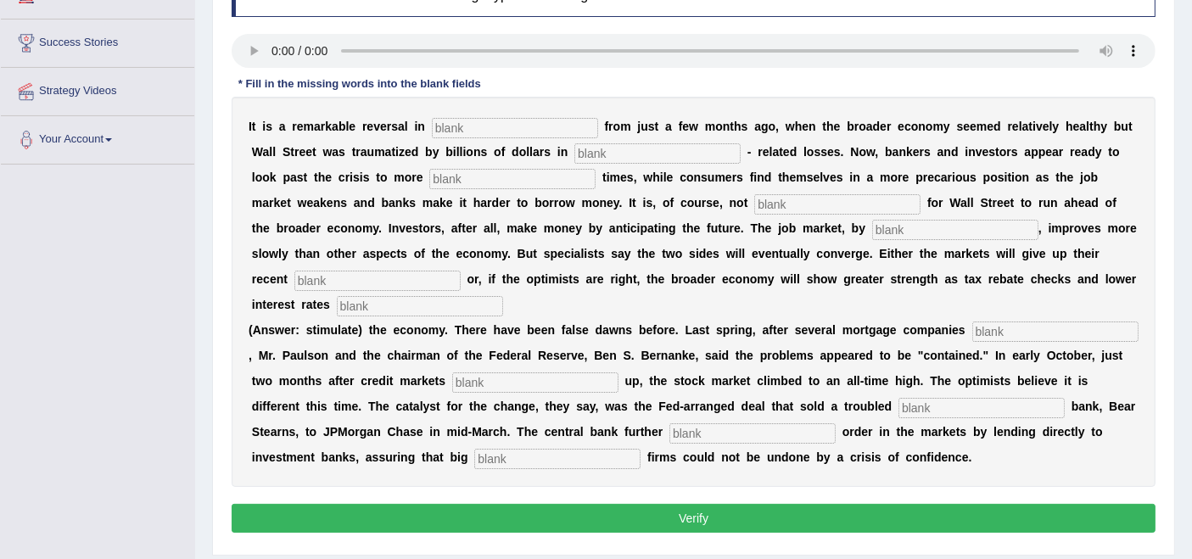
click at [528, 123] on input "text" at bounding box center [515, 128] width 166 height 20
type input "actittude"
type input "morgage"
type input "profitable"
type input "uncommon"
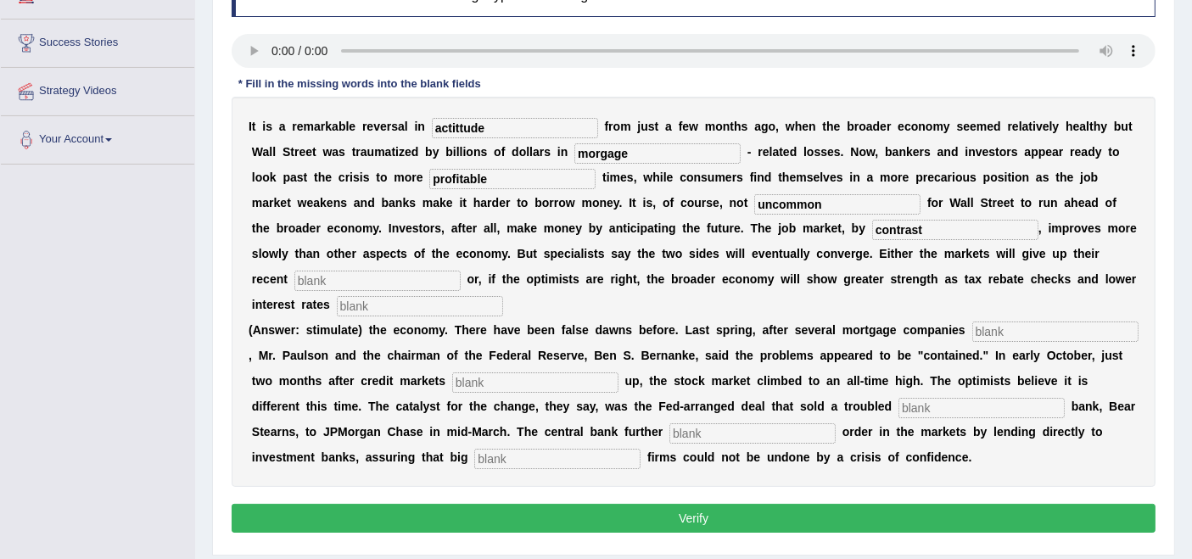
type input "contrast"
type input "i"
type input "G"
type input "games"
type input "stimulate"
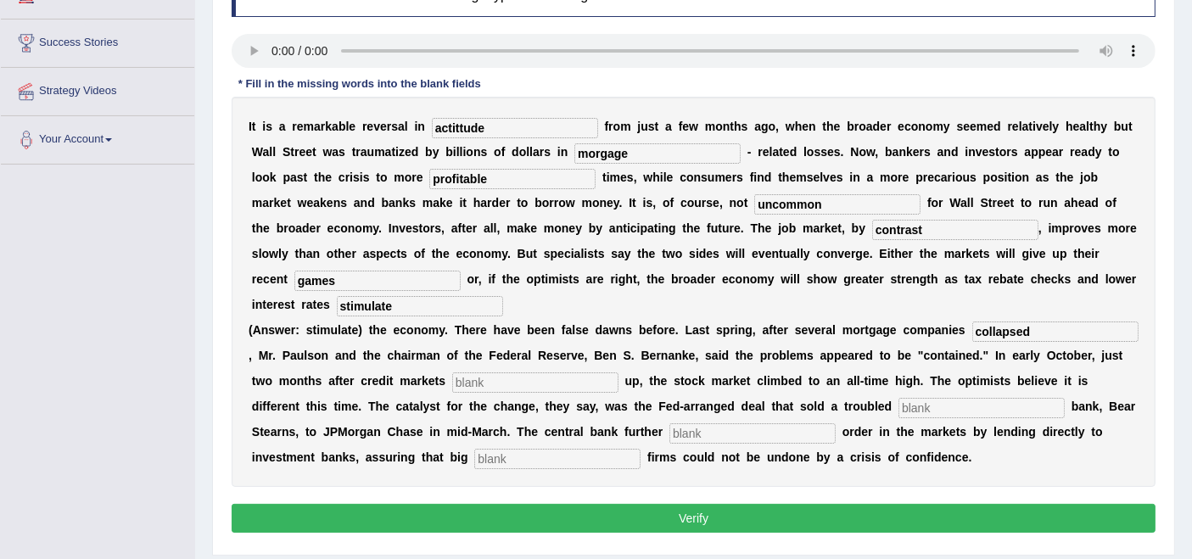
type input "collapsed"
type input "a"
type input "falls"
type input "investment"
type input "restored"
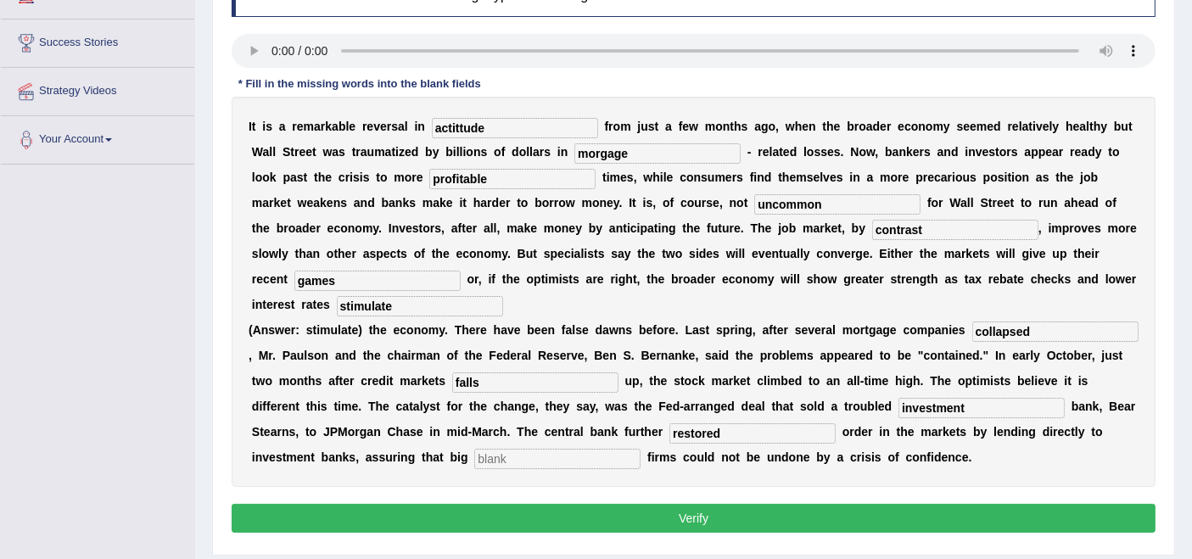
type input "a"
type input "securities"
click at [664, 151] on input "morgage" at bounding box center [658, 153] width 166 height 20
click at [599, 149] on input "morgage" at bounding box center [658, 153] width 166 height 20
type input "mortgage"
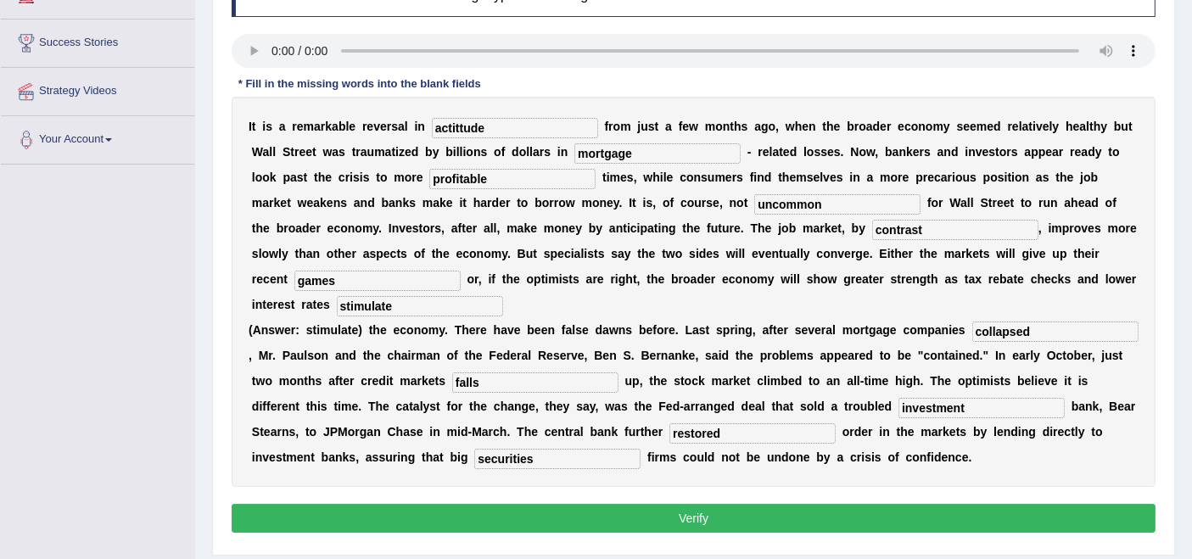
click at [619, 373] on input "falls" at bounding box center [535, 383] width 166 height 20
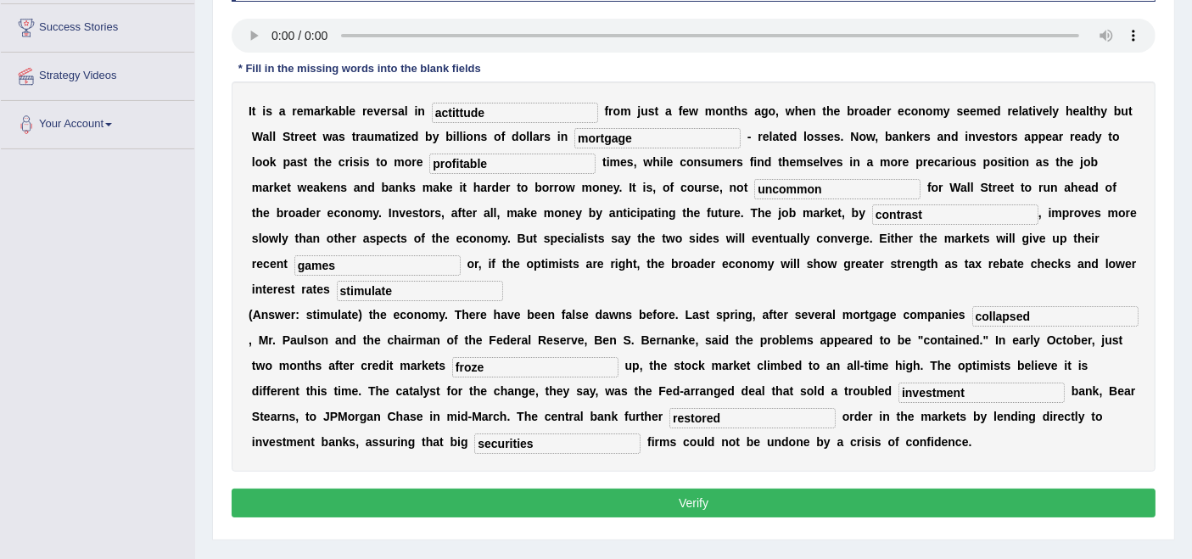
scroll to position [274, 0]
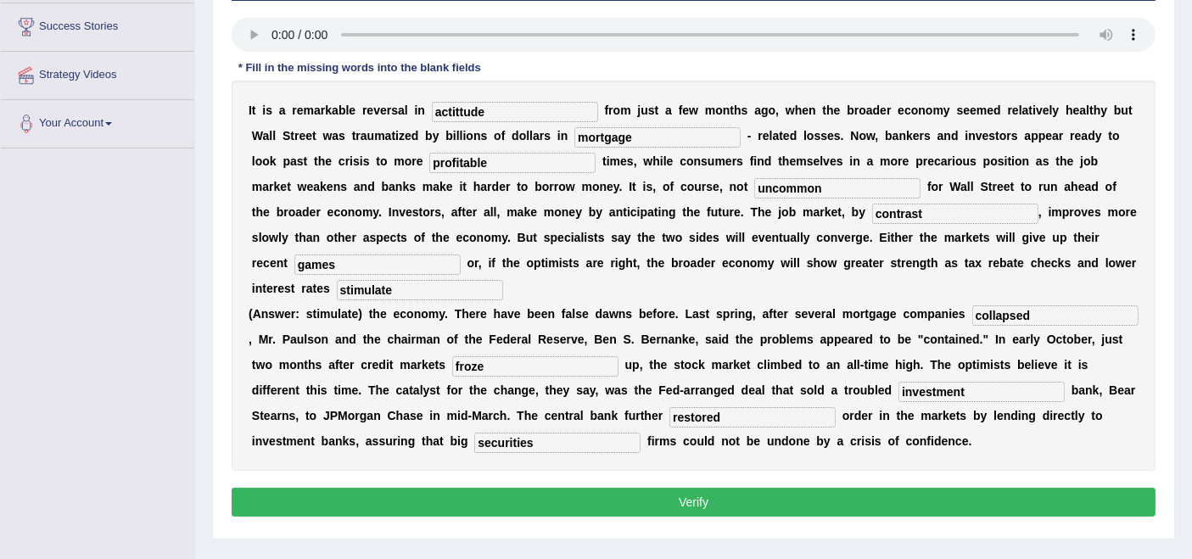
type input "froze"
click at [490, 117] on input "actittude" at bounding box center [515, 112] width 166 height 20
click at [480, 109] on input "actittude" at bounding box center [515, 112] width 166 height 20
type input "e"
click at [562, 119] on input "text" at bounding box center [515, 112] width 166 height 20
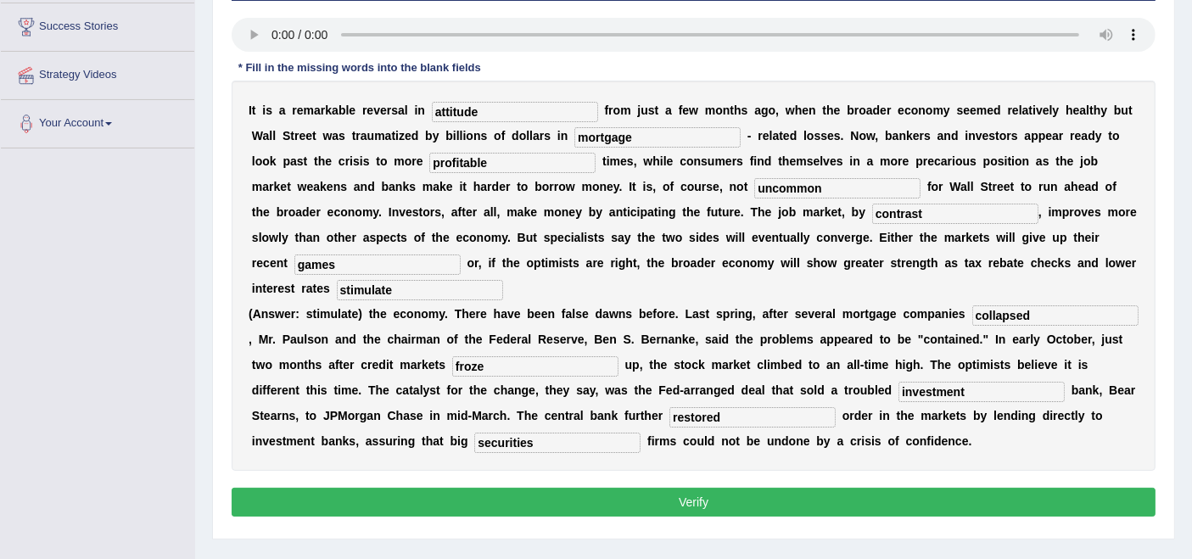
type input "attitude"
click at [778, 511] on div "Instructions: You will hear a recording. Type the missing words in each blank. …" at bounding box center [693, 240] width 933 height 581
click at [774, 517] on button "Verify" at bounding box center [694, 502] width 924 height 29
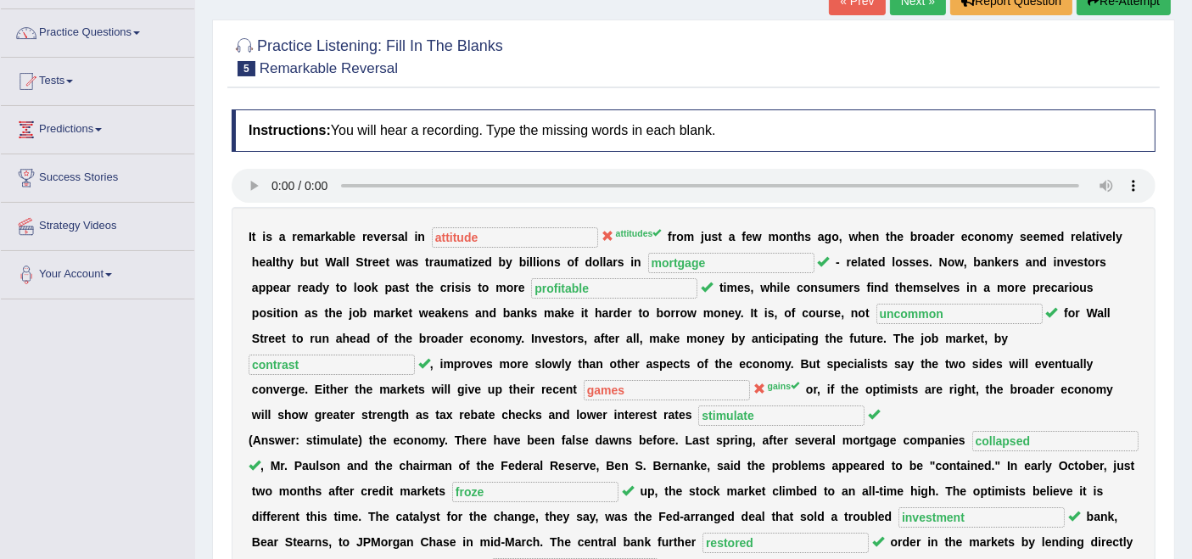
scroll to position [122, 0]
click at [916, 6] on link "Next »" at bounding box center [918, 1] width 56 height 29
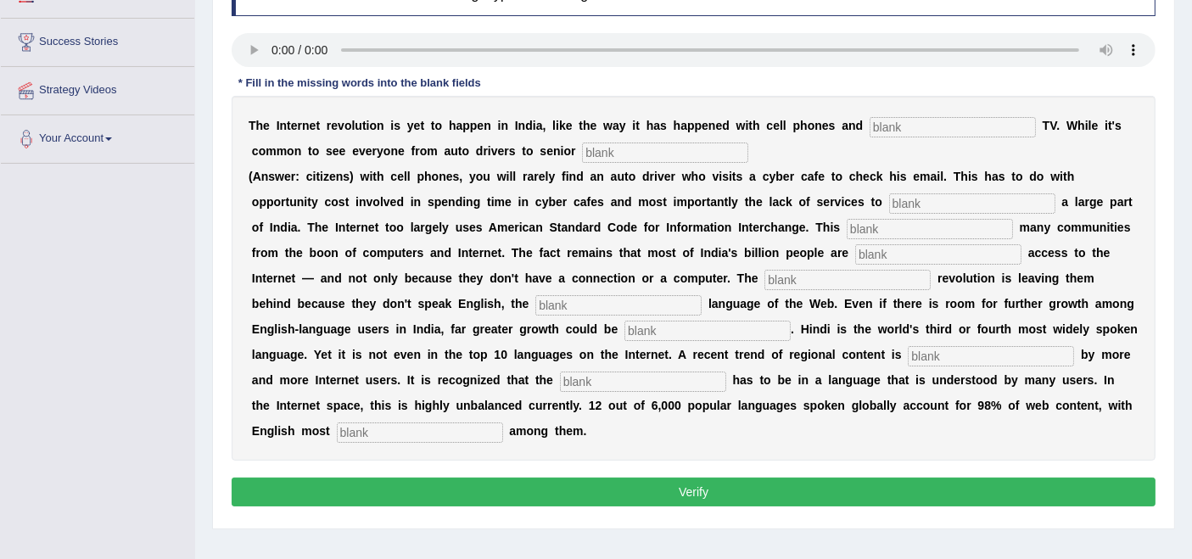
scroll to position [255, 0]
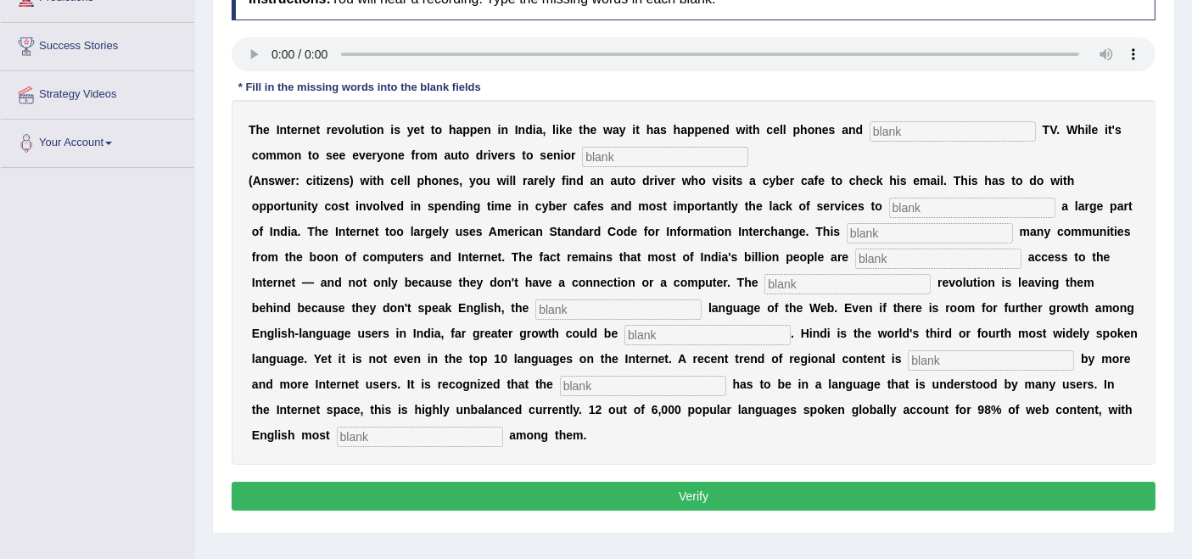
click at [945, 127] on input "text" at bounding box center [953, 131] width 166 height 20
type input "cable"
type input "citizents"
type input "target"
type input "allings"
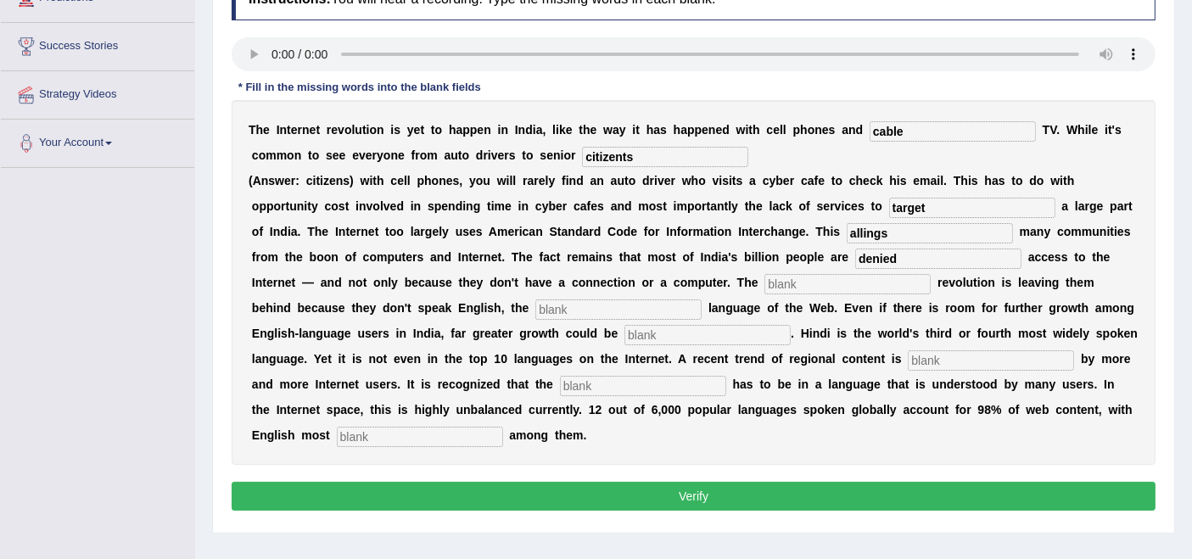
type input "denied"
type input "digital"
type input "dominate"
type input "unleased"
type input "prefered"
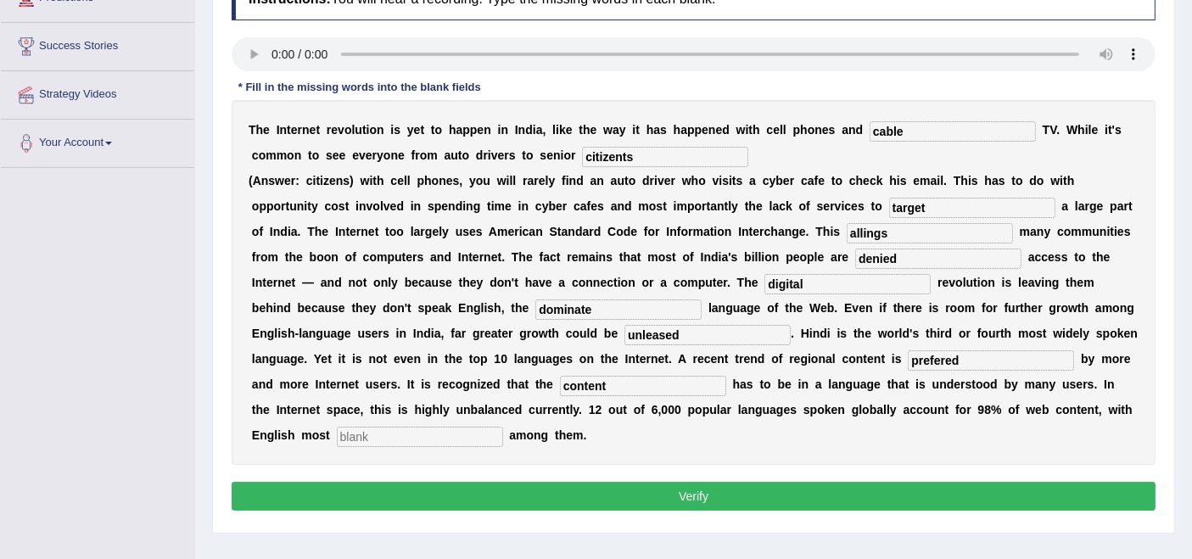
type input "content"
type input "permanent"
click at [628, 154] on input "citizents" at bounding box center [665, 157] width 166 height 20
type input "citizens"
click at [892, 230] on input "allings" at bounding box center [930, 233] width 166 height 20
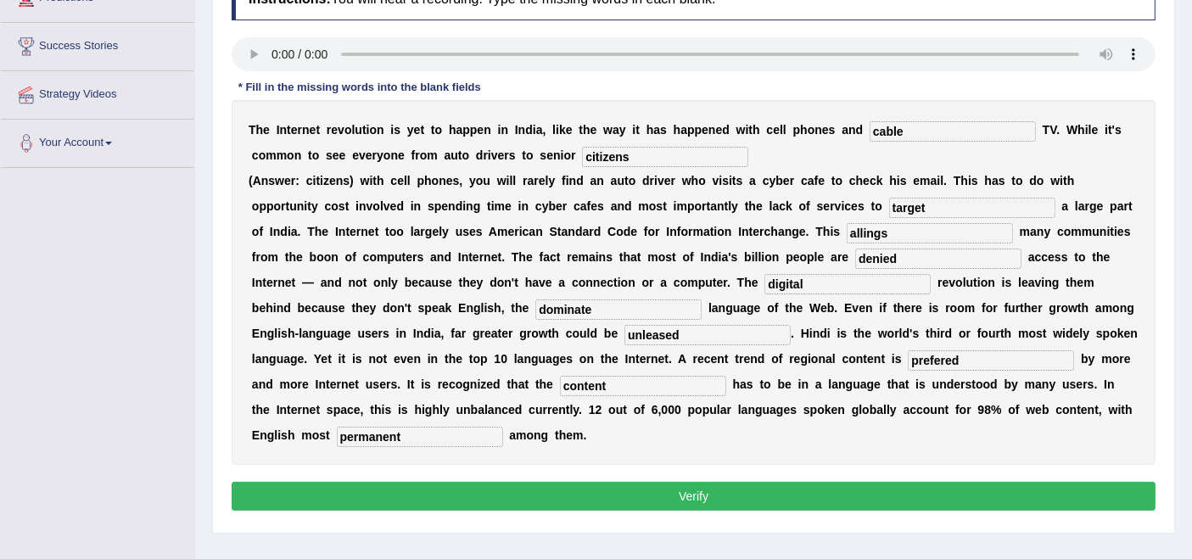
click at [878, 229] on input "allings" at bounding box center [930, 233] width 166 height 20
type input "alienates"
click at [647, 302] on input "dominate" at bounding box center [619, 310] width 166 height 20
type input "dominant"
click at [666, 334] on input "unleased" at bounding box center [708, 335] width 166 height 20
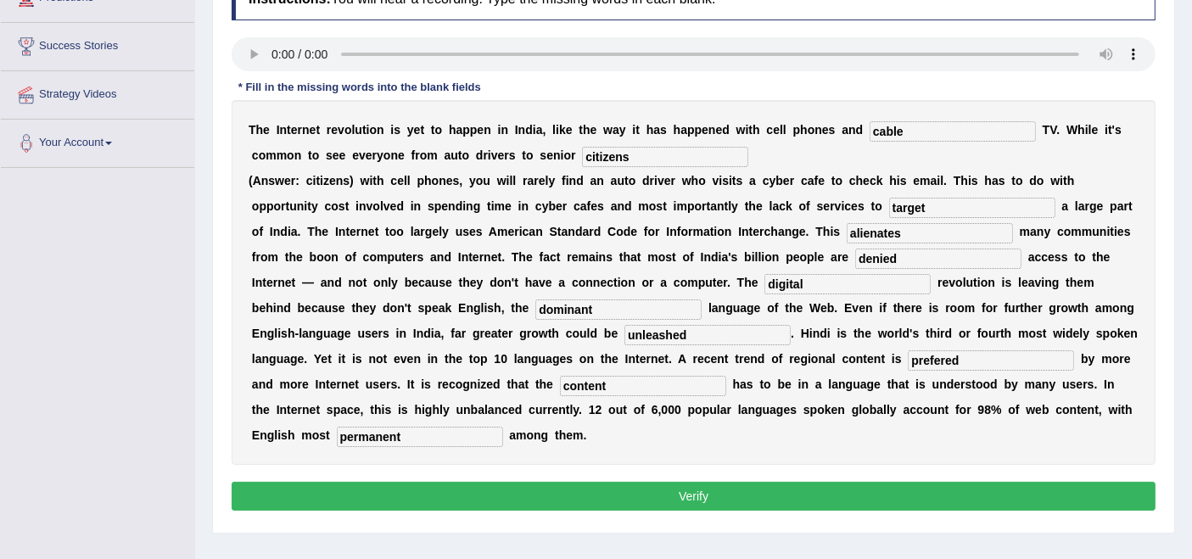
type input "unleashed"
click at [990, 355] on input "prefered" at bounding box center [991, 361] width 166 height 20
type input "preferred"
click at [688, 502] on button "Verify" at bounding box center [694, 496] width 924 height 29
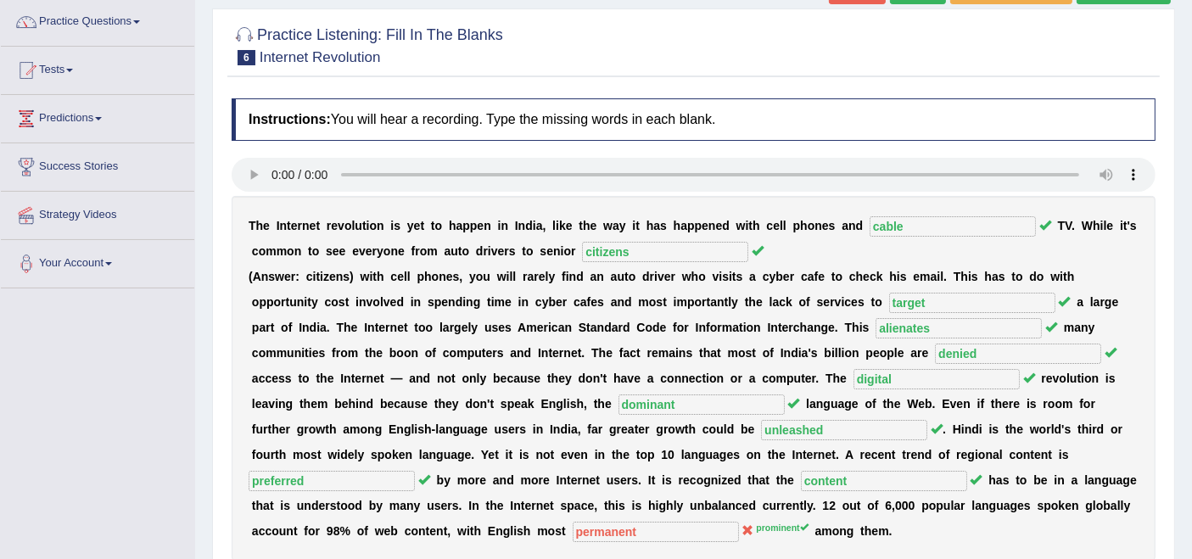
scroll to position [0, 0]
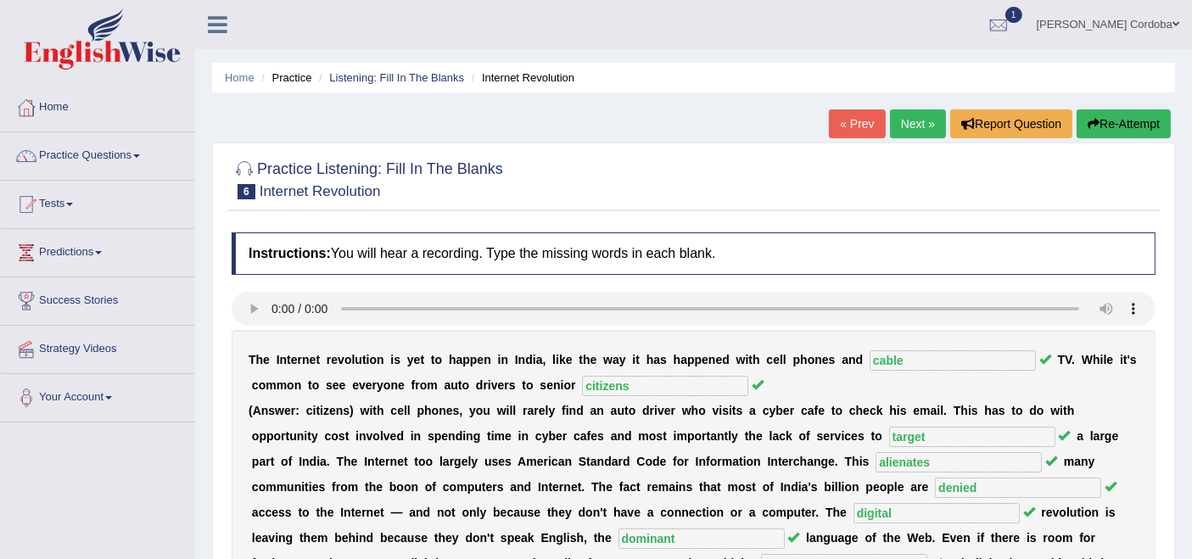
click at [76, 146] on link "Practice Questions" at bounding box center [98, 153] width 194 height 42
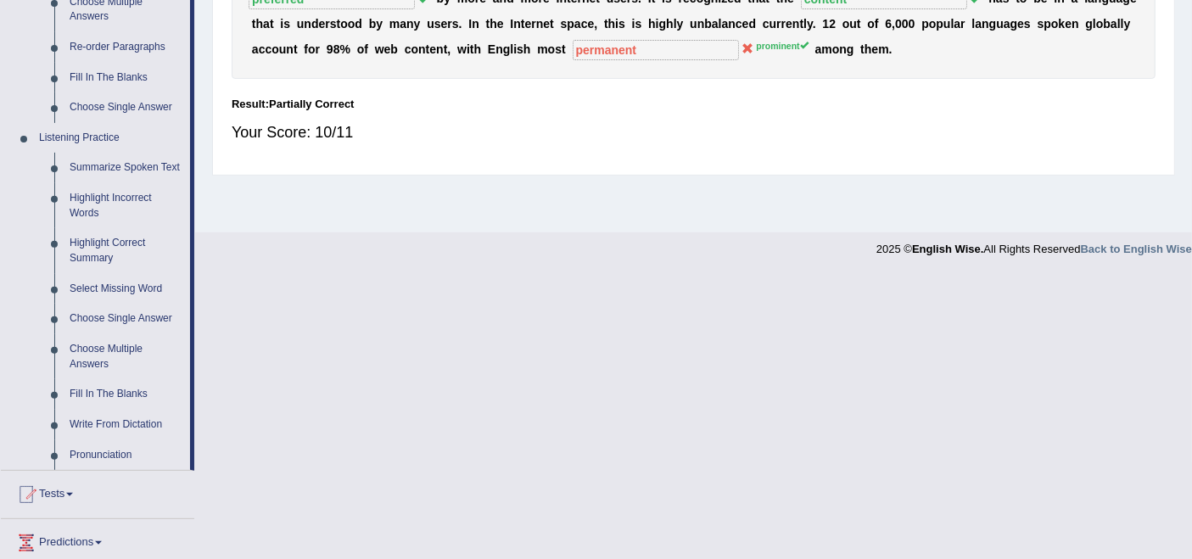
scroll to position [622, 0]
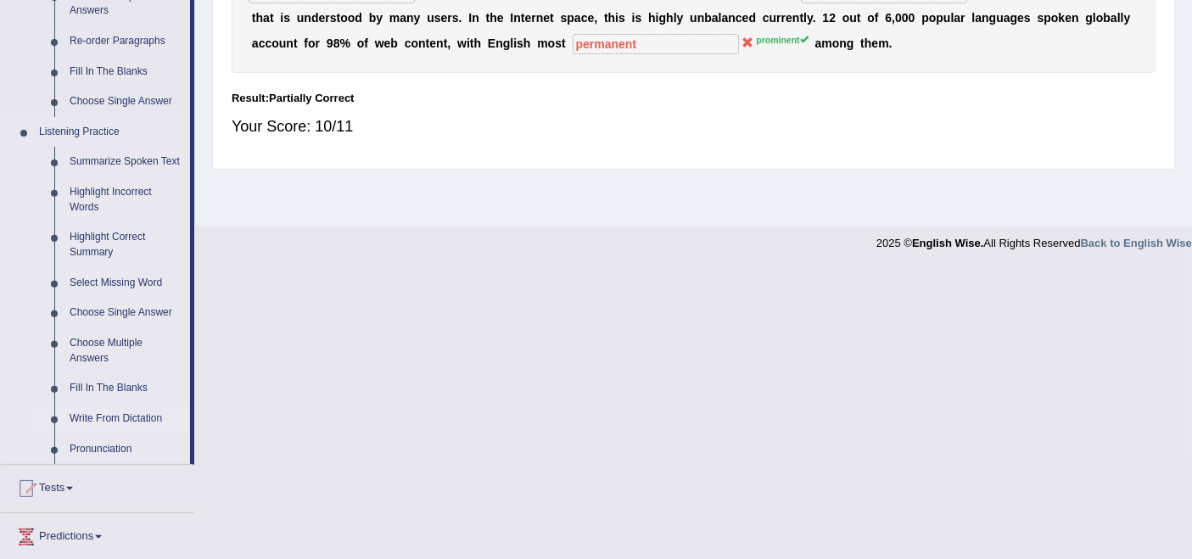
click at [105, 418] on link "Write From Dictation" at bounding box center [126, 419] width 128 height 31
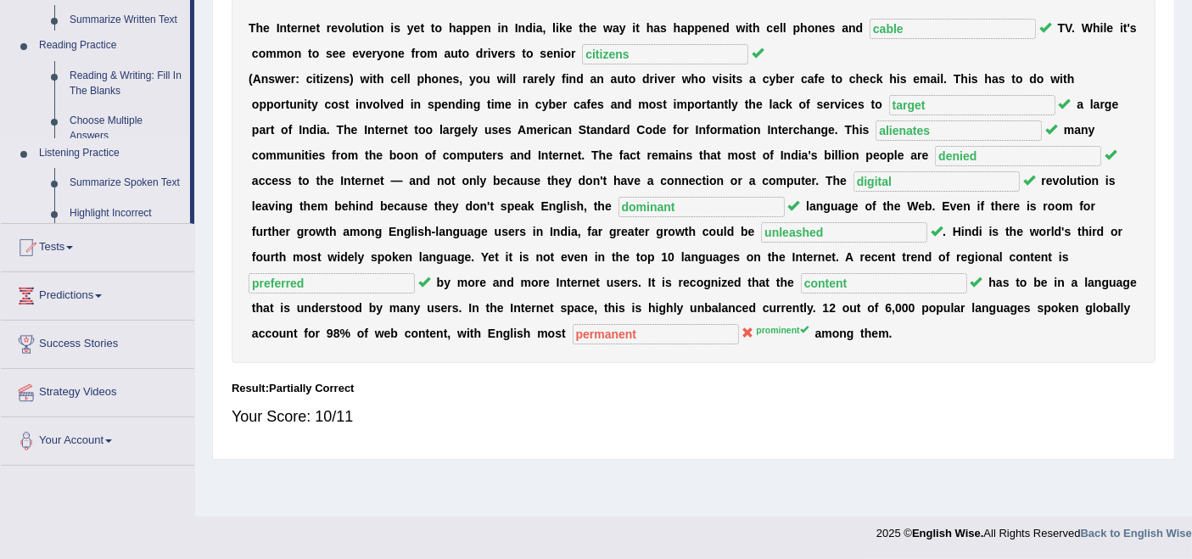
scroll to position [331, 0]
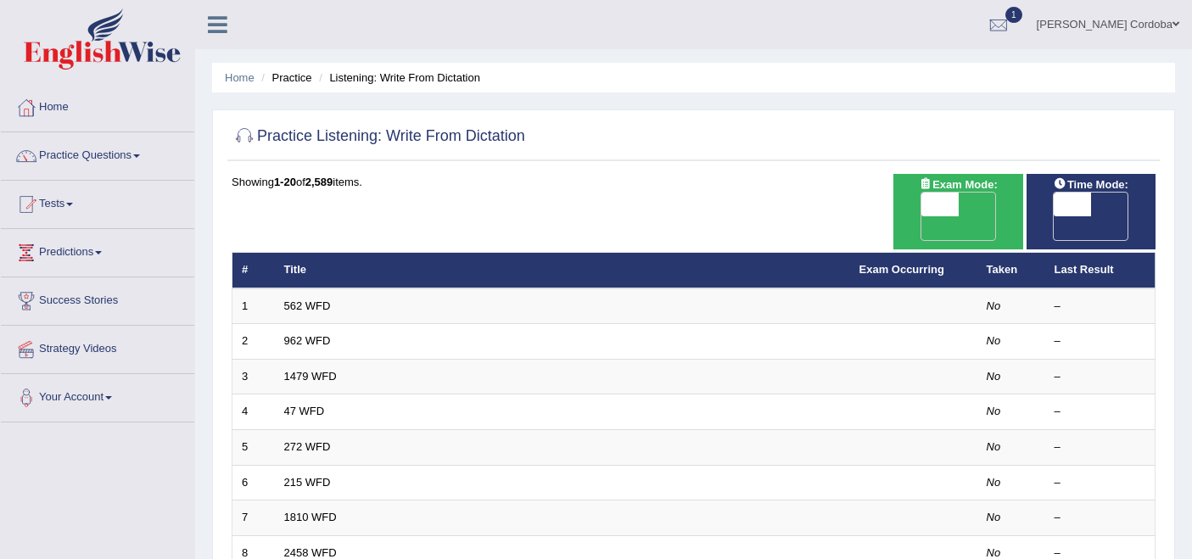
click at [335, 289] on td "562 WFD" at bounding box center [562, 307] width 575 height 36
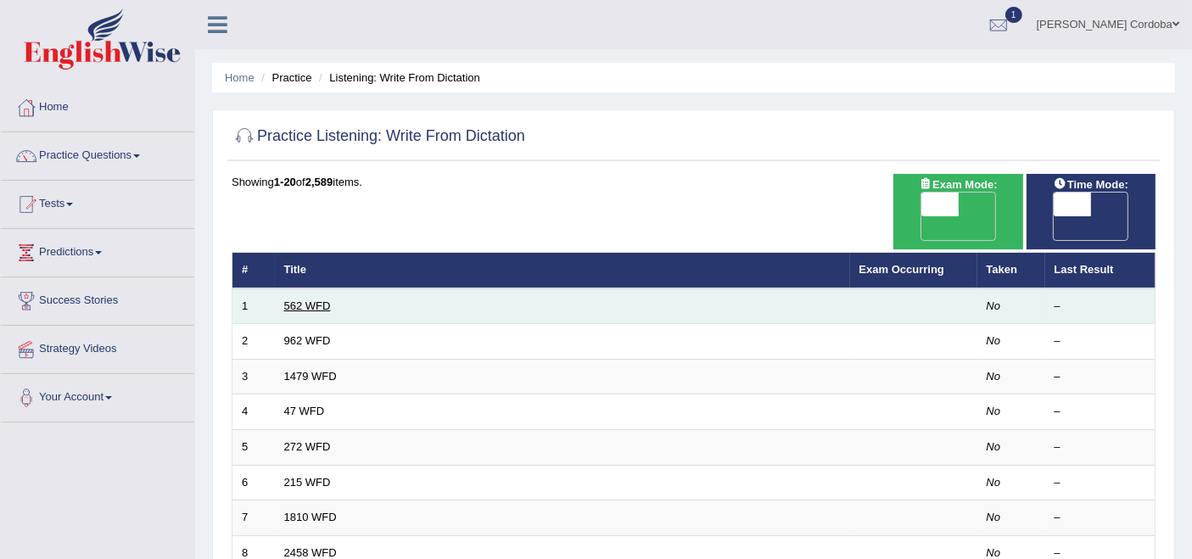
click at [317, 300] on link "562 WFD" at bounding box center [307, 306] width 47 height 13
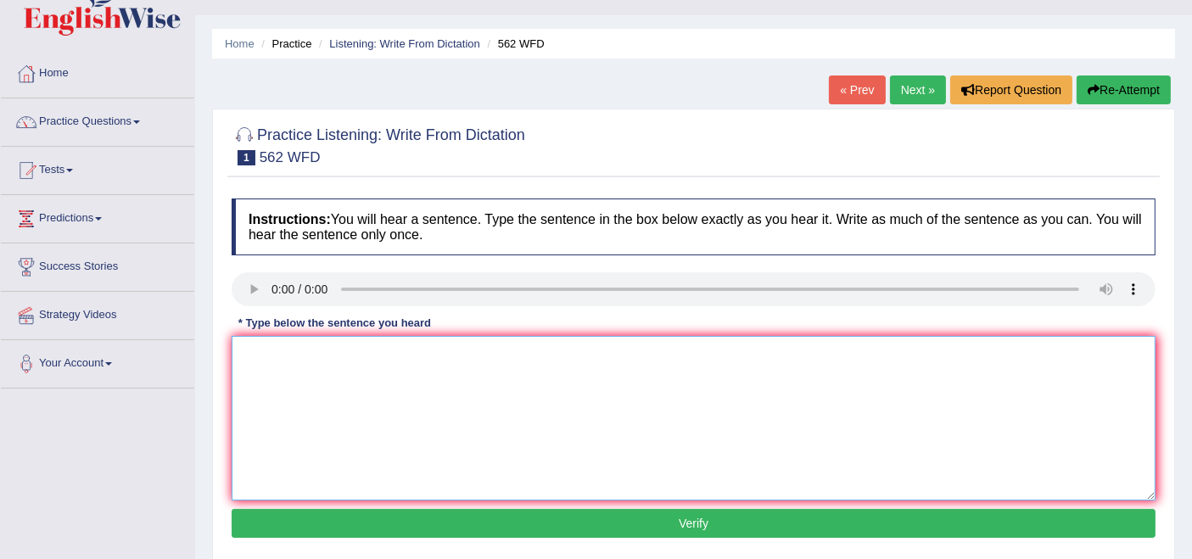
click at [553, 379] on textarea at bounding box center [694, 418] width 924 height 165
click at [371, 452] on textarea at bounding box center [694, 418] width 924 height 165
type textarea "t"
click at [358, 431] on textarea at bounding box center [694, 418] width 924 height 165
click at [244, 356] on textarea "the gap between is not decreased." at bounding box center [694, 418] width 924 height 165
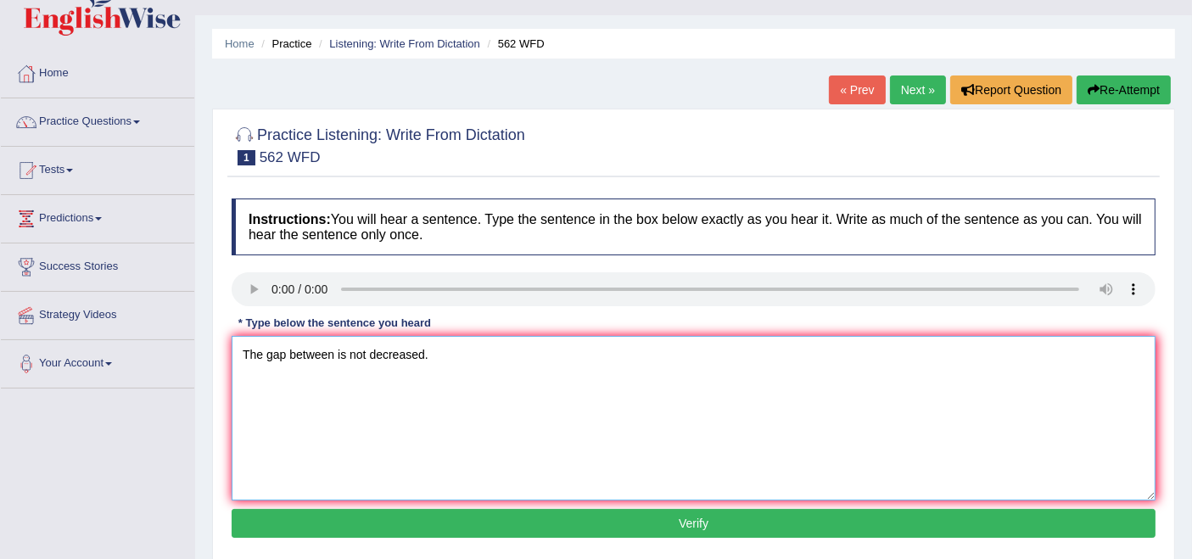
type textarea "The gap between is not decreased."
click at [669, 536] on div "Instructions: You will hear a sentence. Type the sentence in the box below exac…" at bounding box center [693, 371] width 933 height 362
click at [705, 515] on button "Verify" at bounding box center [694, 523] width 924 height 29
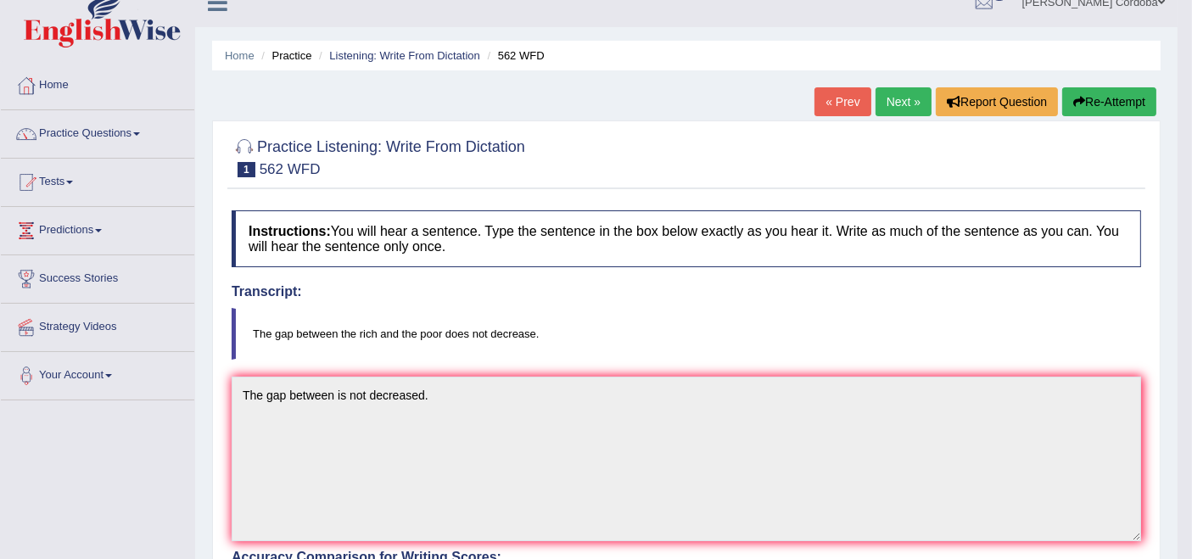
scroll to position [21, 0]
click at [884, 92] on link "Next »" at bounding box center [904, 102] width 56 height 29
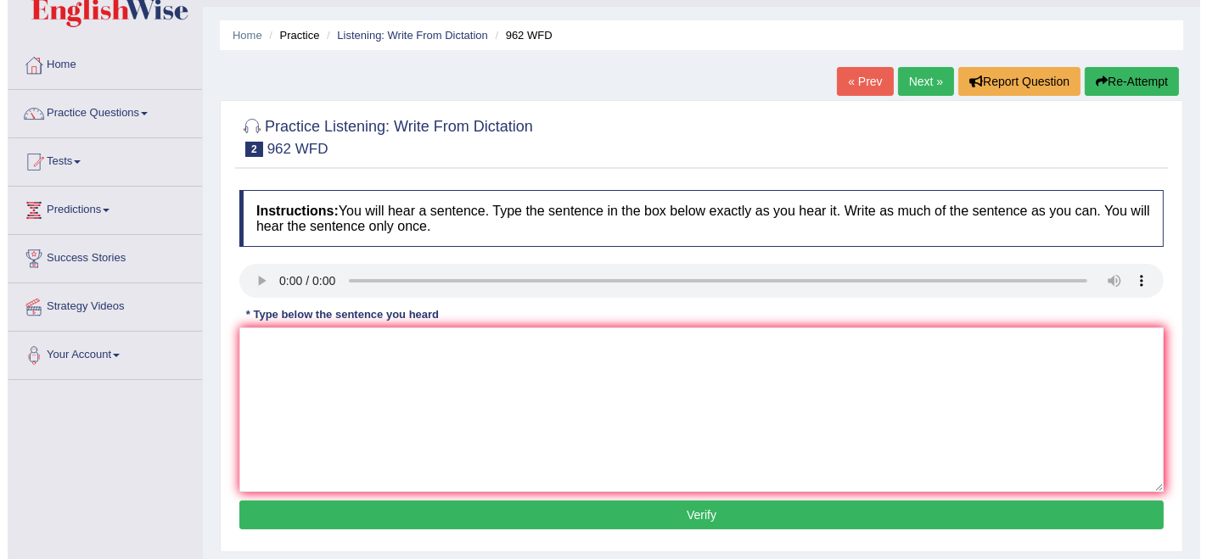
scroll to position [43, 0]
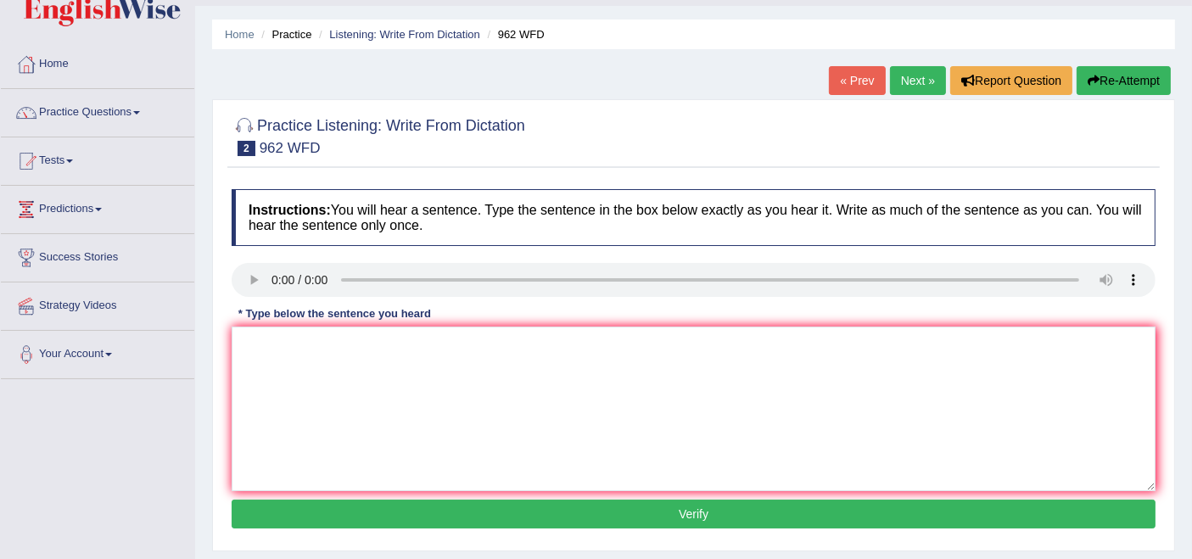
click at [438, 173] on div "Practice Listening: Write From Dictation 2 962 WFD Instructions: You will hear …" at bounding box center [693, 325] width 963 height 452
click at [340, 416] on textarea at bounding box center [694, 409] width 924 height 165
click at [242, 338] on textarea "if u have any question from the exam please raise your hand" at bounding box center [694, 409] width 924 height 165
click at [354, 336] on textarea "If u have any question from the exam please raise your hand" at bounding box center [694, 409] width 924 height 165
click at [598, 342] on textarea "If u have any questions from the exam please raise your hand" at bounding box center [694, 409] width 924 height 165
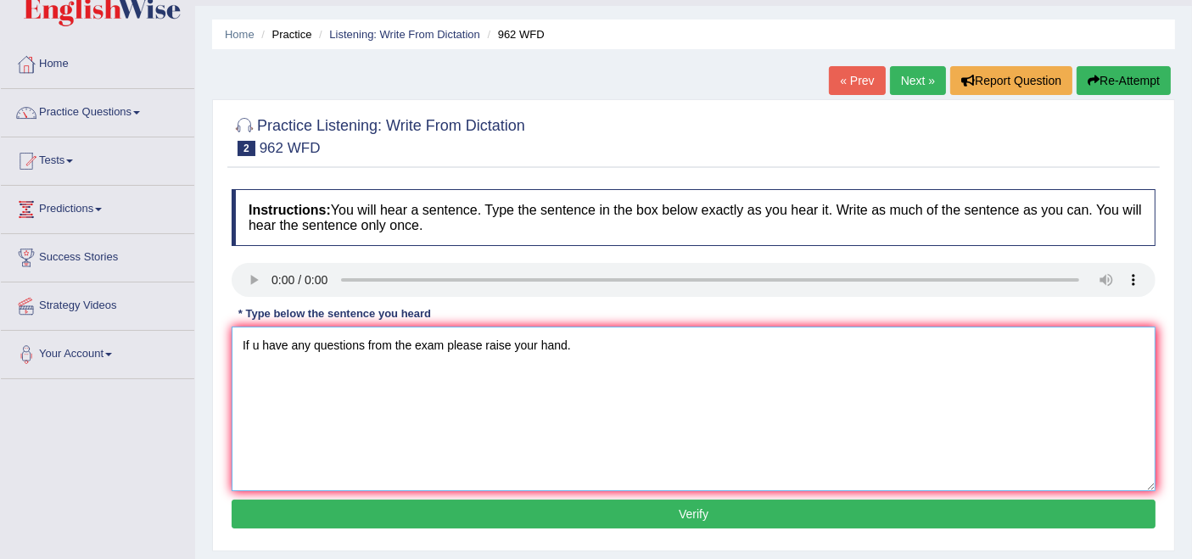
click at [256, 343] on textarea "If u have any questions from the exam please raise your hand." at bounding box center [694, 409] width 924 height 165
type textarea "If you have any questions from the exam please raise your hand."
click at [550, 506] on button "Verify" at bounding box center [694, 514] width 924 height 29
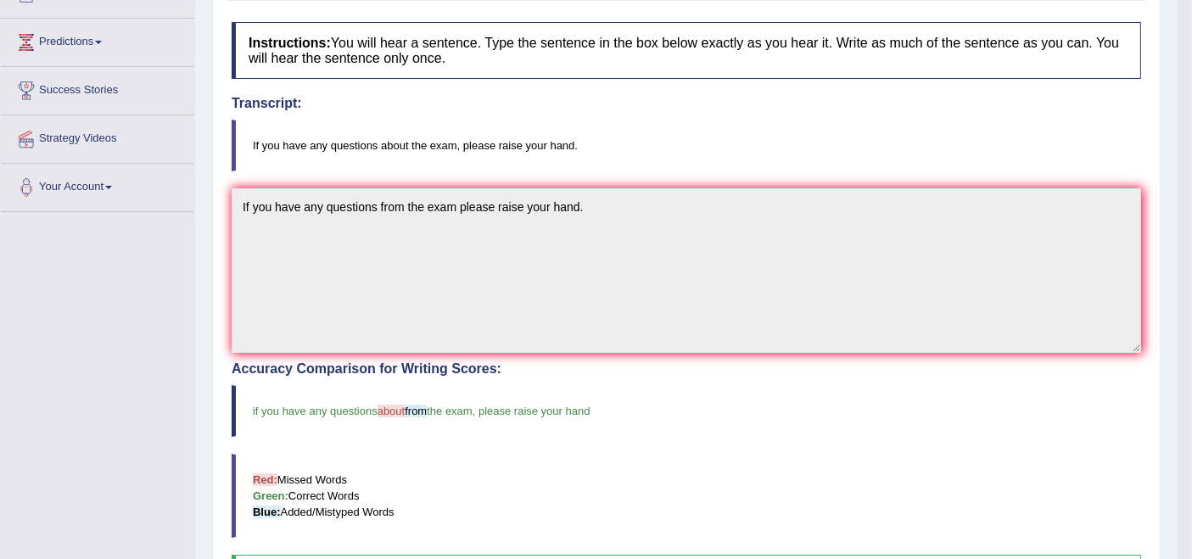
scroll to position [0, 0]
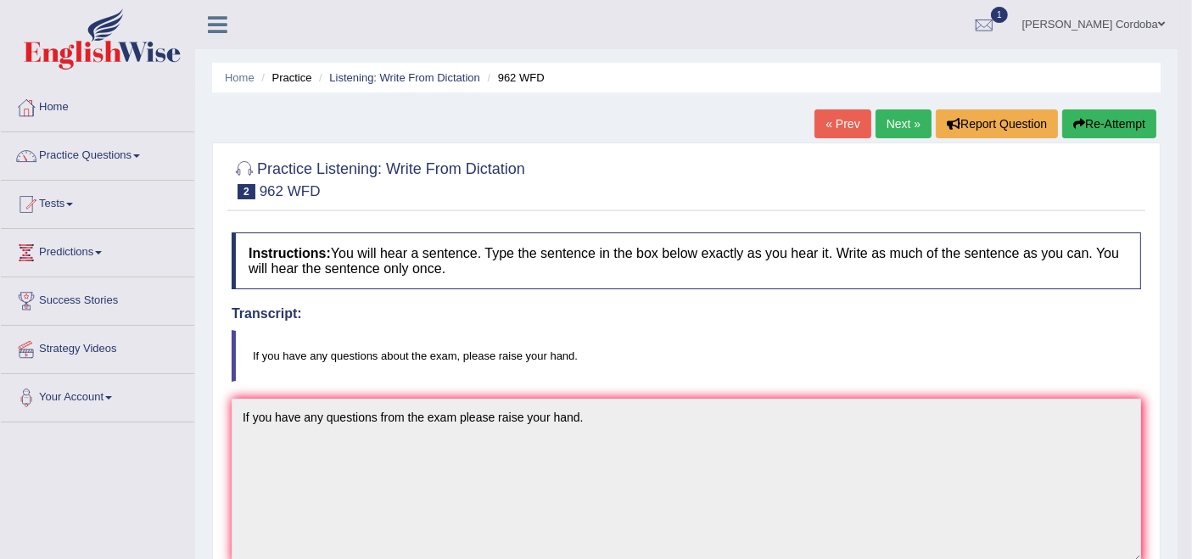
click at [917, 109] on link "Next »" at bounding box center [904, 123] width 56 height 29
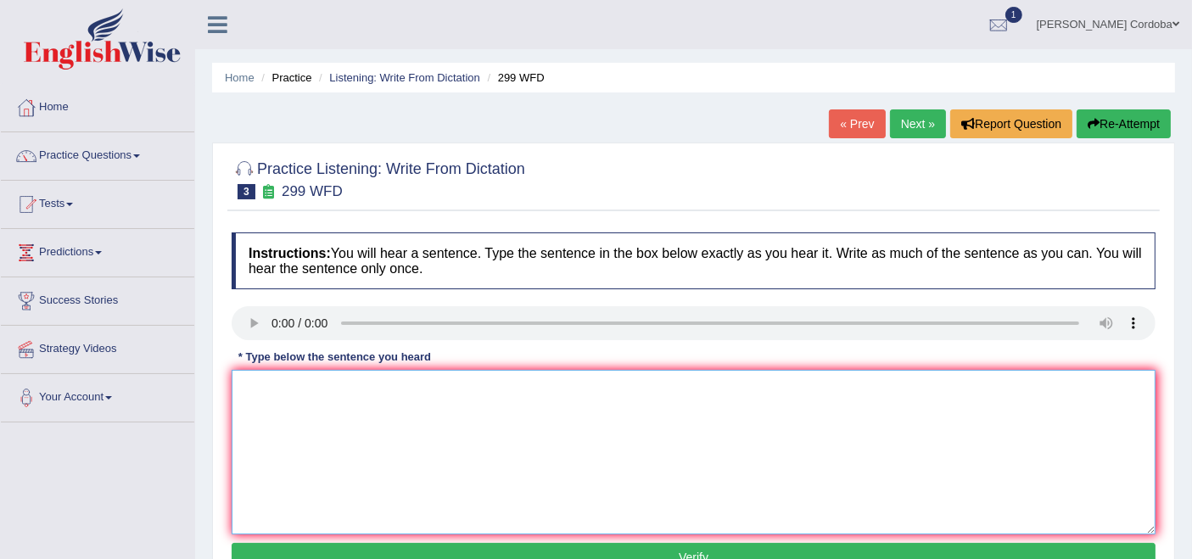
click at [373, 496] on textarea at bounding box center [694, 452] width 924 height 165
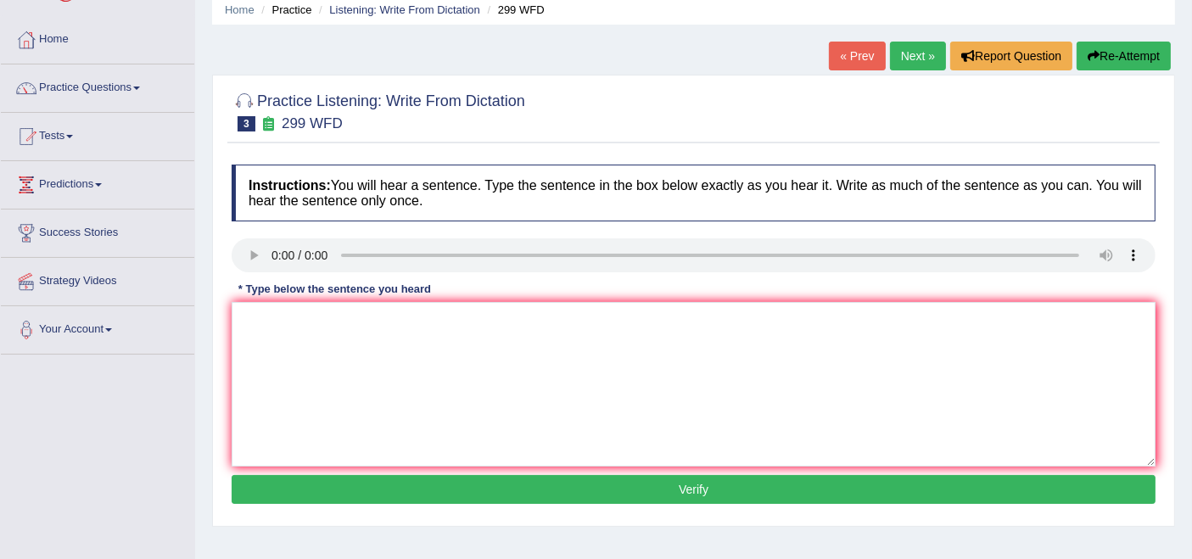
scroll to position [67, 0]
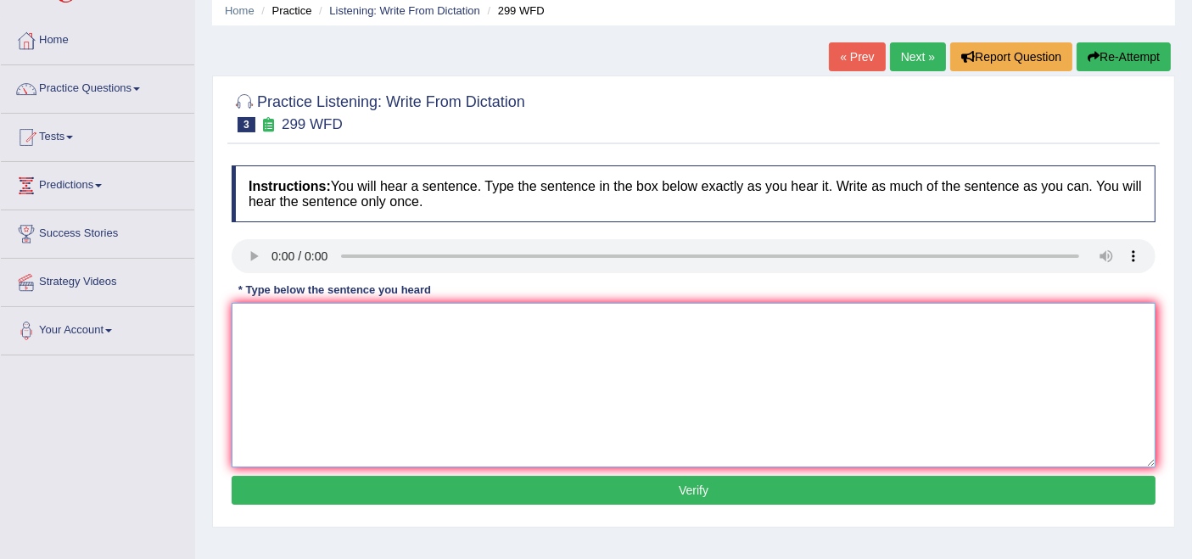
click at [298, 408] on textarea at bounding box center [694, 385] width 924 height 165
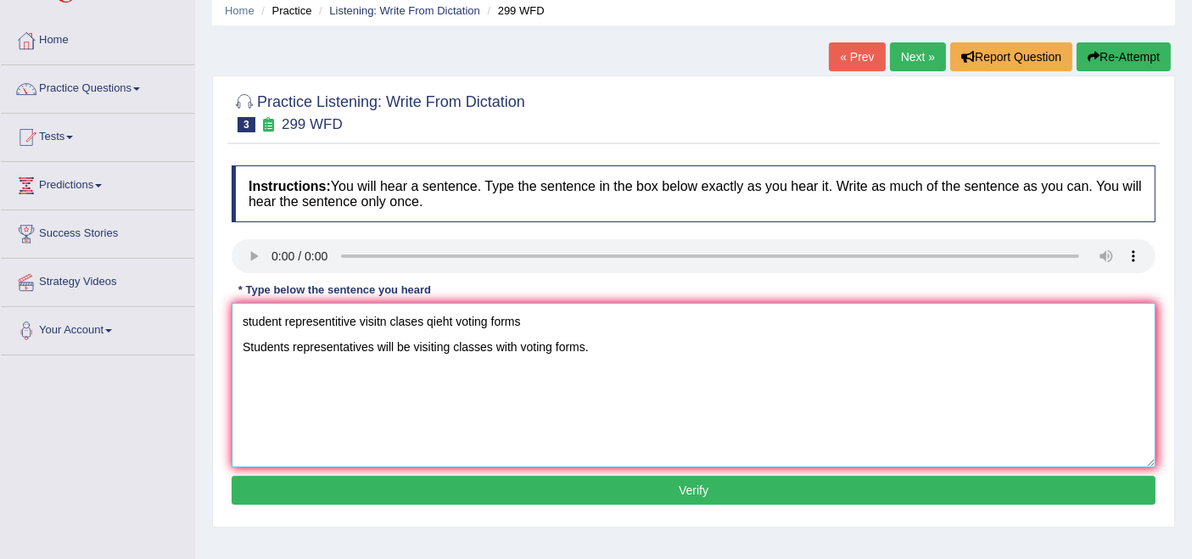
drag, startPoint x: 244, startPoint y: 344, endPoint x: 244, endPoint y: 285, distance: 58.6
click at [244, 285] on div "Instructions: You will hear a sentence. Type the sentence in the box below exac…" at bounding box center [693, 338] width 933 height 362
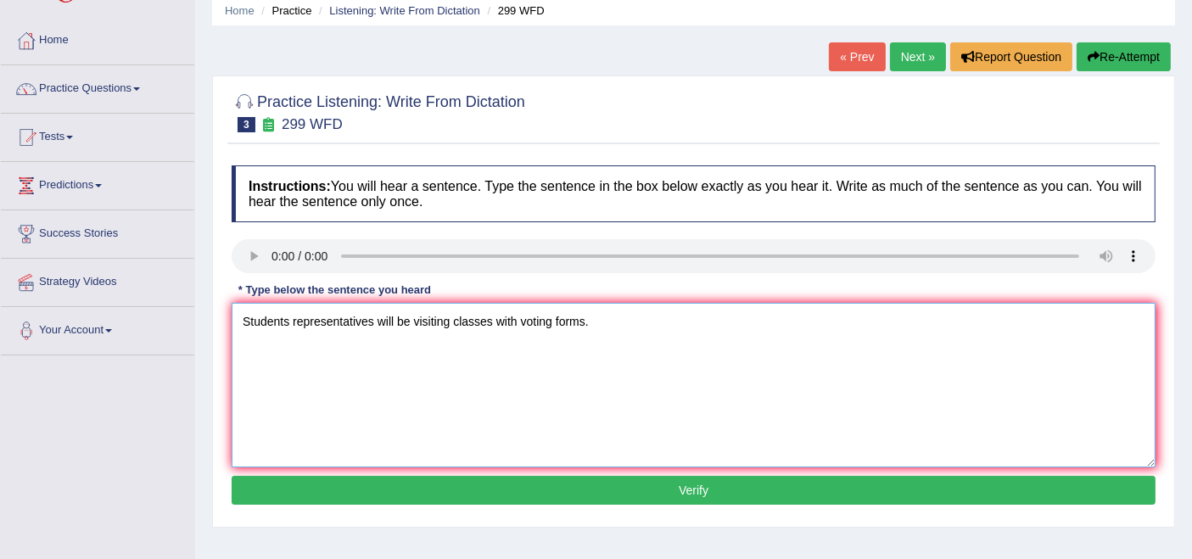
type textarea "Students representatives will be visiting classes with voting forms."
click at [579, 480] on button "Verify" at bounding box center [694, 490] width 924 height 29
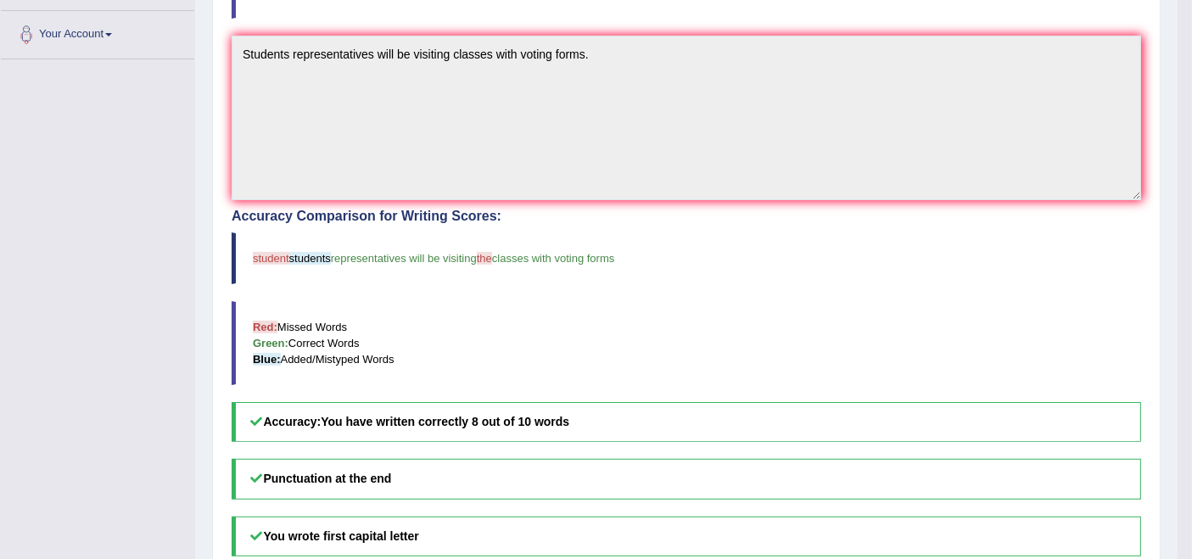
scroll to position [362, 0]
click at [581, 495] on h5 "Punctuation at the end" at bounding box center [687, 480] width 910 height 40
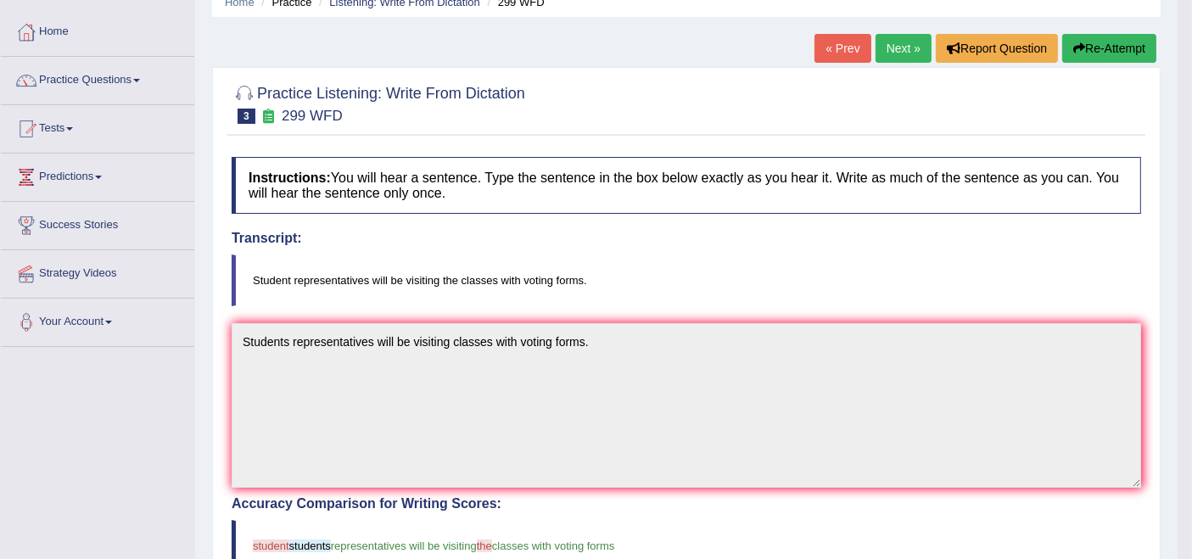
scroll to position [65, 0]
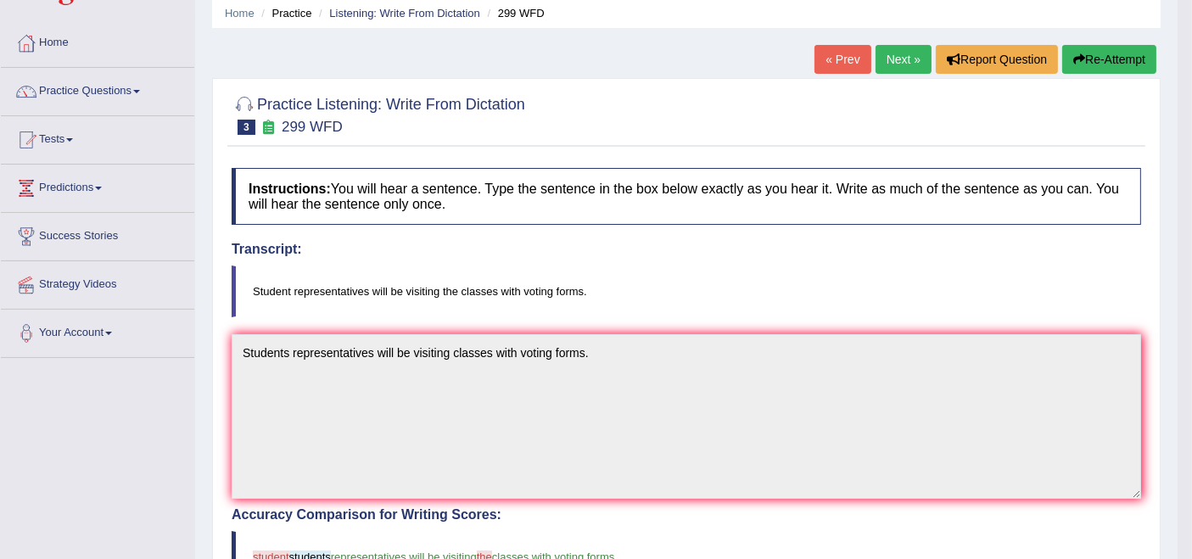
click at [905, 64] on link "Next »" at bounding box center [904, 59] width 56 height 29
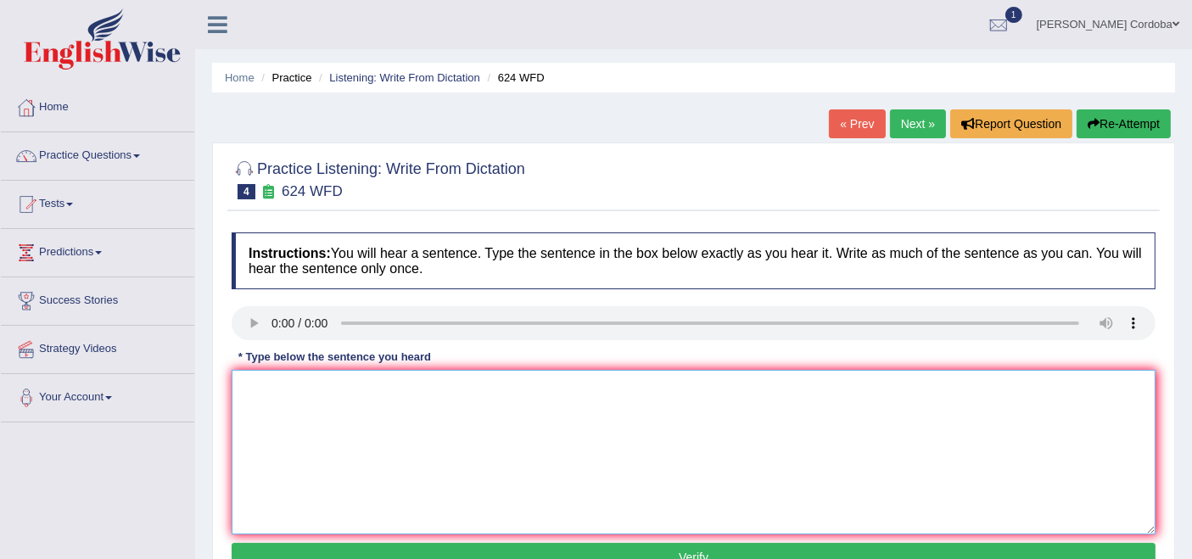
click at [351, 442] on textarea at bounding box center [694, 452] width 924 height 165
click at [312, 416] on textarea at bounding box center [694, 452] width 924 height 165
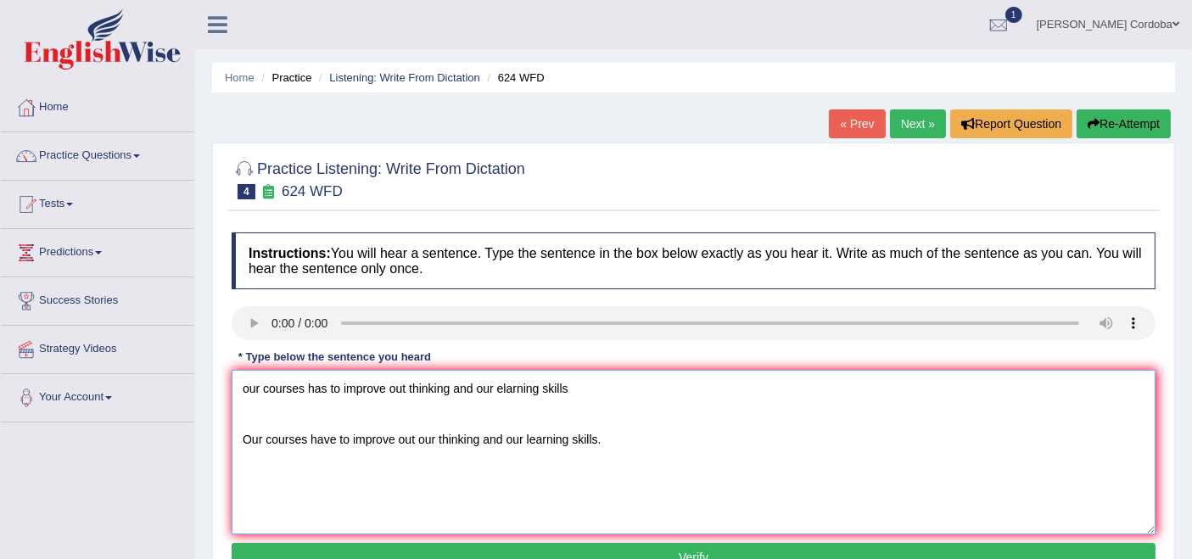
click at [267, 318] on div "Instructions: You will hear a sentence. Type the sentence in the box below exac…" at bounding box center [693, 405] width 933 height 362
click at [328, 394] on textarea "Our courses have to improve out our thinking and our learning skills." at bounding box center [694, 452] width 924 height 165
click at [435, 384] on textarea "Our courses help to improve out our thinking and our learning skills." at bounding box center [694, 452] width 924 height 165
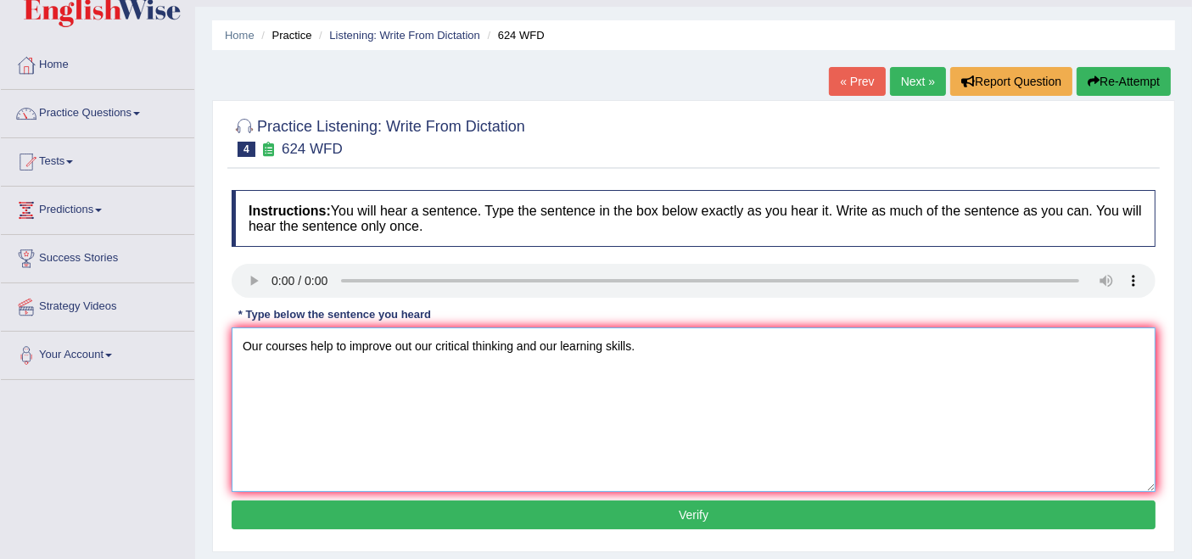
scroll to position [43, 0]
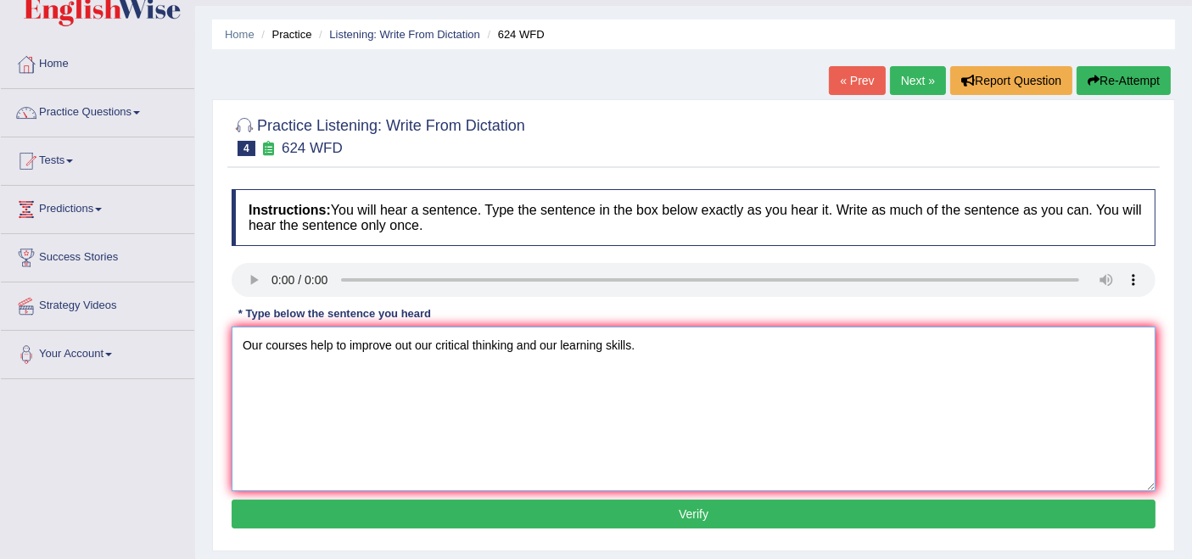
click at [268, 343] on textarea "Our courses help to improve out our critical thinking and our learning skills." at bounding box center [694, 409] width 924 height 165
type textarea "Our course courses help helps to improve out our critical thinking and our lear…"
click at [800, 502] on button "Verify" at bounding box center [694, 514] width 924 height 29
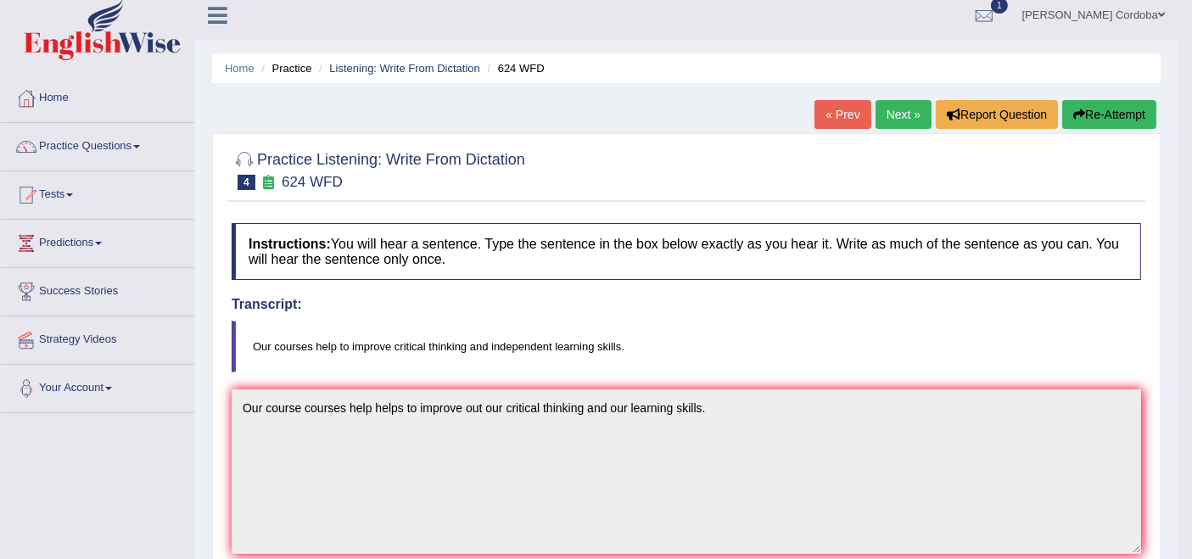
scroll to position [10, 0]
click at [905, 103] on link "Next »" at bounding box center [904, 113] width 56 height 29
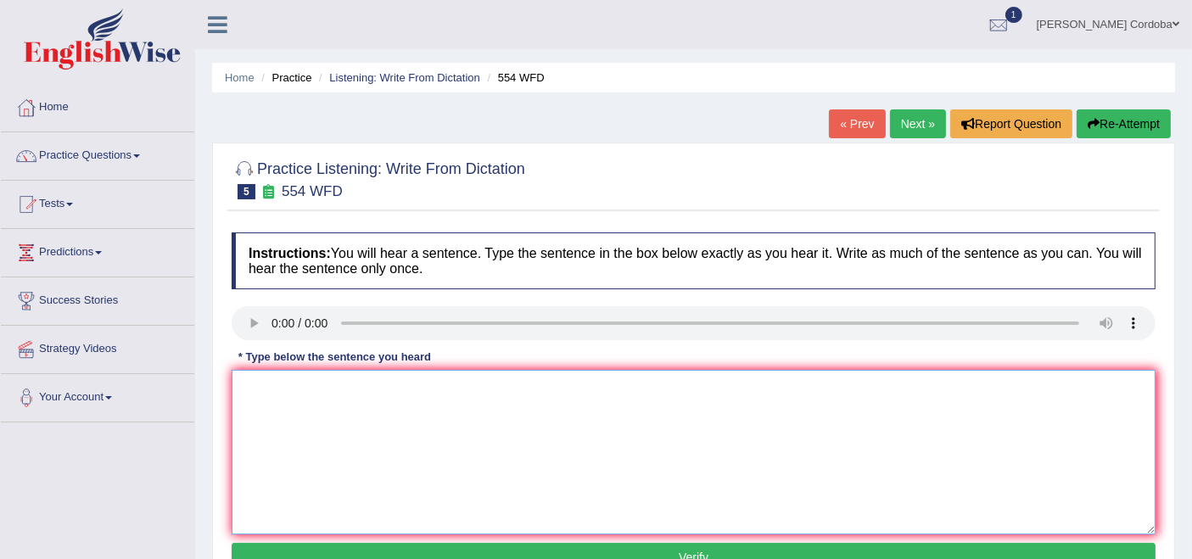
click at [312, 408] on textarea at bounding box center [694, 452] width 924 height 165
click at [247, 384] on textarea "we are able to work ina team" at bounding box center [694, 452] width 924 height 165
click at [356, 382] on textarea "We are able to work ina team" at bounding box center [694, 452] width 924 height 165
click at [371, 384] on textarea "We are able to work in a team" at bounding box center [694, 452] width 924 height 165
click at [414, 393] on textarea "We are able to work in a team" at bounding box center [694, 452] width 924 height 165
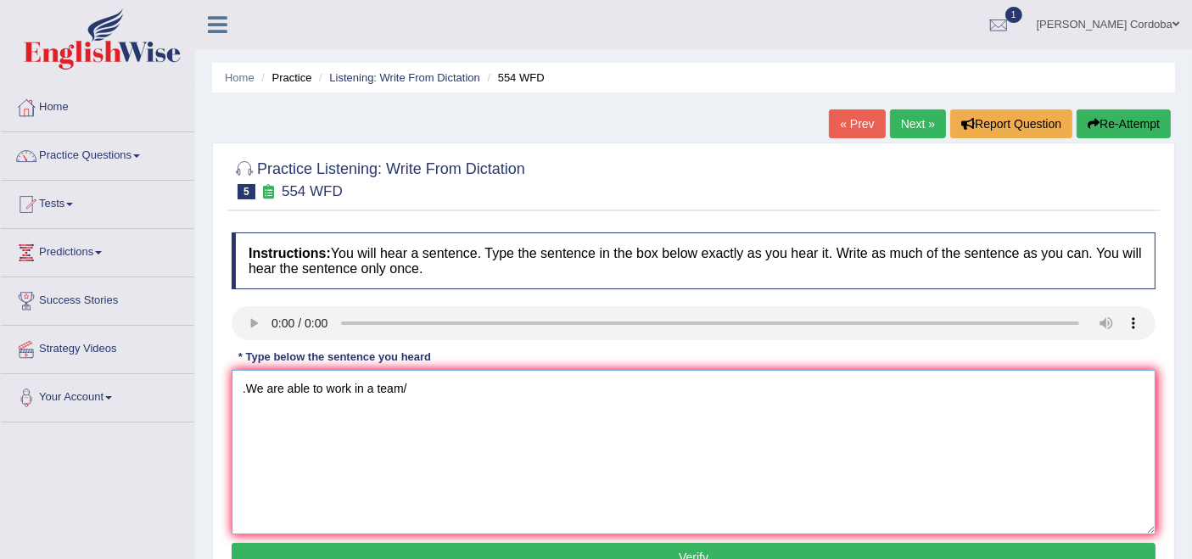
scroll to position [2, 0]
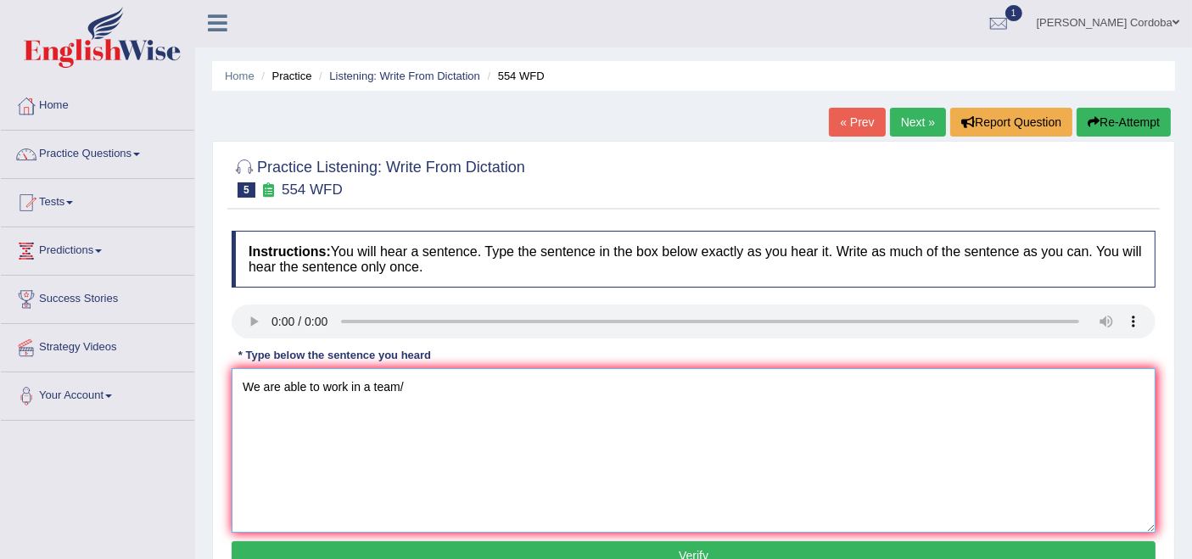
click at [414, 393] on textarea "We are able to work in a team/" at bounding box center [694, 450] width 924 height 165
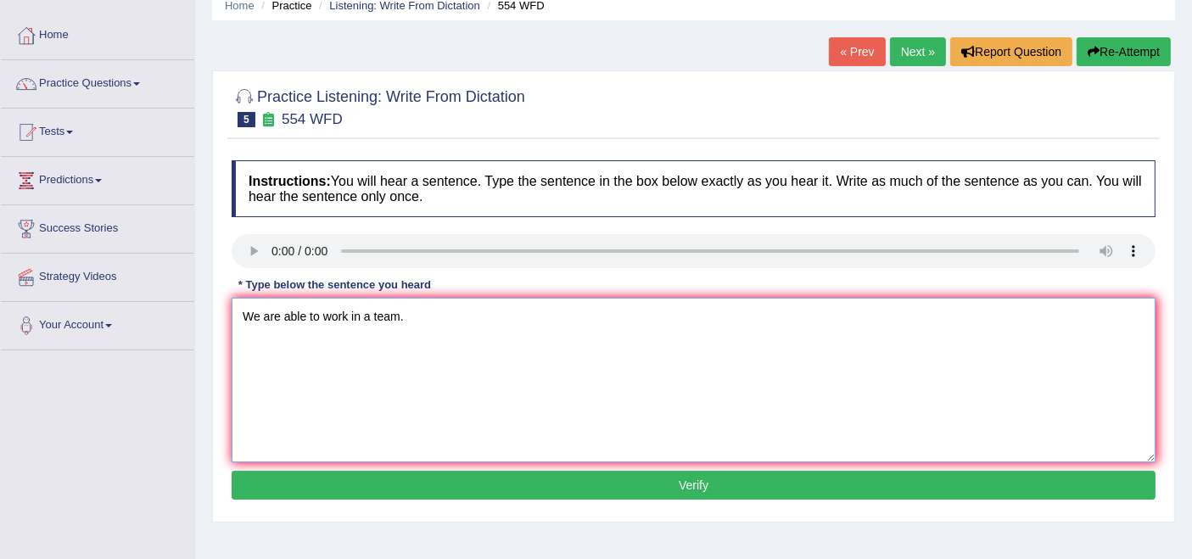
scroll to position [73, 0]
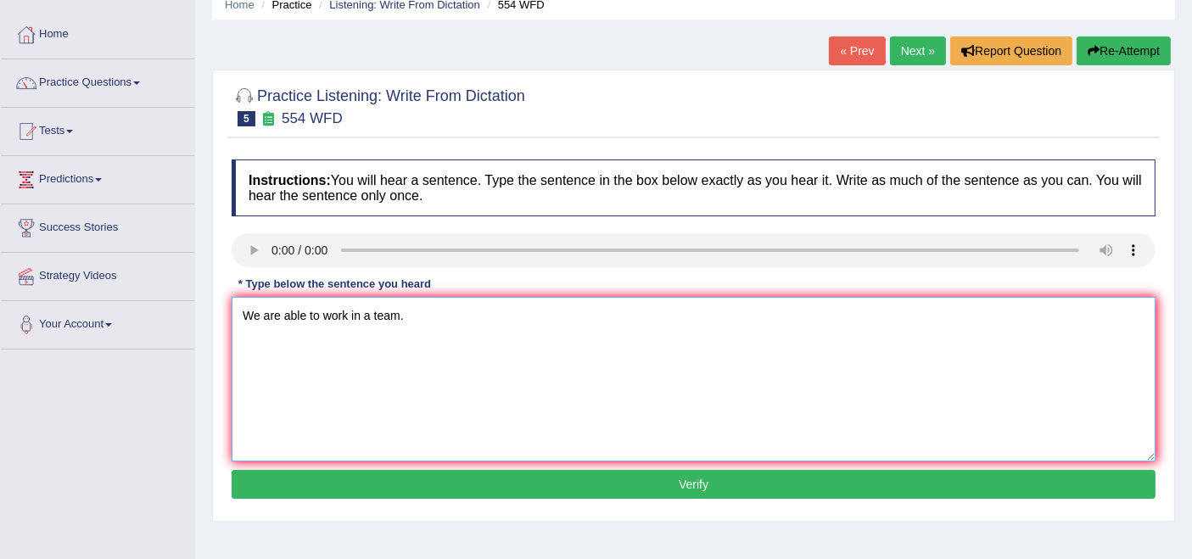
type textarea "We are able to work in a team."
click at [473, 474] on button "Verify" at bounding box center [694, 484] width 924 height 29
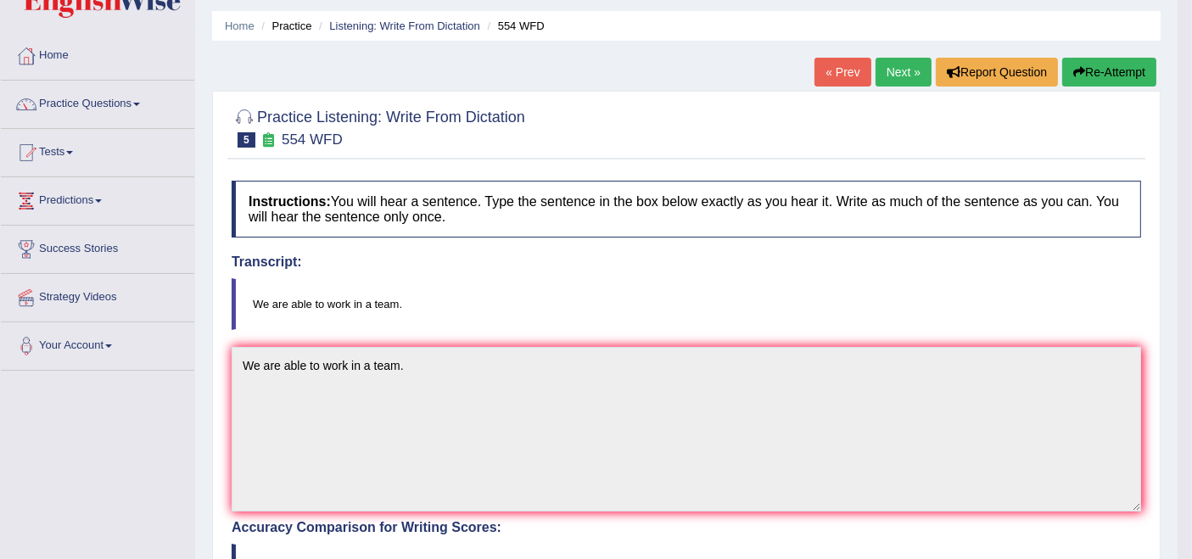
scroll to position [51, 0]
click at [912, 81] on link "Next »" at bounding box center [904, 73] width 56 height 29
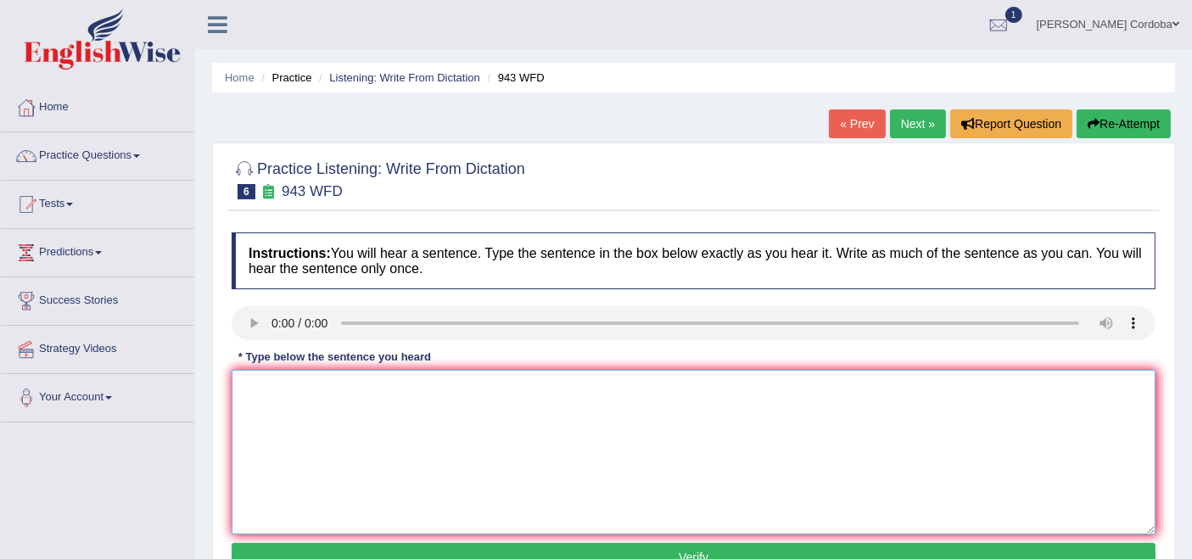
click at [309, 424] on textarea at bounding box center [694, 452] width 924 height 165
click at [255, 390] on textarea "farming methods have create at the word incresingly" at bounding box center [694, 452] width 924 height 165
drag, startPoint x: 335, startPoint y: 390, endPoint x: 369, endPoint y: 406, distance: 37.6
click at [369, 406] on textarea "Farming methods have create at the word incresingly" at bounding box center [694, 452] width 924 height 165
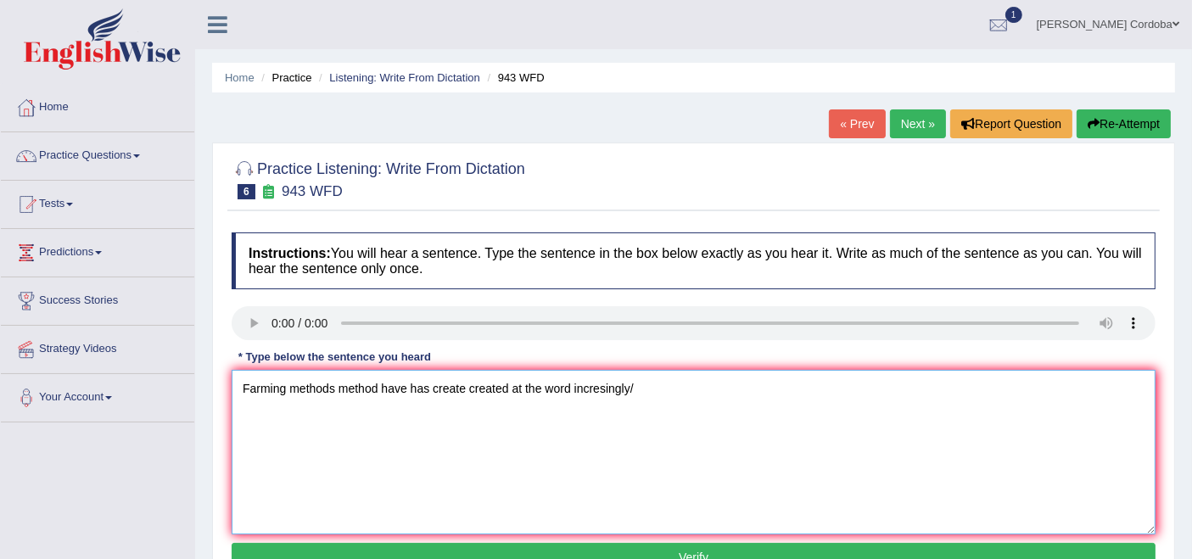
click at [565, 386] on textarea "Farming methods method have has create created at the word incresingly/" at bounding box center [694, 452] width 924 height 165
click at [645, 388] on textarea "Farming methods method have has create created at the world incresingly/" at bounding box center [694, 452] width 924 height 165
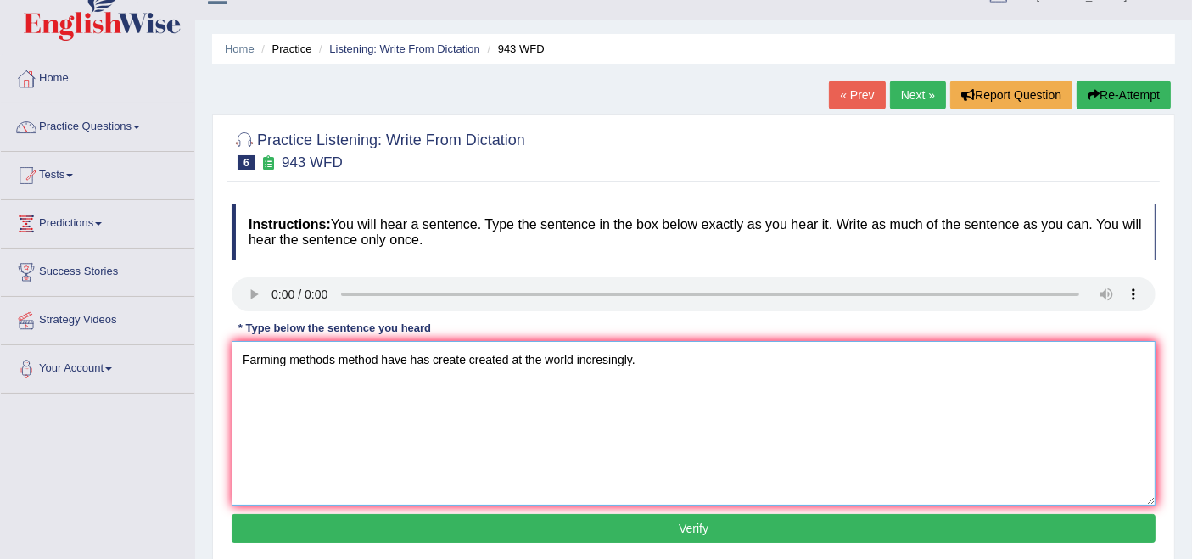
scroll to position [30, 0]
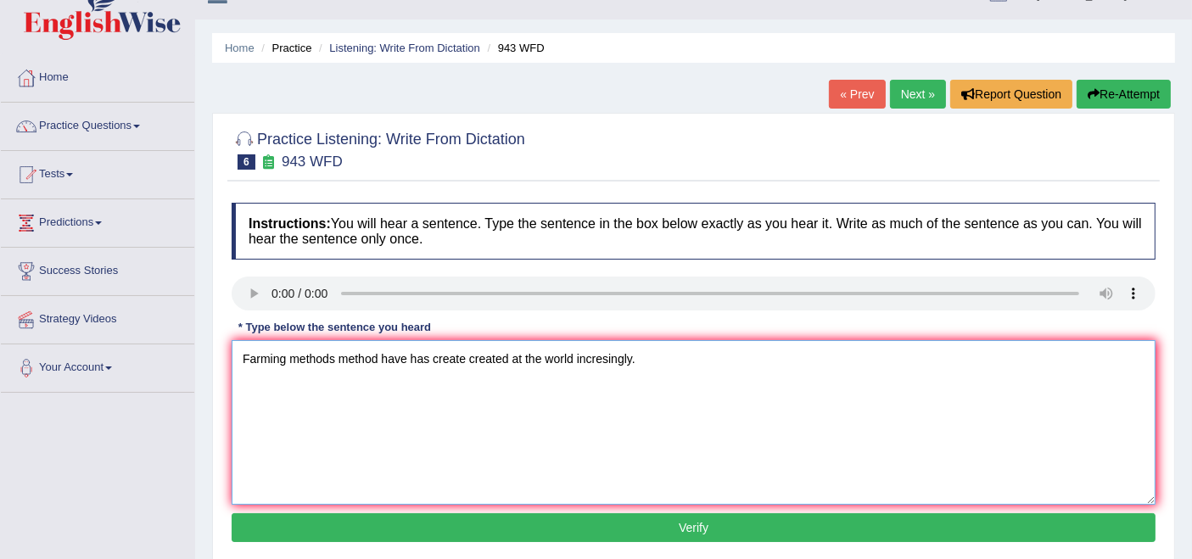
click at [601, 354] on textarea "Farming methods method have has create created at the world incresingly." at bounding box center [694, 422] width 924 height 165
click at [620, 355] on textarea "Farming methods method have has create created at the world incressingly." at bounding box center [694, 422] width 924 height 165
paste textarea "increasingly"
type textarea "Farming methods method have has create created at the world increasingly."
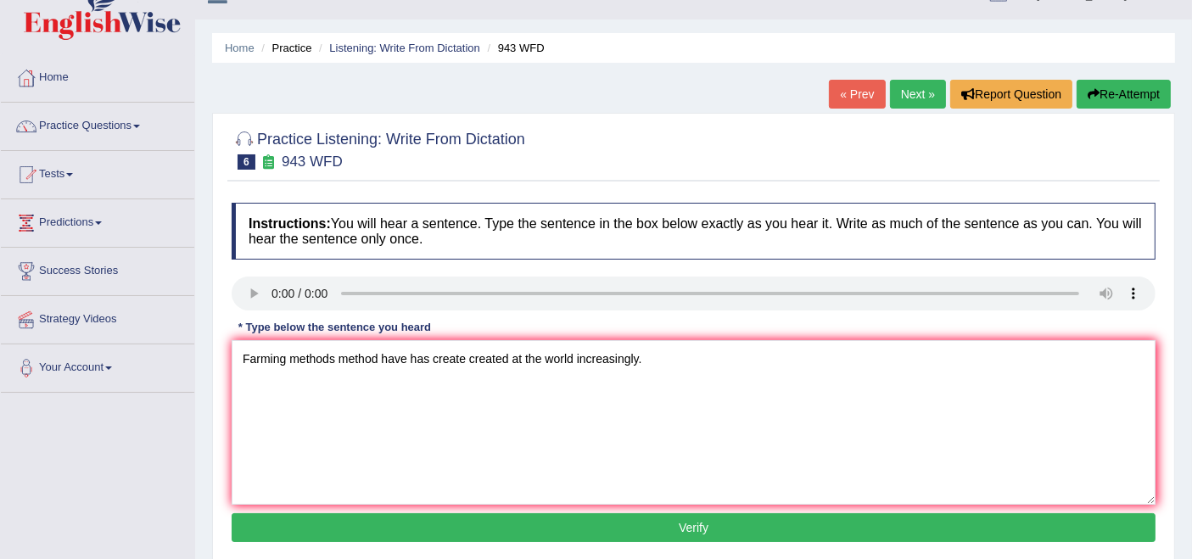
click at [747, 514] on button "Verify" at bounding box center [694, 527] width 924 height 29
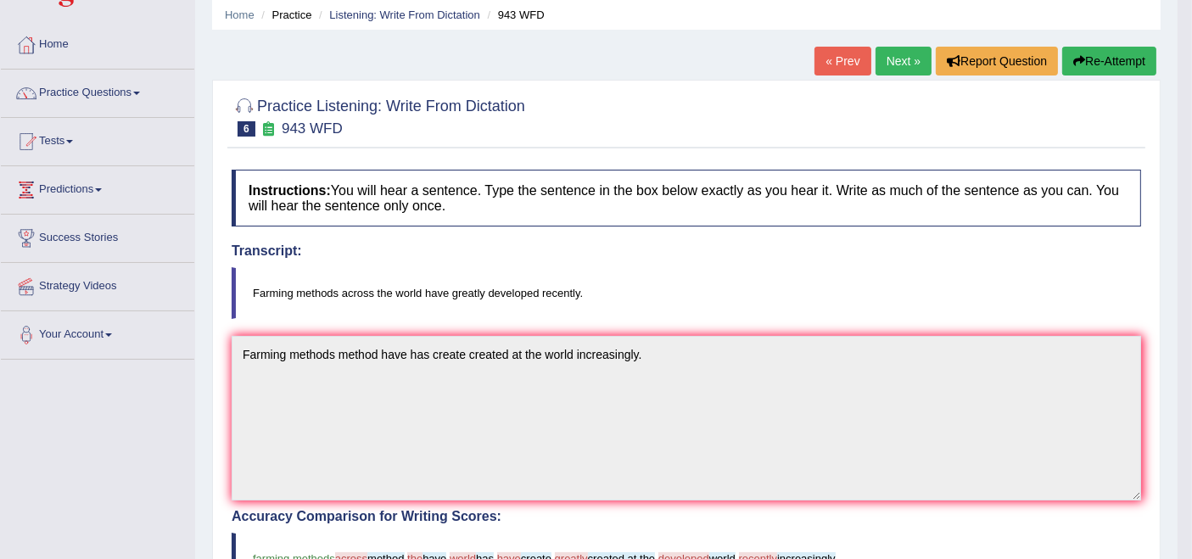
scroll to position [60, 0]
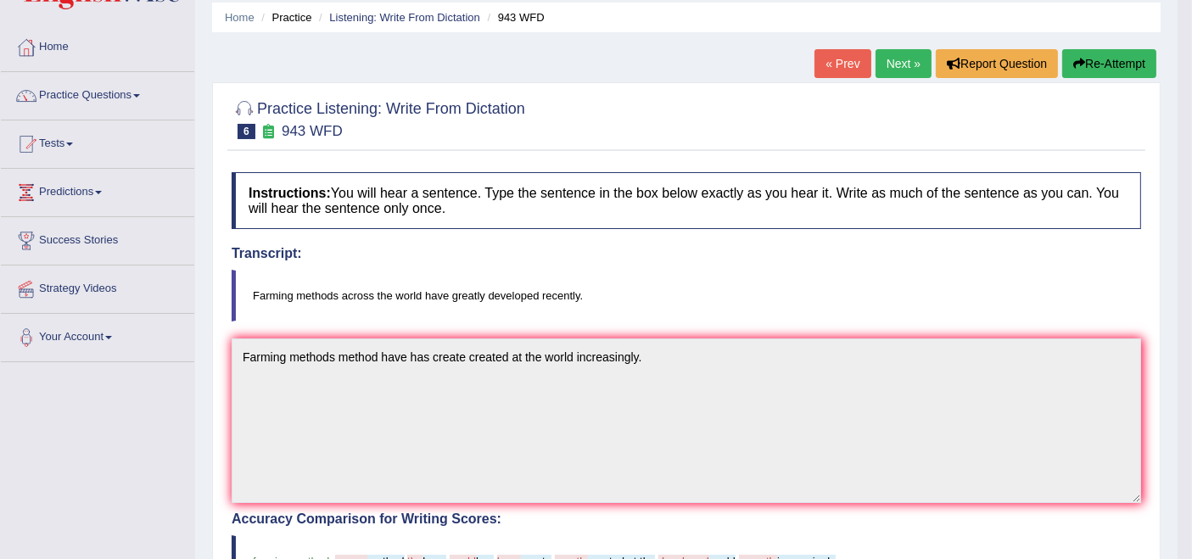
drag, startPoint x: 631, startPoint y: 292, endPoint x: 791, endPoint y: 123, distance: 232.3
click at [791, 123] on div "Practice Listening: Write From Dictation 6 943 WFD Instructions: You will hear …" at bounding box center [686, 532] width 949 height 901
click at [915, 52] on link "Next »" at bounding box center [904, 63] width 56 height 29
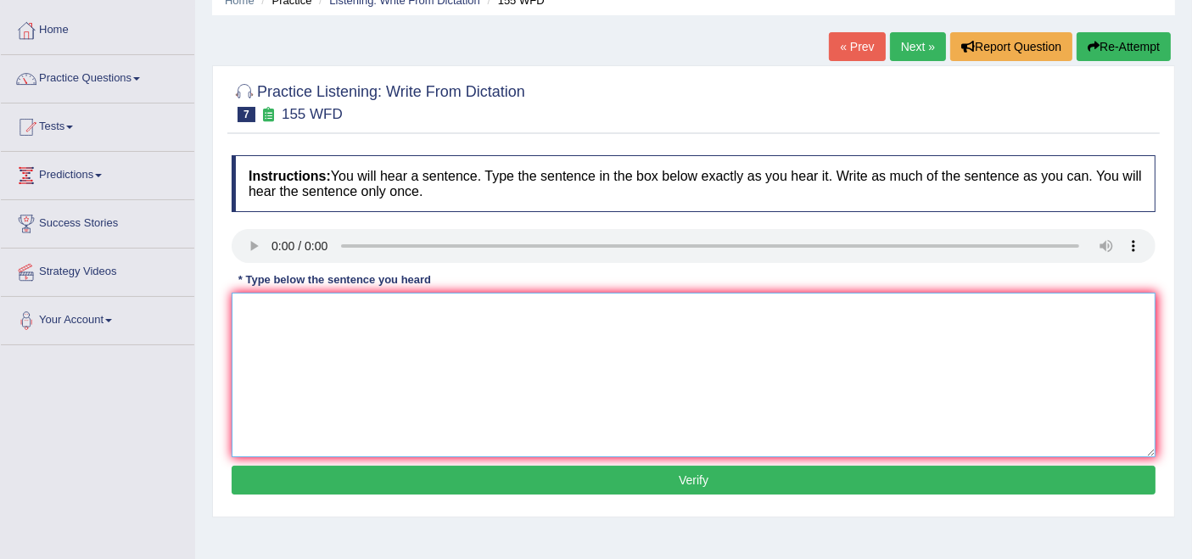
click at [311, 337] on textarea at bounding box center [694, 375] width 924 height 165
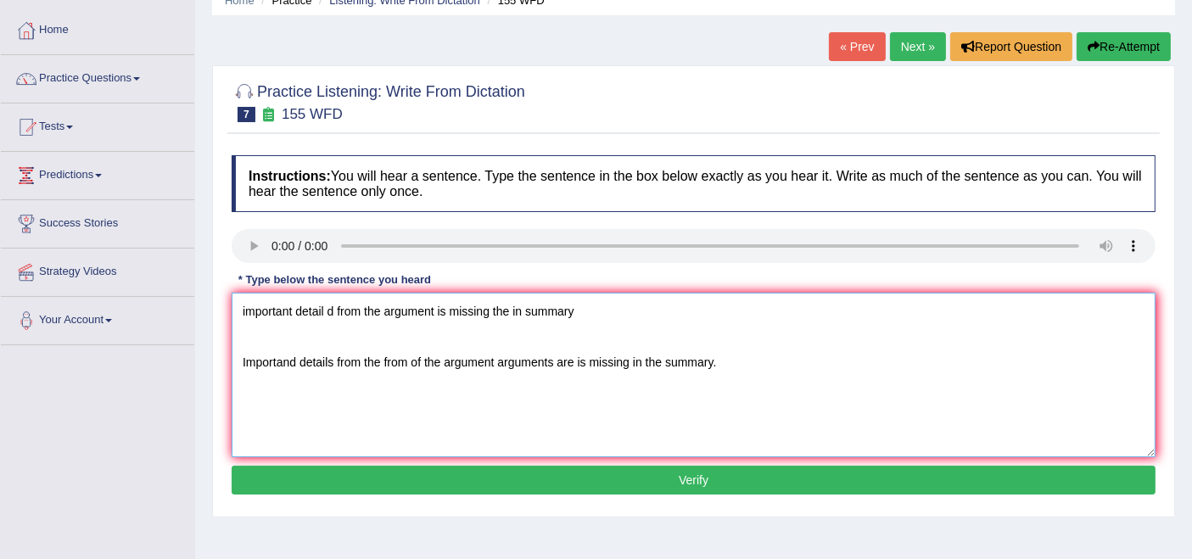
drag, startPoint x: 239, startPoint y: 313, endPoint x: 660, endPoint y: 334, distance: 421.5
click at [660, 334] on textarea "important detail d from the argument is missing the in summary Importand detail…" at bounding box center [694, 375] width 924 height 165
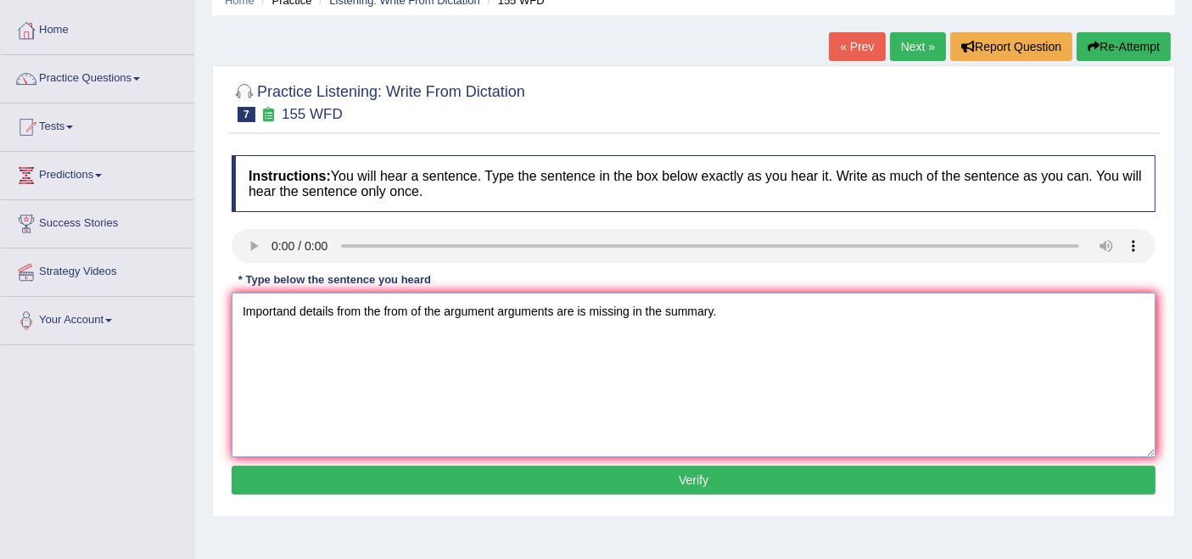
click at [294, 342] on textarea "Importand details from the from of the argument arguments are is missing in the…" at bounding box center [694, 375] width 924 height 165
click at [233, 330] on textarea "Important details from the from of the argument arguments are is missing in the…" at bounding box center [694, 375] width 924 height 165
type textarea "Important details from the from of the argument arguments are is missing in the…"
click at [703, 485] on button "Verify" at bounding box center [694, 480] width 924 height 29
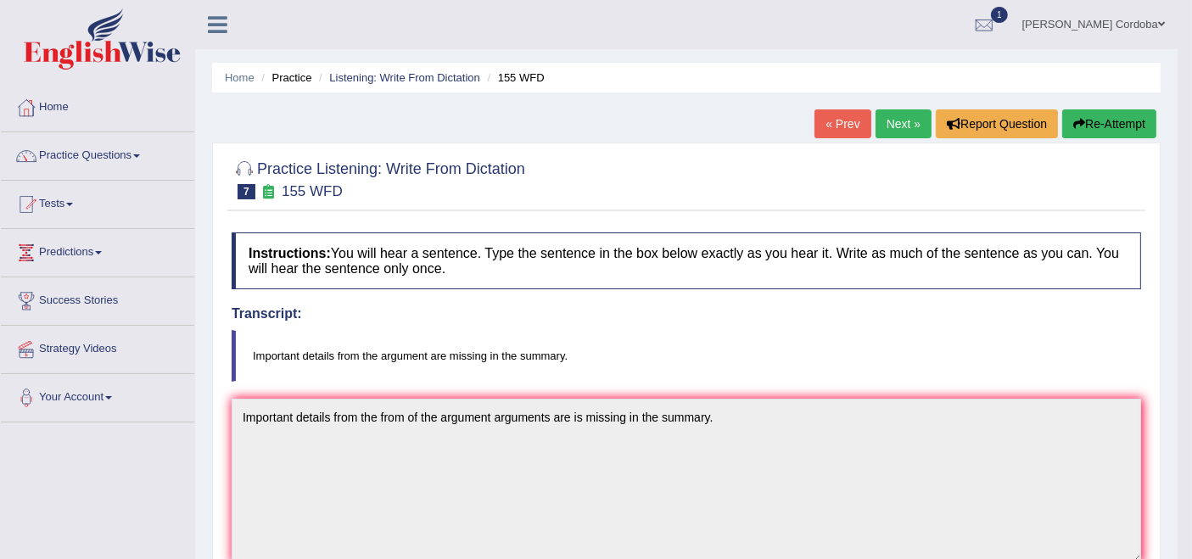
click at [972, 338] on blockquote "Important details from the argument are missing in the summary." at bounding box center [687, 356] width 910 height 52
